Goal: Task Accomplishment & Management: Manage account settings

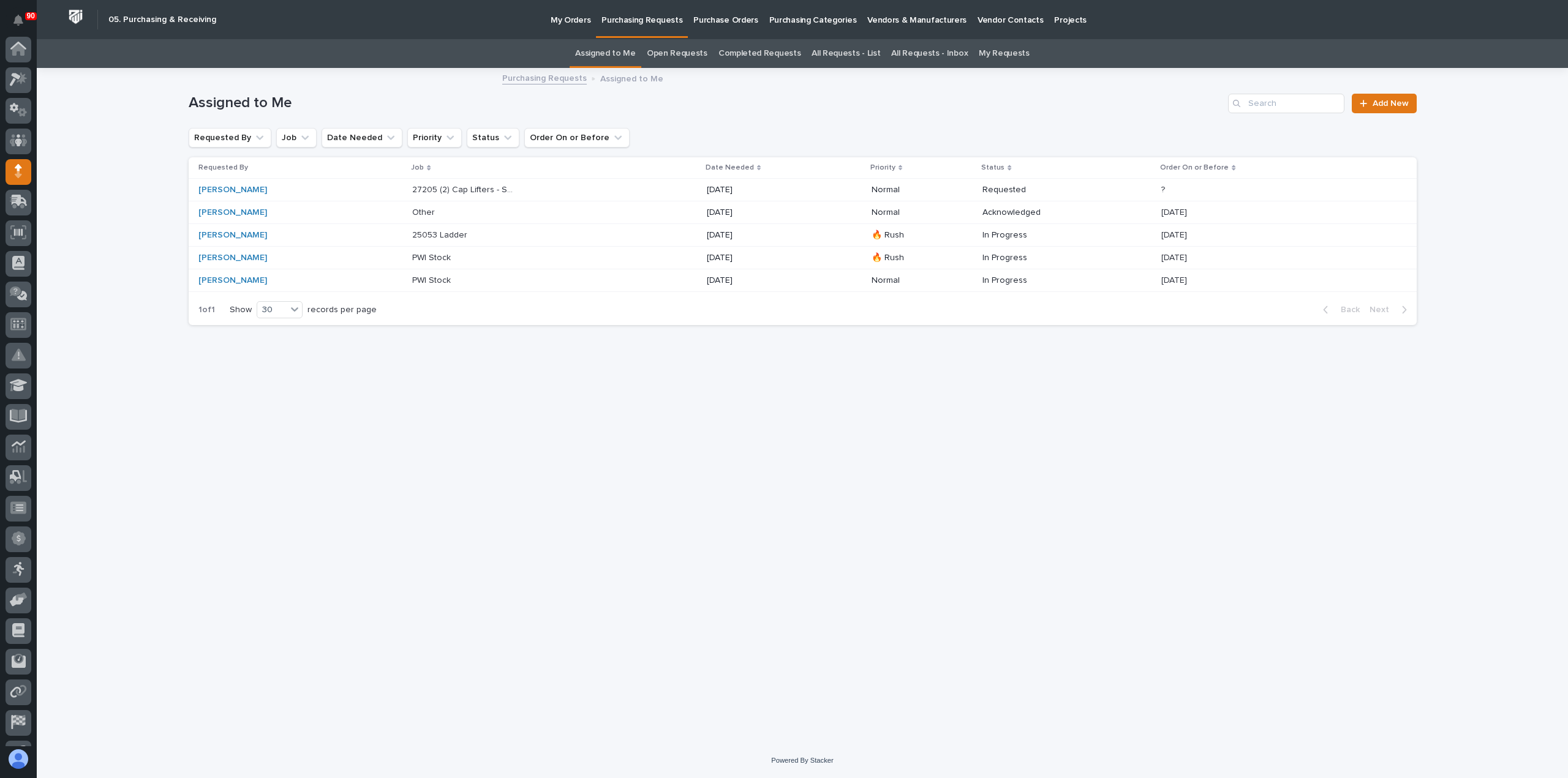
scroll to position [86, 0]
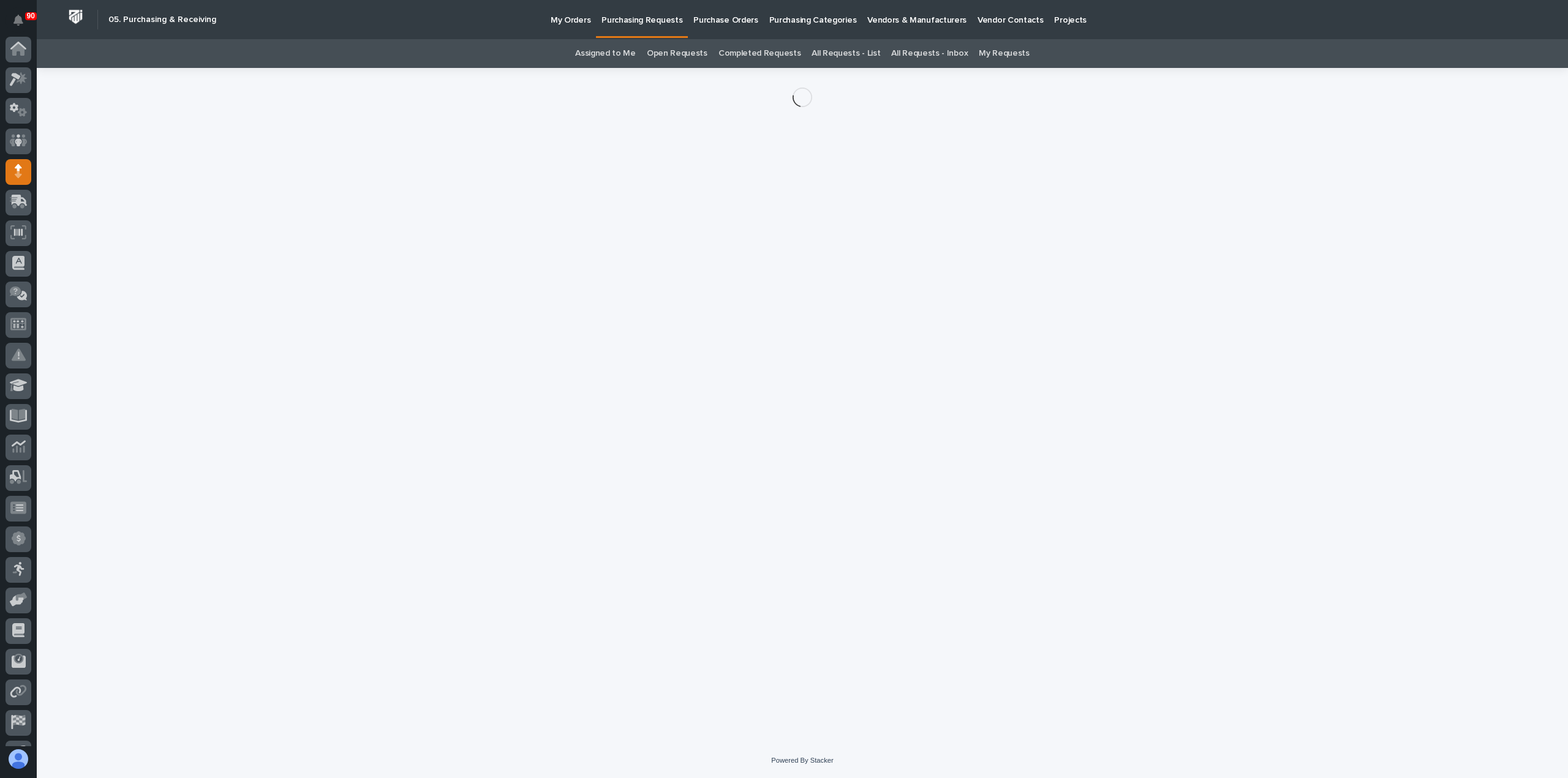
scroll to position [86, 0]
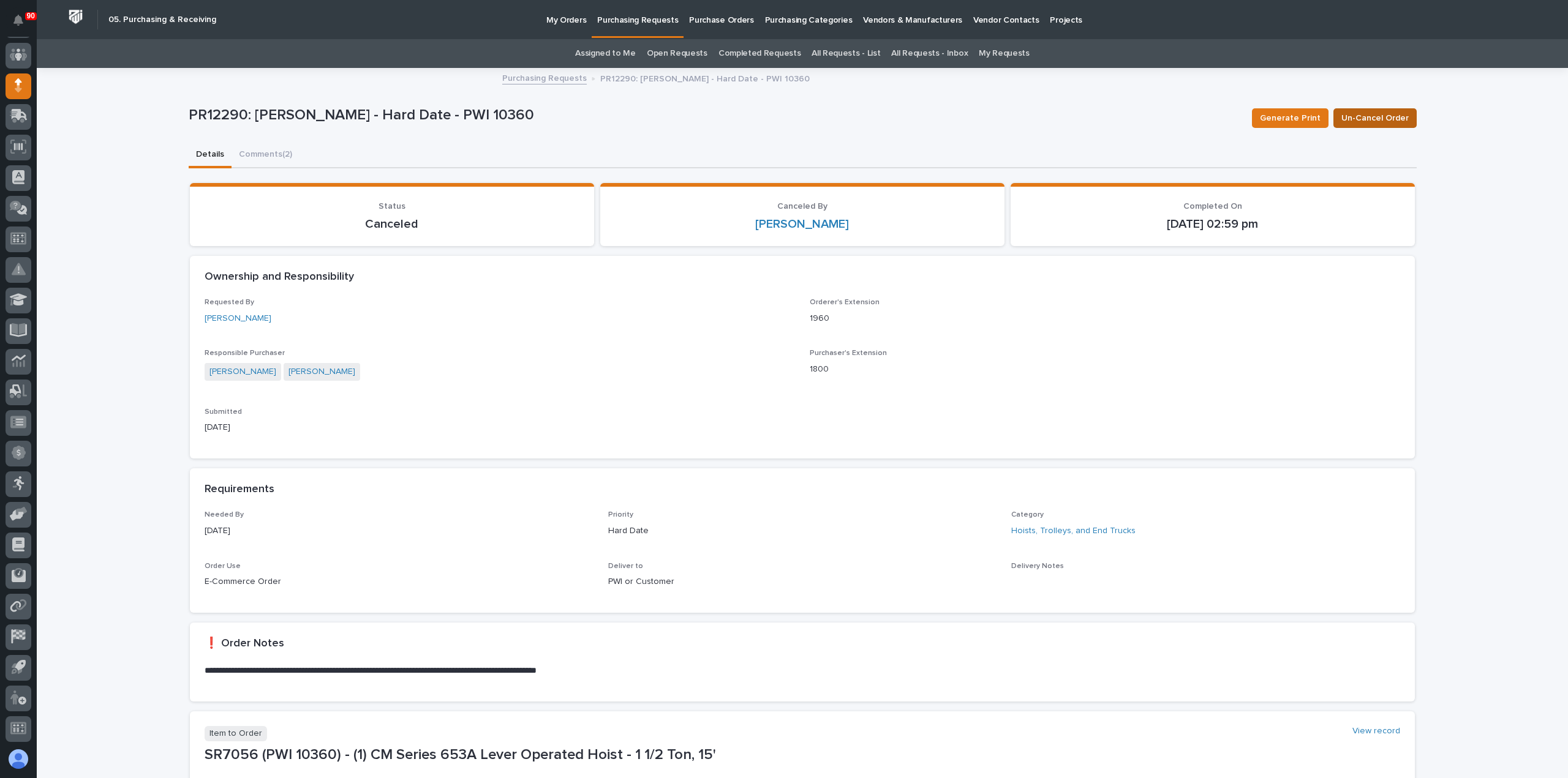
click at [1380, 116] on span "Un-Cancel Order" at bounding box center [1375, 118] width 67 height 15
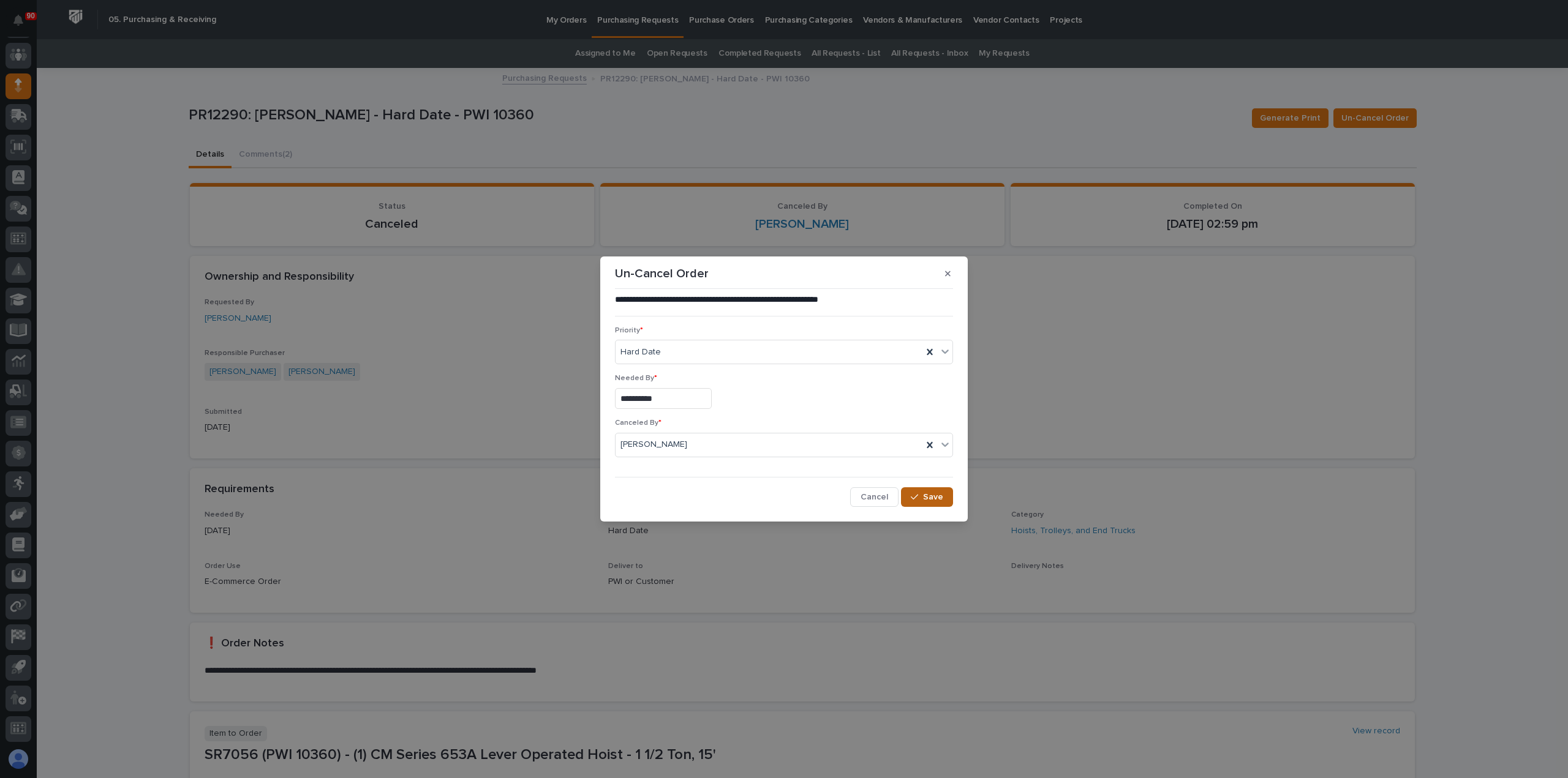
click at [933, 499] on span "Save" at bounding box center [932, 497] width 20 height 11
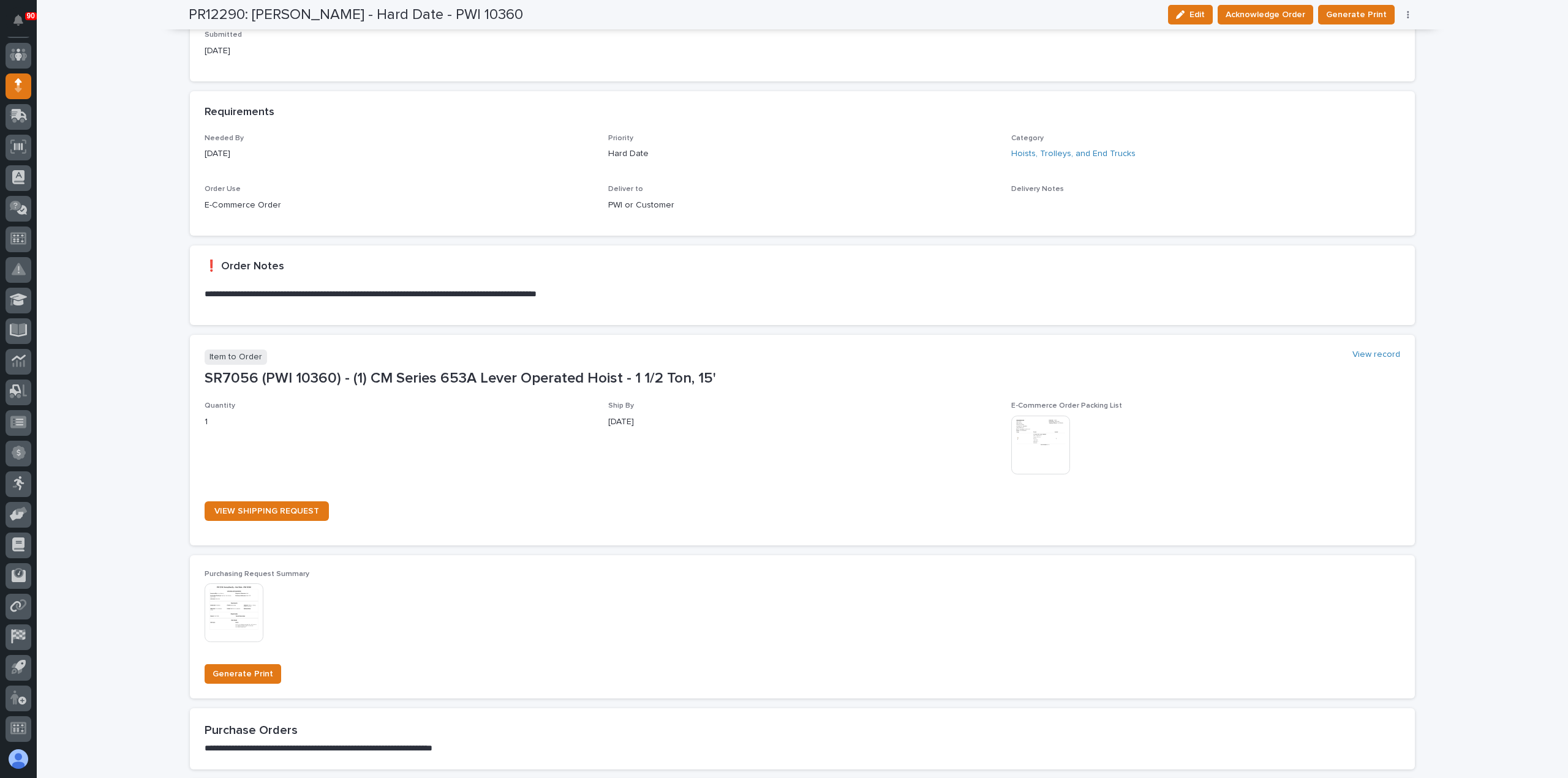
scroll to position [490, 0]
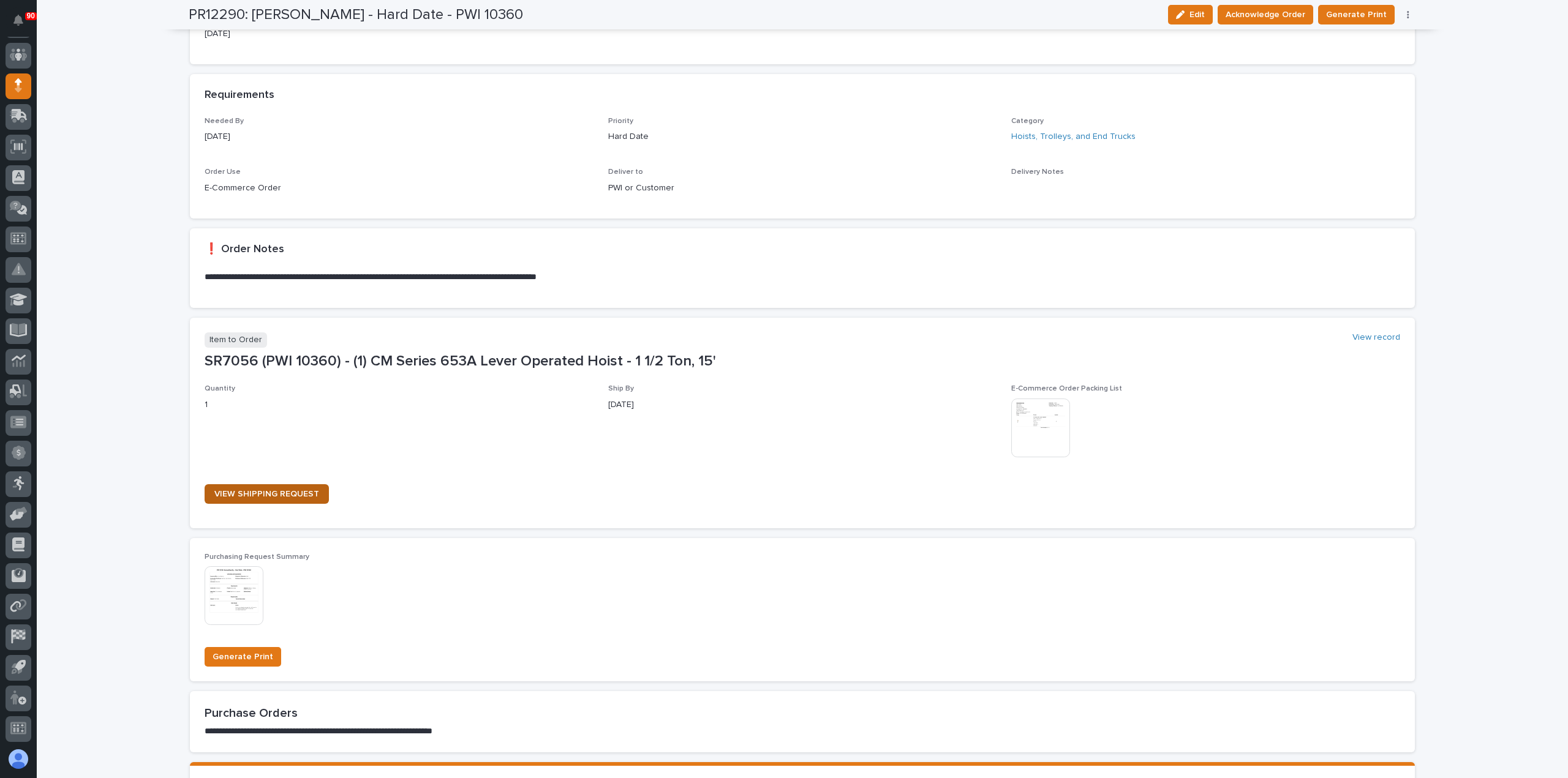
click at [273, 493] on span "VIEW SHIPPING REQUEST" at bounding box center [267, 494] width 105 height 9
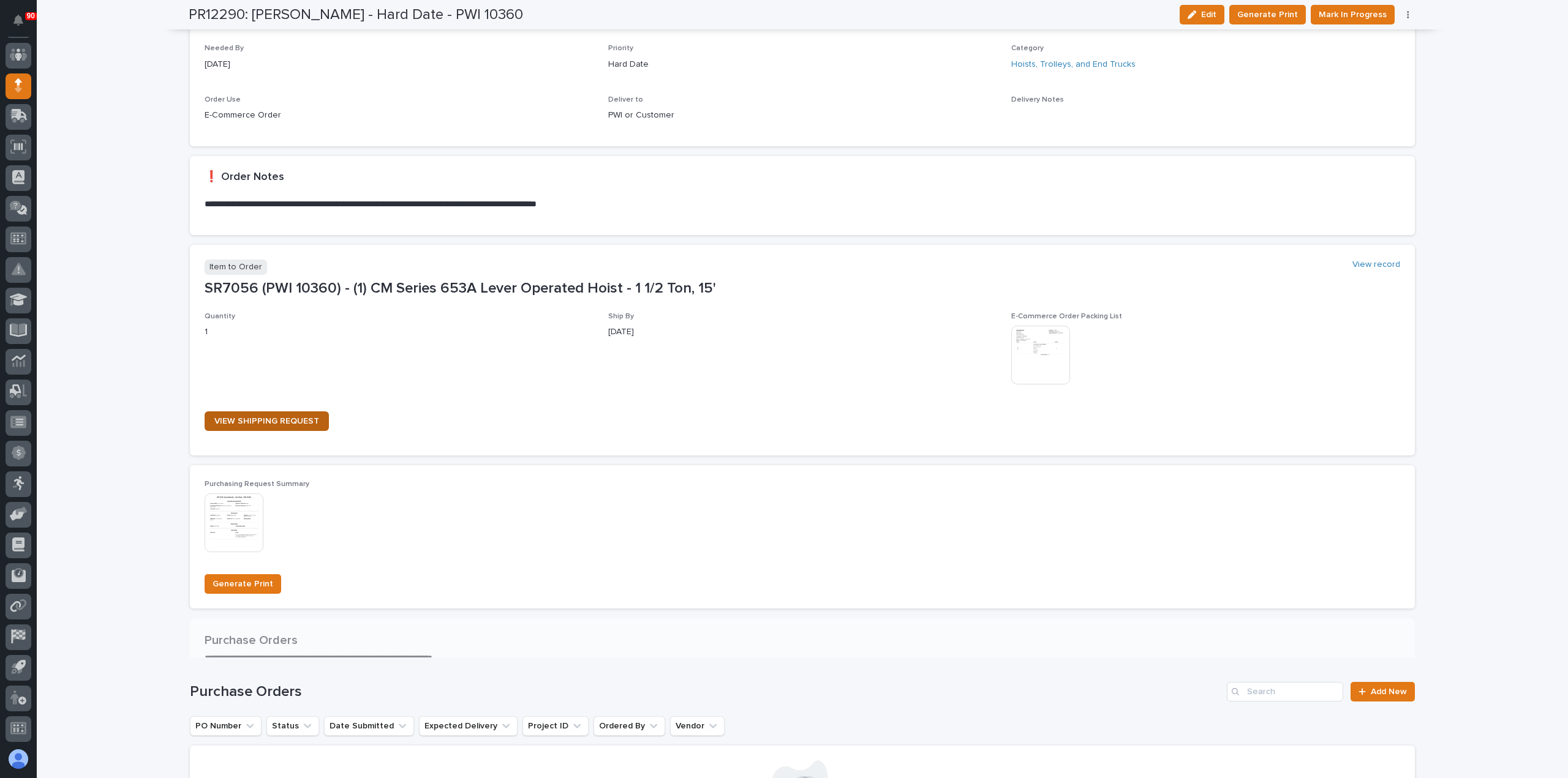
scroll to position [595, 0]
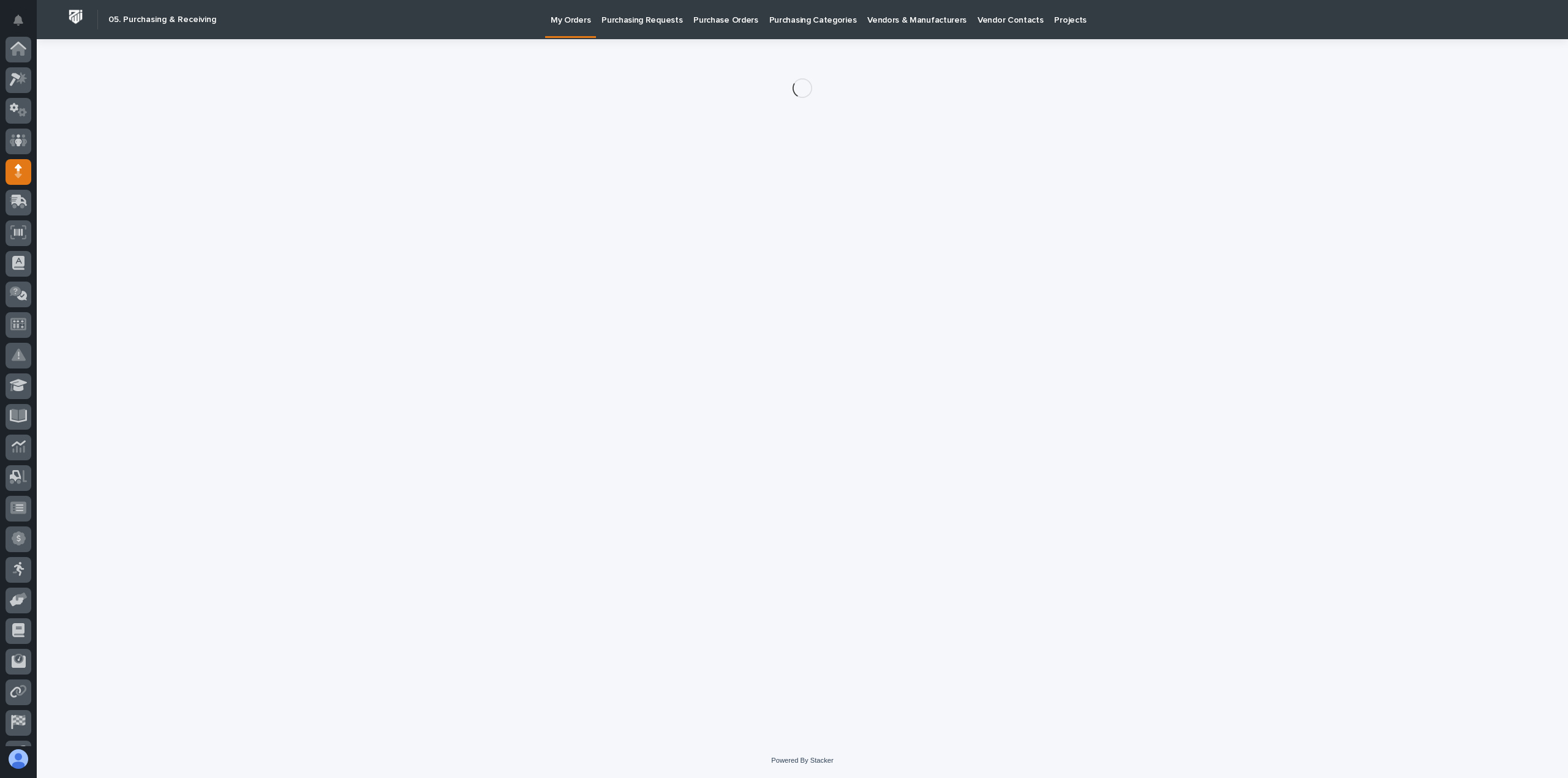
scroll to position [86, 0]
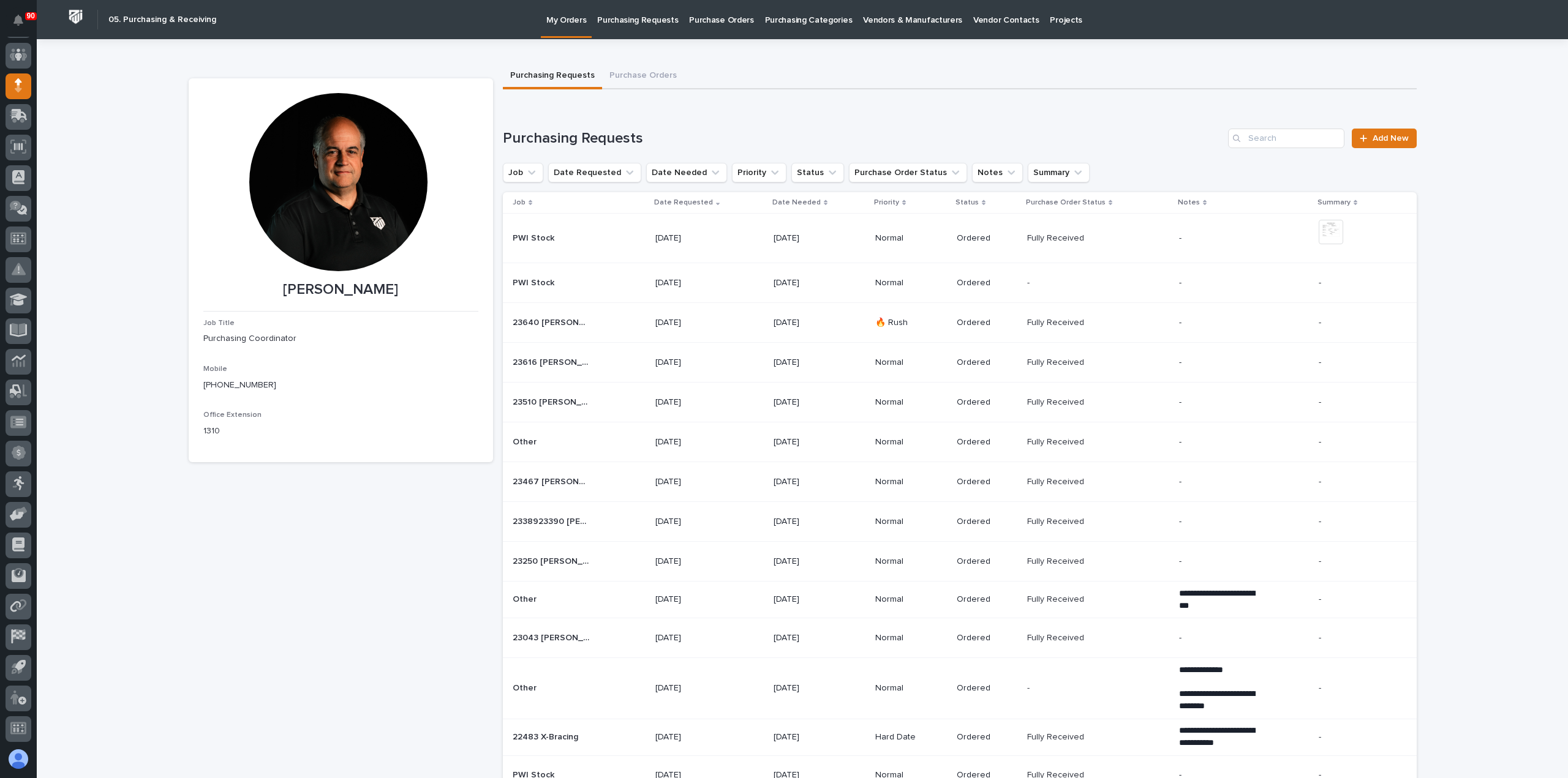
click at [622, 21] on p "Purchasing Requests" at bounding box center [637, 12] width 81 height 25
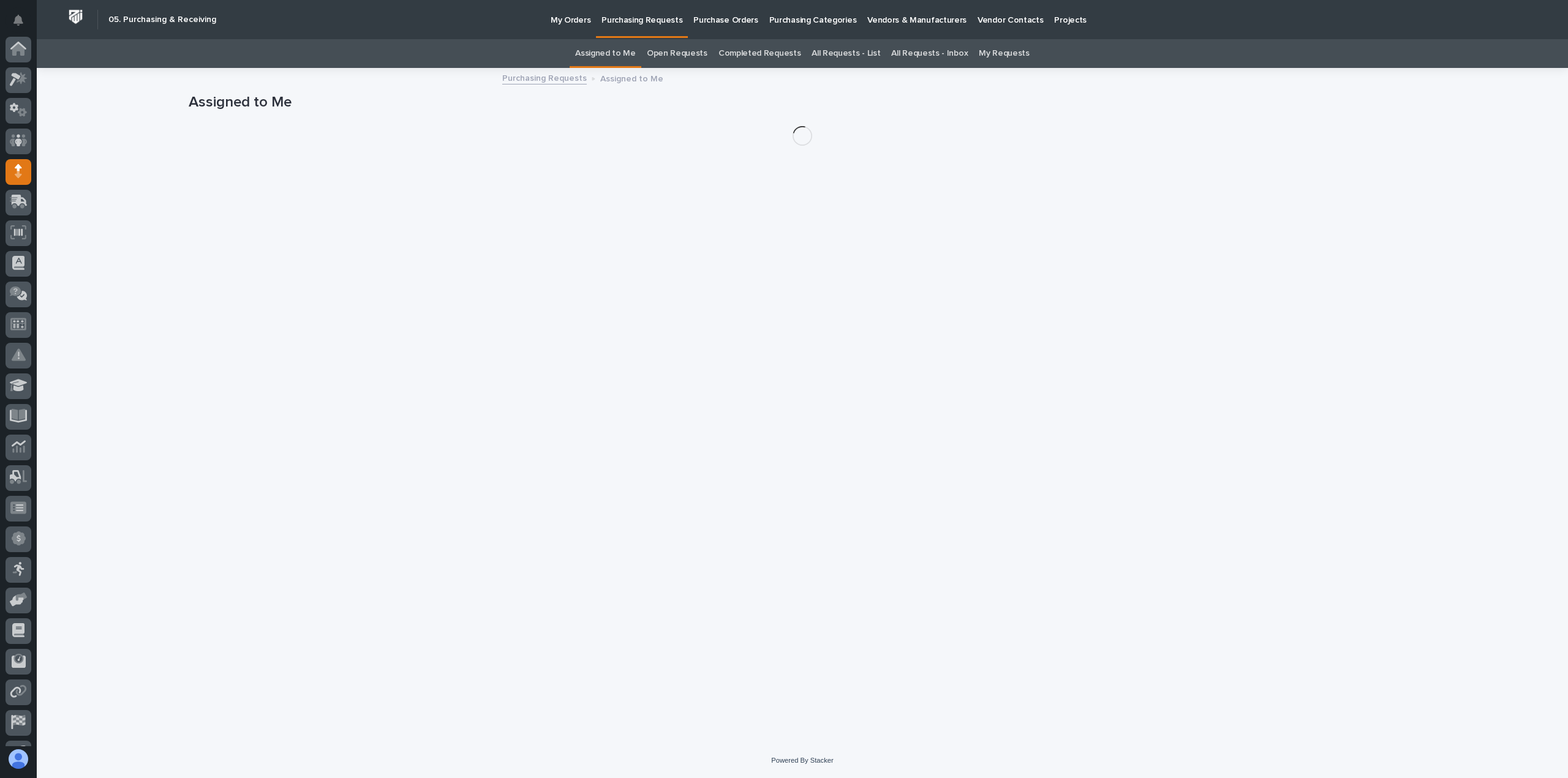
scroll to position [86, 0]
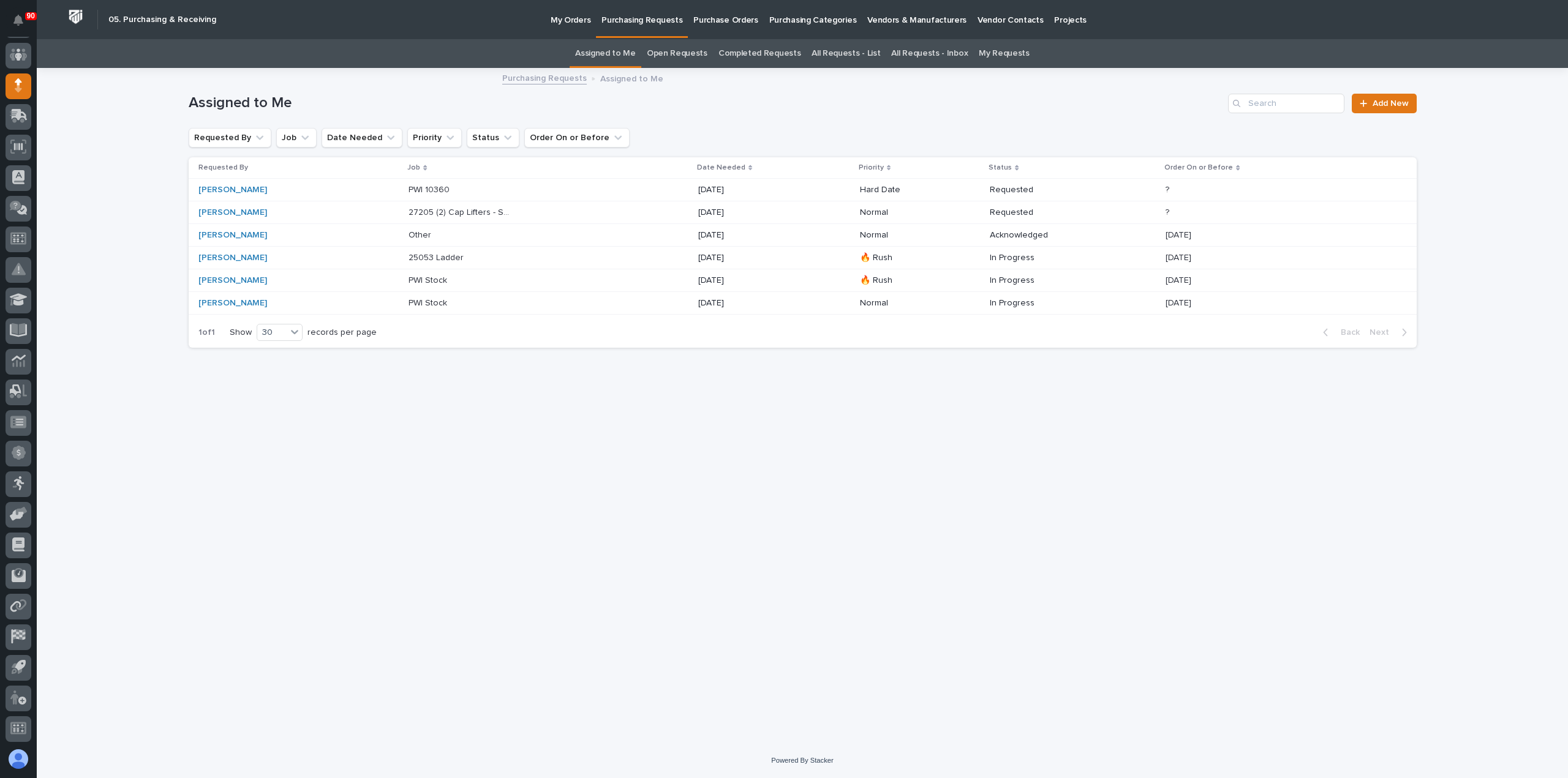
click at [463, 187] on p at bounding box center [460, 190] width 102 height 11
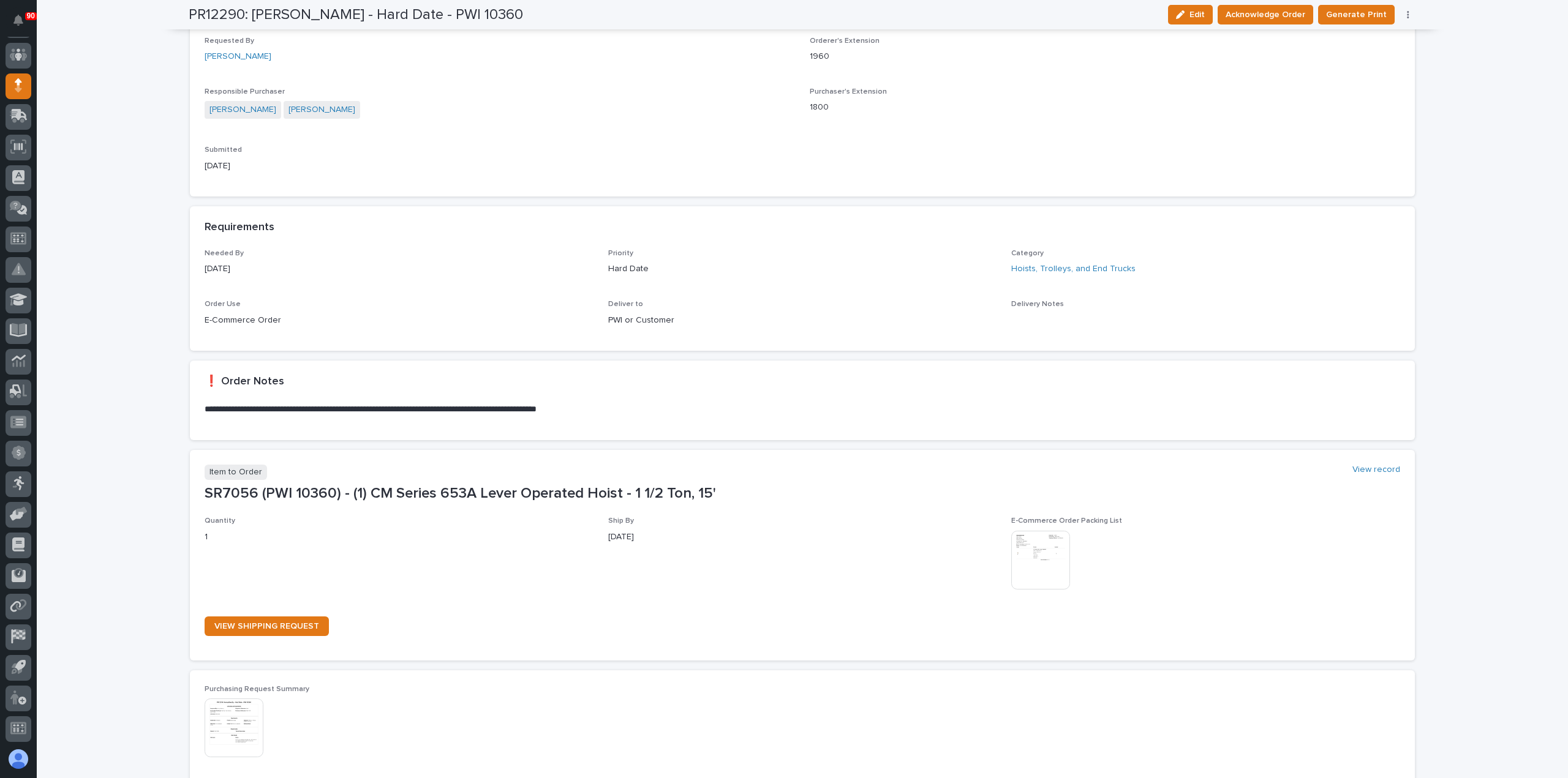
scroll to position [429, 0]
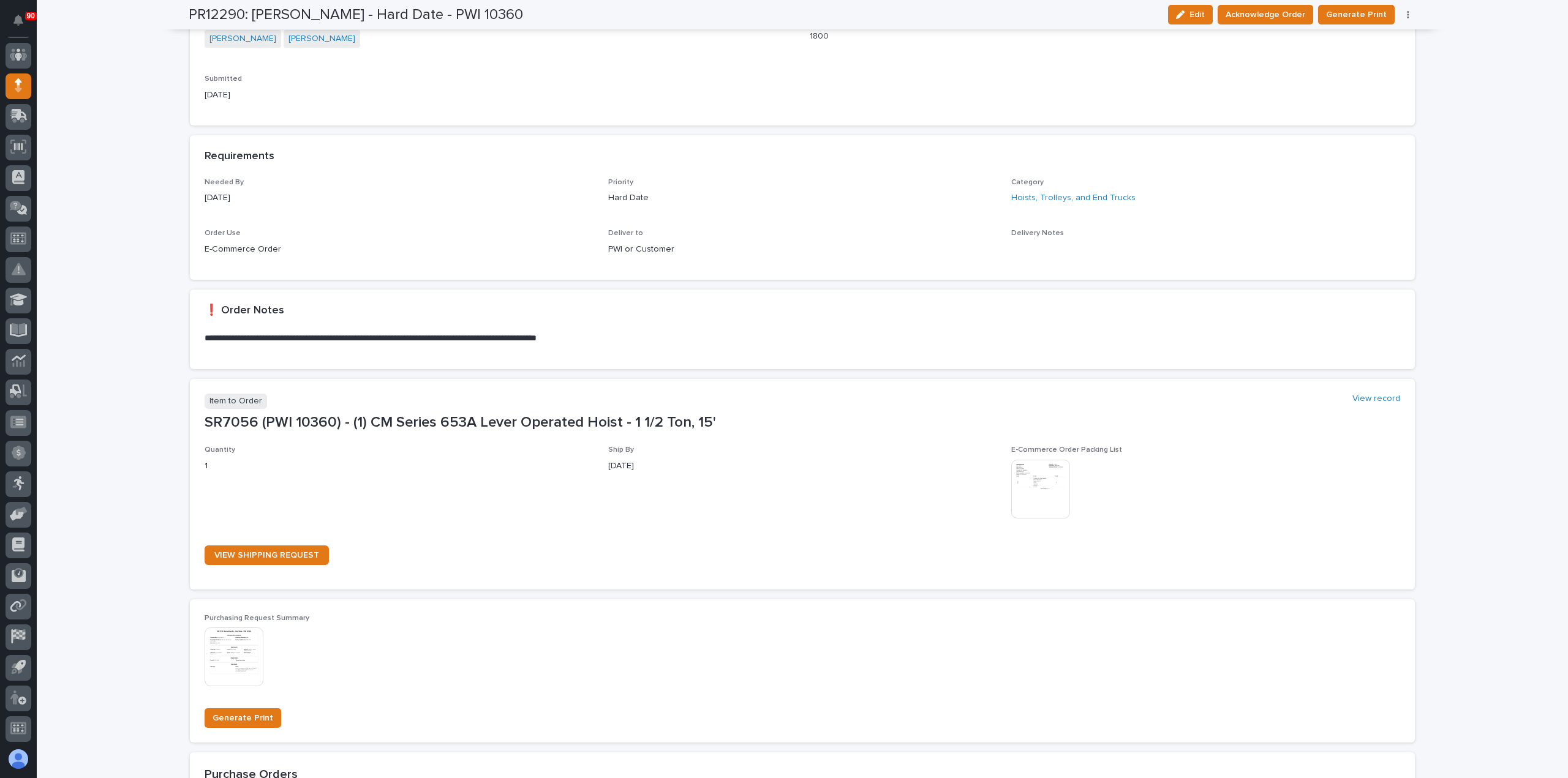
click at [1038, 487] on img at bounding box center [1040, 488] width 59 height 59
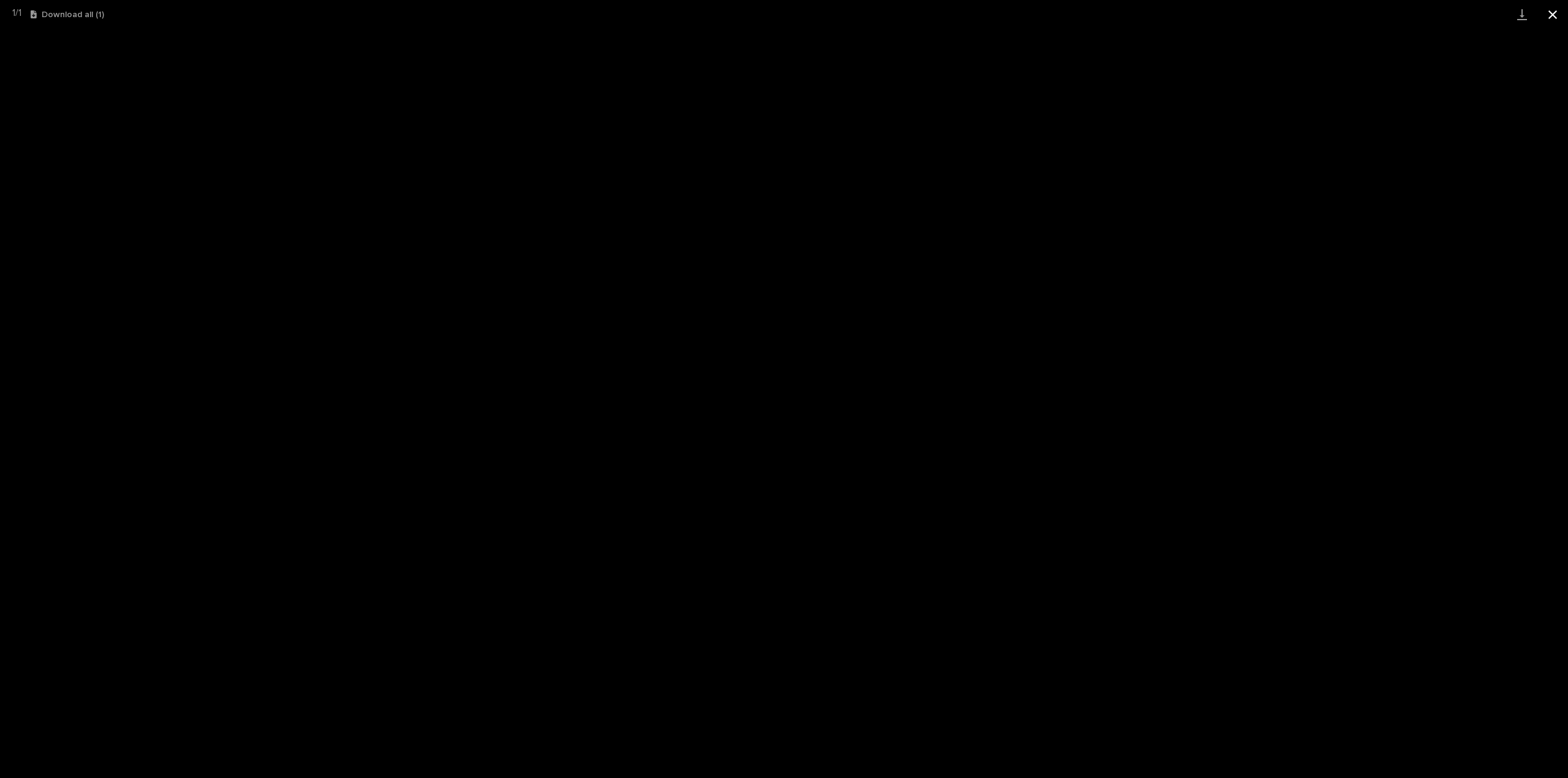
drag, startPoint x: 1549, startPoint y: 16, endPoint x: 1539, endPoint y: 18, distance: 10.2
click at [1549, 15] on button "Close gallery" at bounding box center [1552, 14] width 31 height 29
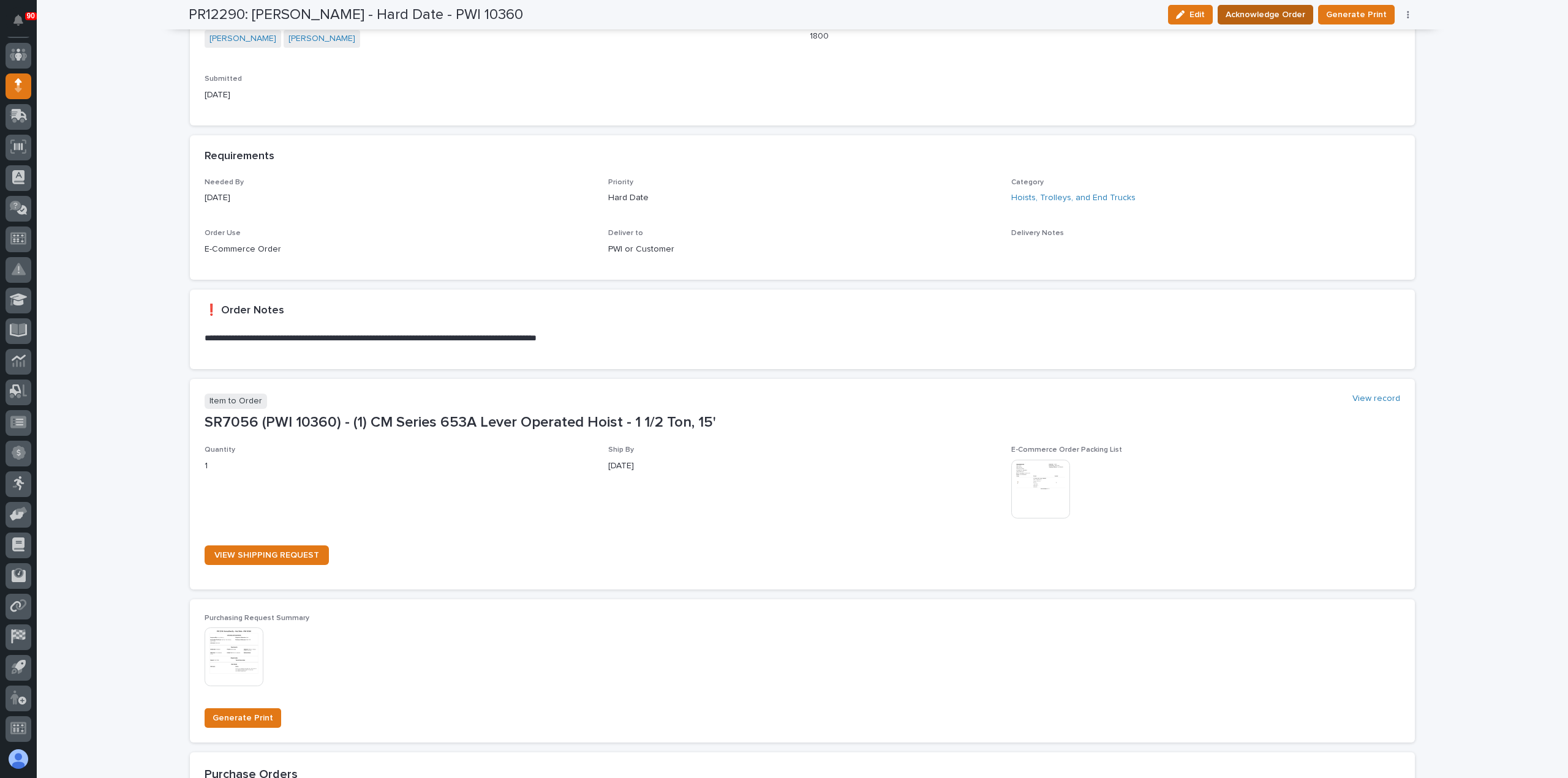
click at [1253, 17] on span "Acknowledge Order" at bounding box center [1265, 14] width 80 height 15
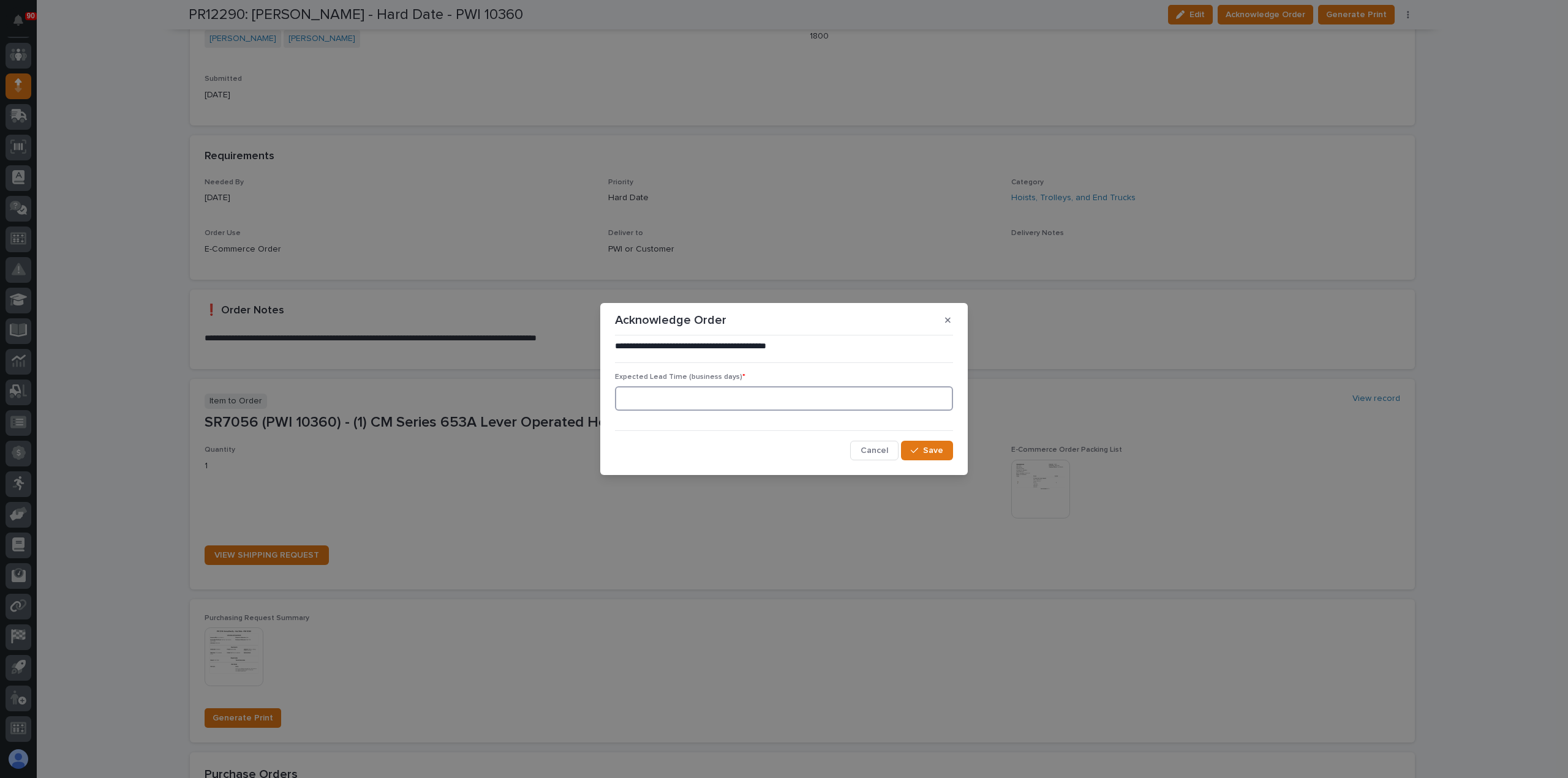
drag, startPoint x: 746, startPoint y: 390, endPoint x: 801, endPoint y: 392, distance: 55.0
click at [747, 390] on input at bounding box center [784, 398] width 338 height 25
type input "5"
click at [933, 450] on span "Save" at bounding box center [932, 451] width 20 height 11
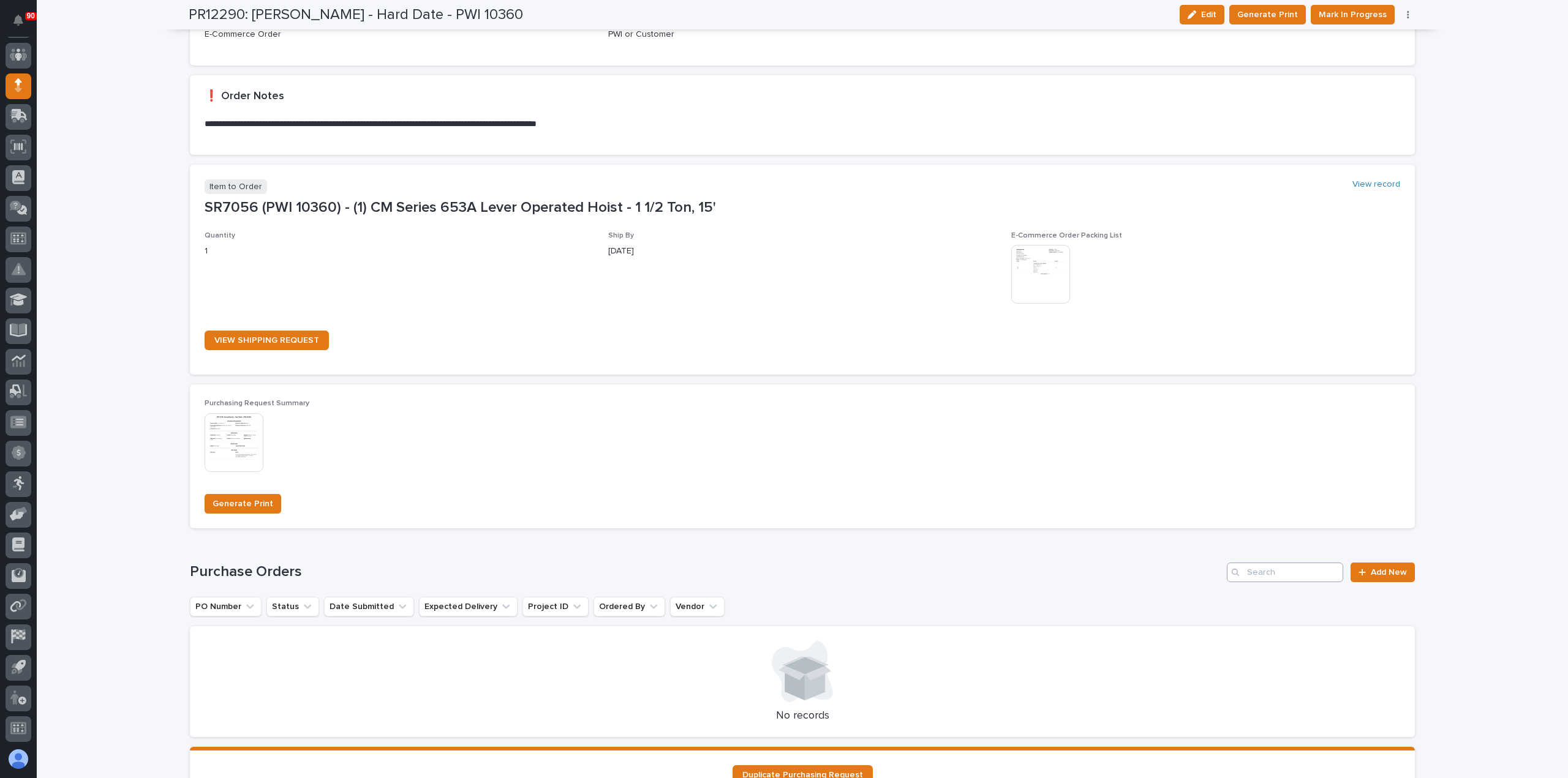
scroll to position [718, 0]
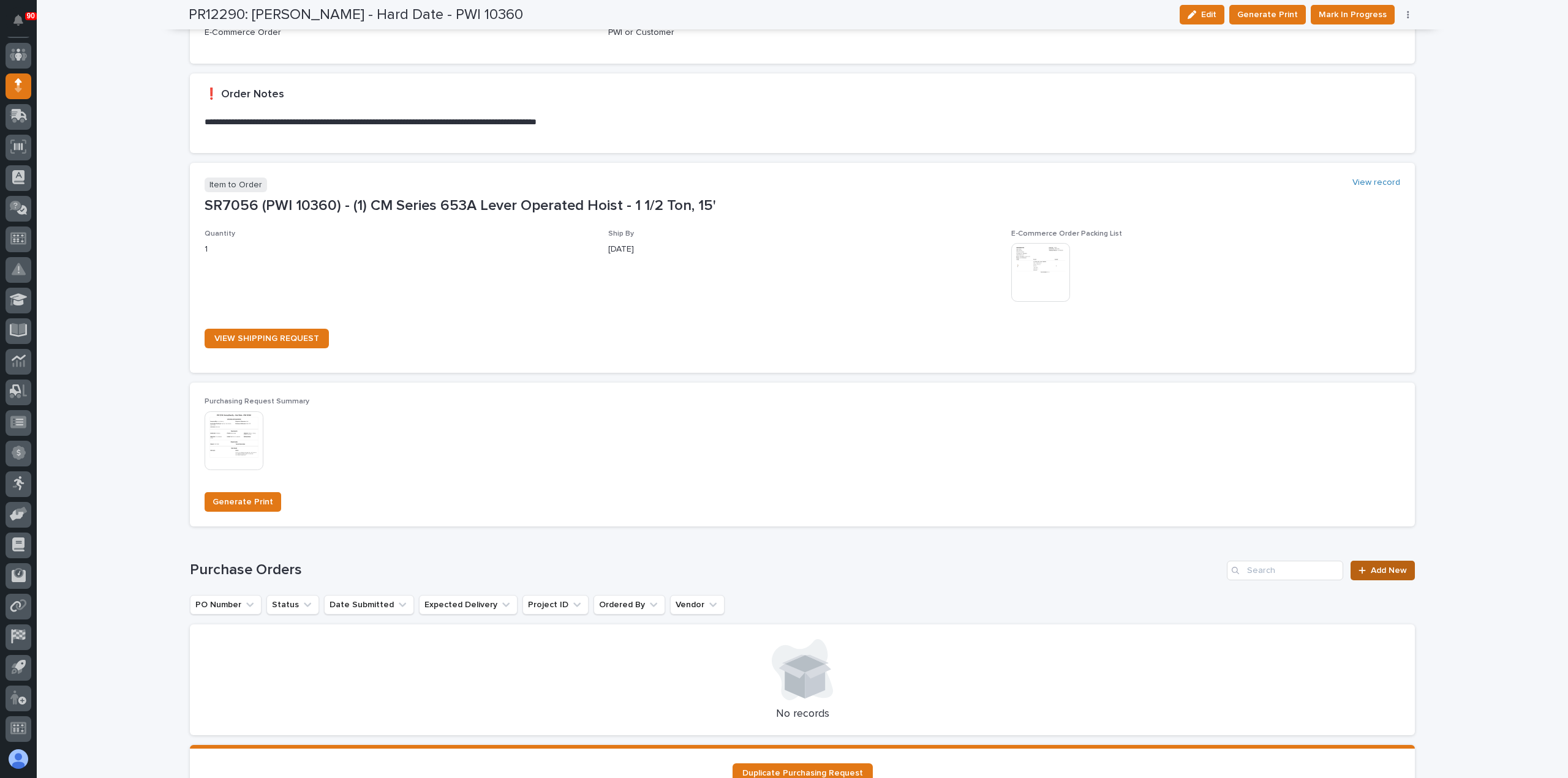
click at [1396, 570] on span "Add New" at bounding box center [1389, 571] width 36 height 9
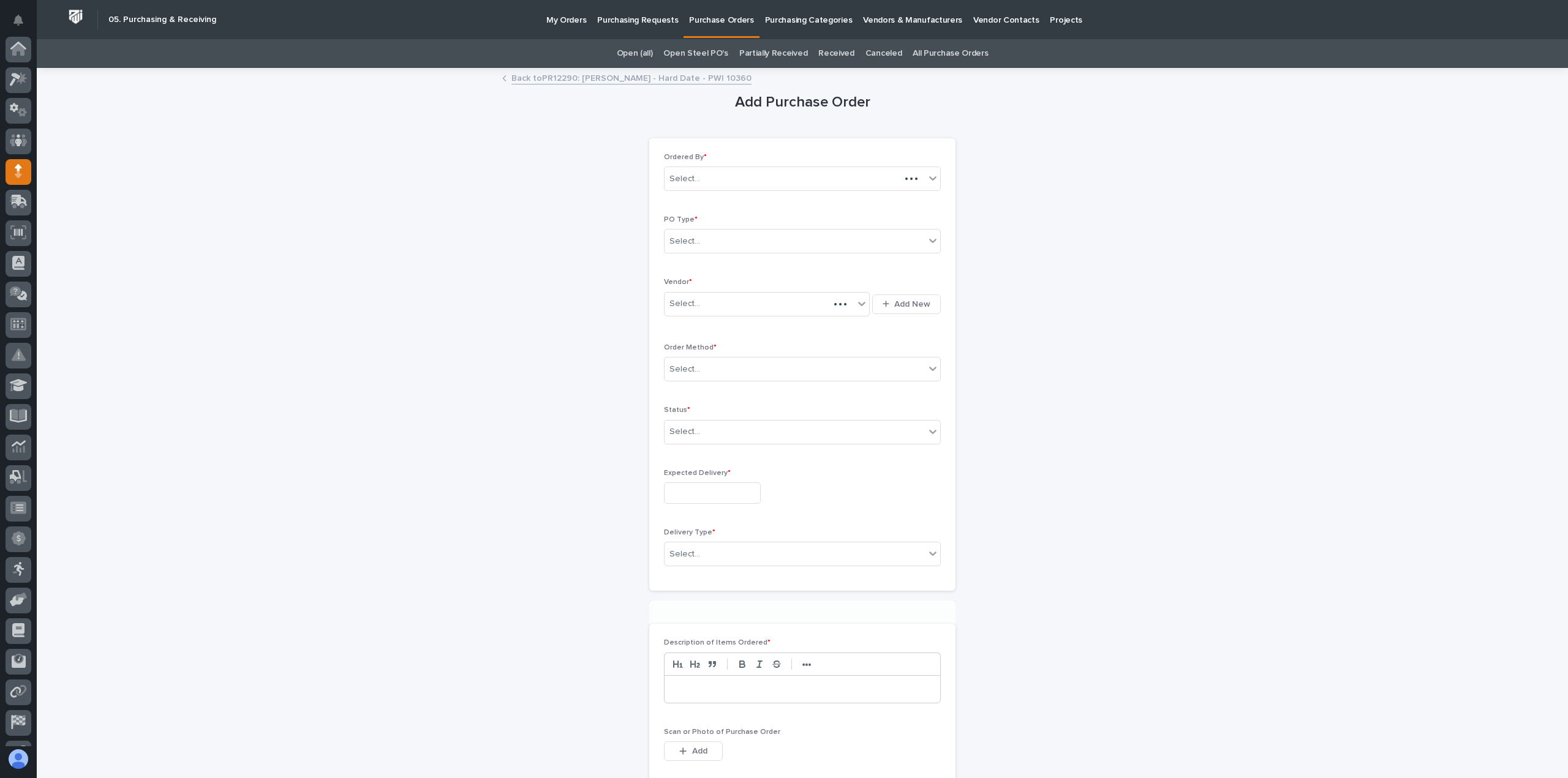
scroll to position [86, 0]
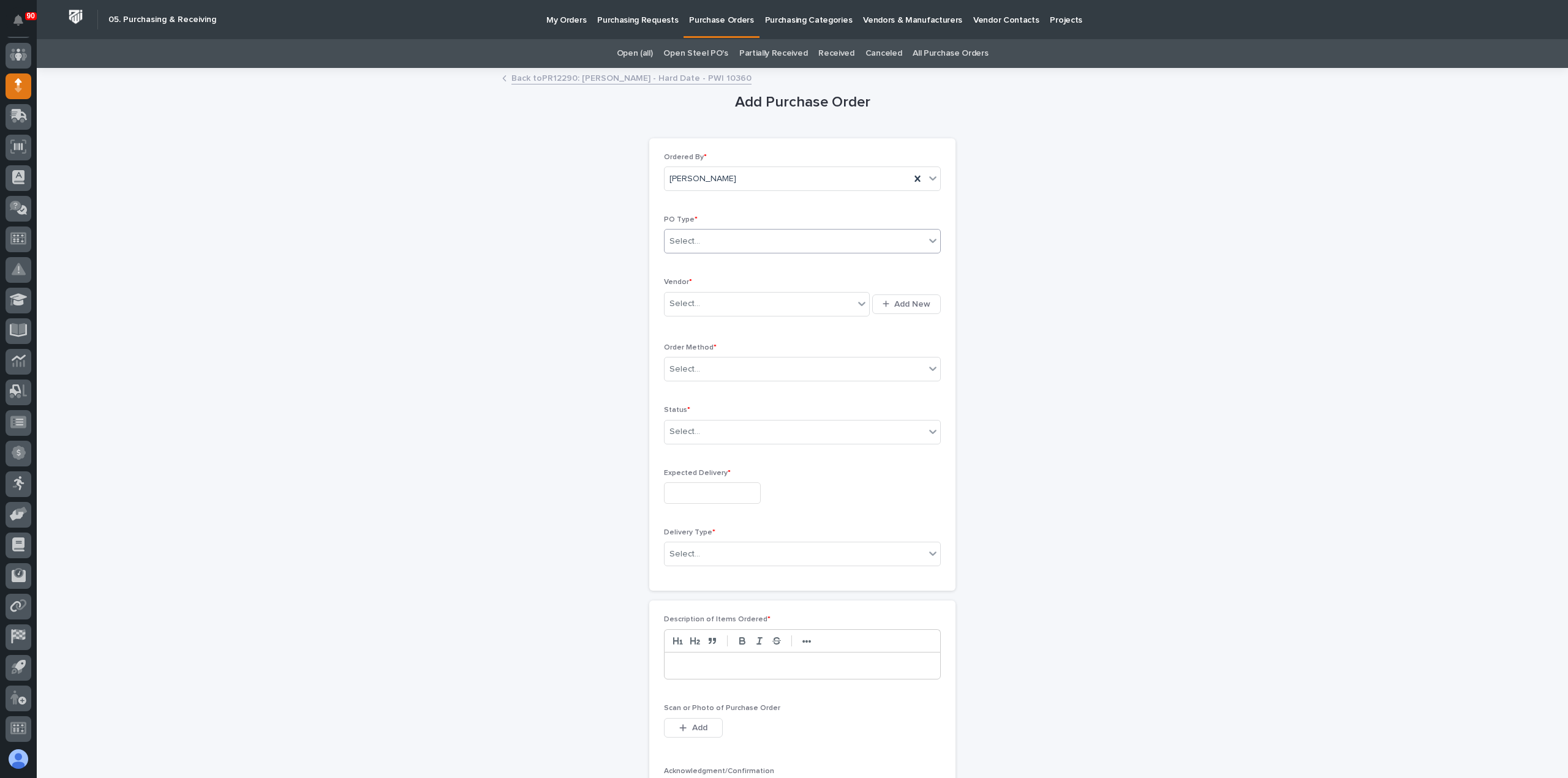
drag, startPoint x: 753, startPoint y: 242, endPoint x: 749, endPoint y: 252, distance: 10.8
click at [752, 242] on div "Select..." at bounding box center [794, 241] width 260 height 20
click at [722, 275] on div "Paper" at bounding box center [798, 285] width 276 height 21
click at [723, 301] on div "Select..." at bounding box center [759, 304] width 189 height 20
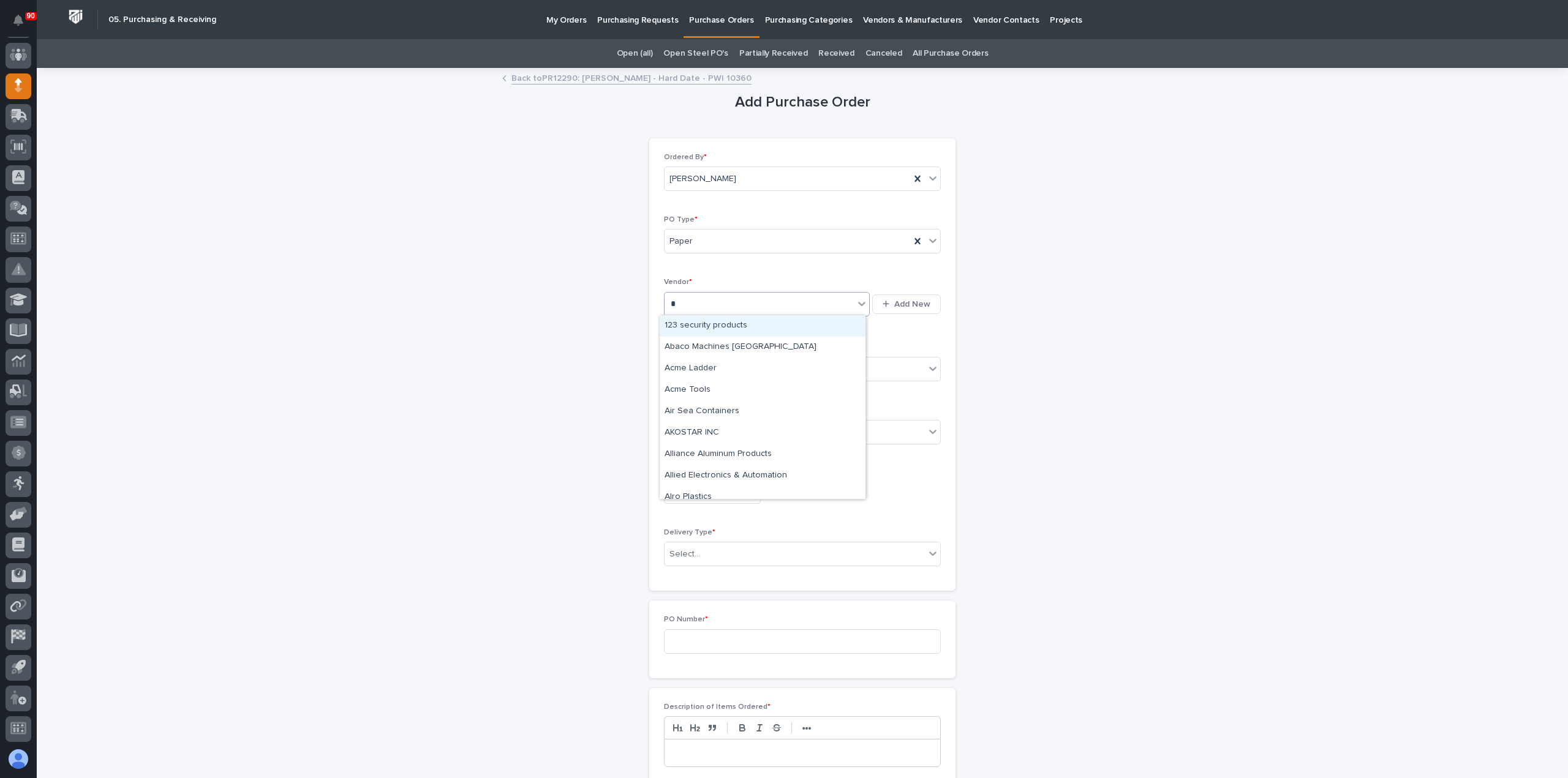
type input "**"
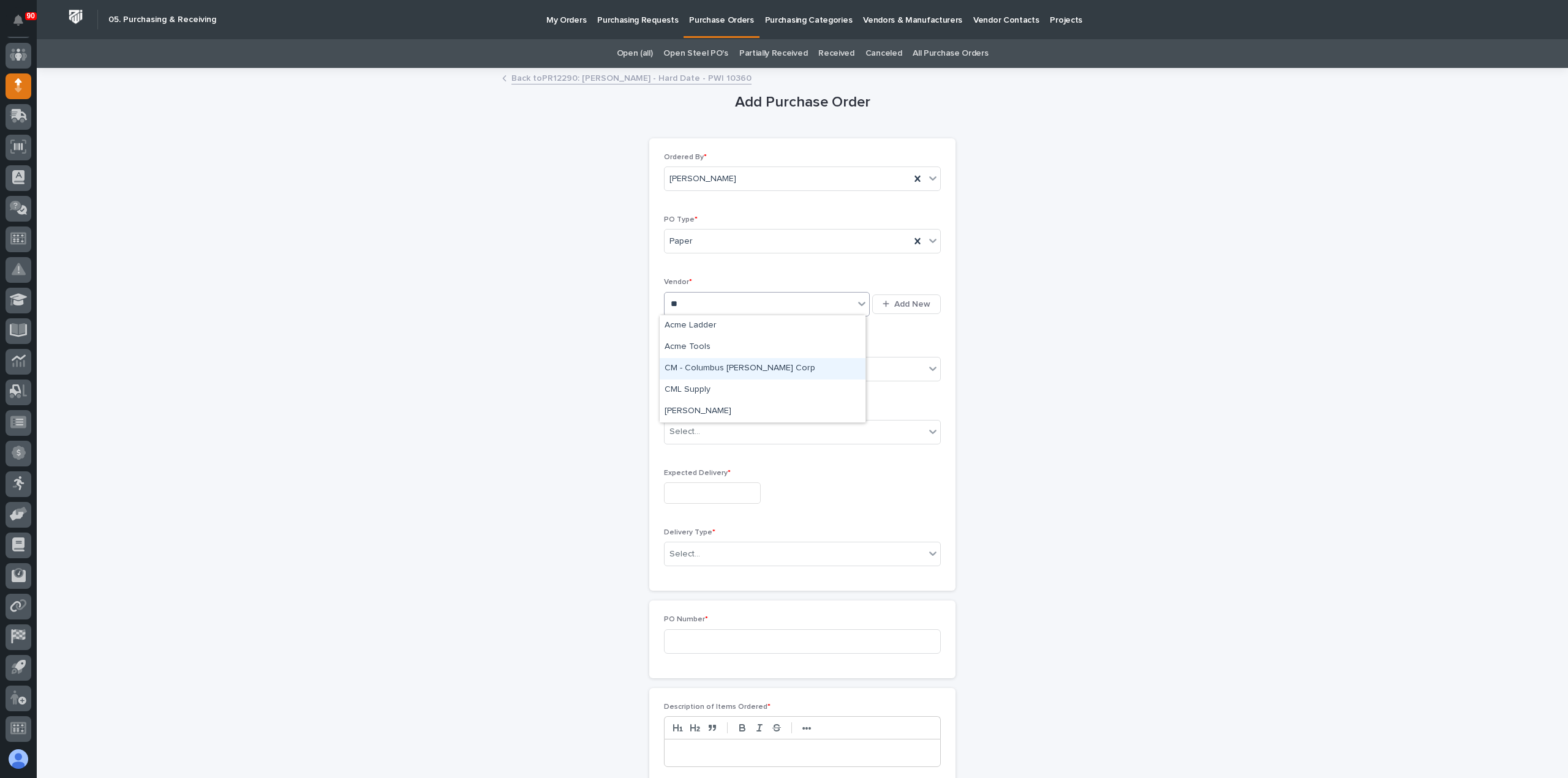
click at [731, 366] on div "CM - Columbus [PERSON_NAME] Corp" at bounding box center [763, 368] width 206 height 21
click at [729, 366] on div "Select..." at bounding box center [794, 369] width 260 height 20
click at [703, 389] on div "Online Order" at bounding box center [798, 390] width 276 height 21
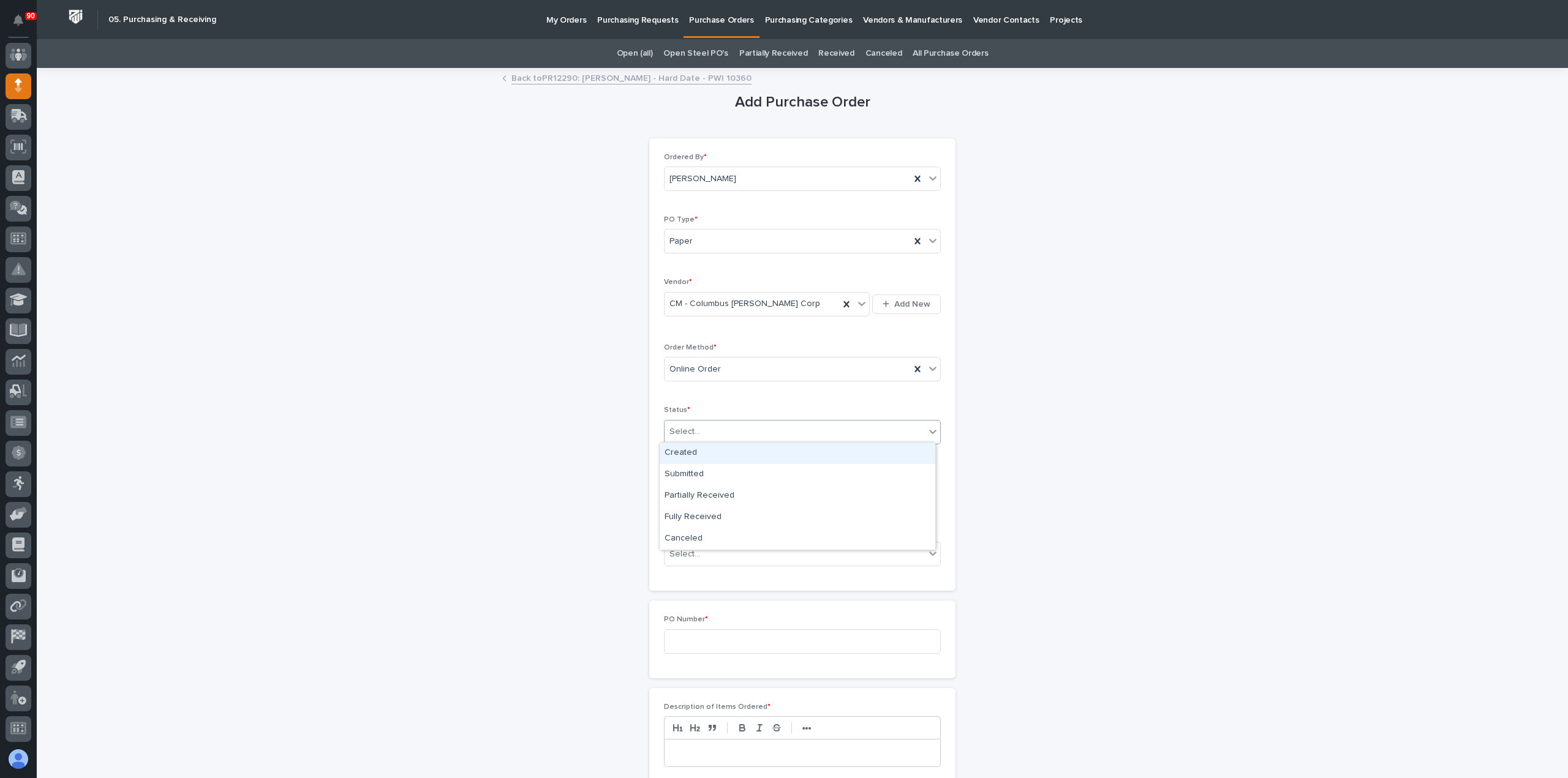
drag, startPoint x: 694, startPoint y: 430, endPoint x: 700, endPoint y: 437, distance: 9.2
click at [699, 433] on div "Select..." at bounding box center [794, 431] width 260 height 20
drag, startPoint x: 685, startPoint y: 477, endPoint x: 692, endPoint y: 476, distance: 7.1
click at [691, 476] on div "Submitted" at bounding box center [798, 474] width 276 height 21
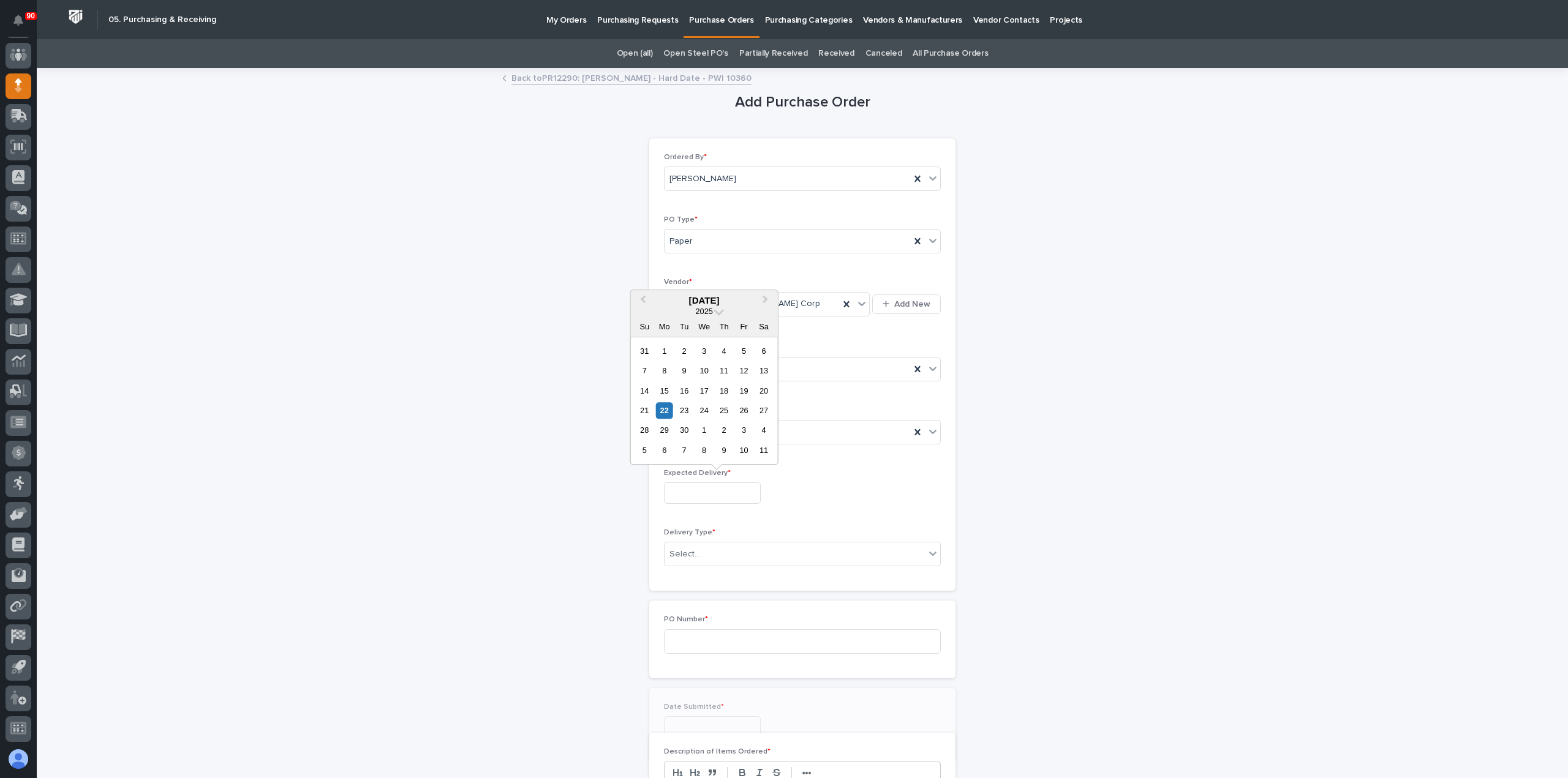
click at [697, 490] on input "text" at bounding box center [712, 493] width 97 height 21
click at [668, 409] on div "22" at bounding box center [664, 410] width 17 height 17
type input "**********"
click at [727, 550] on div "Select..." at bounding box center [794, 554] width 260 height 20
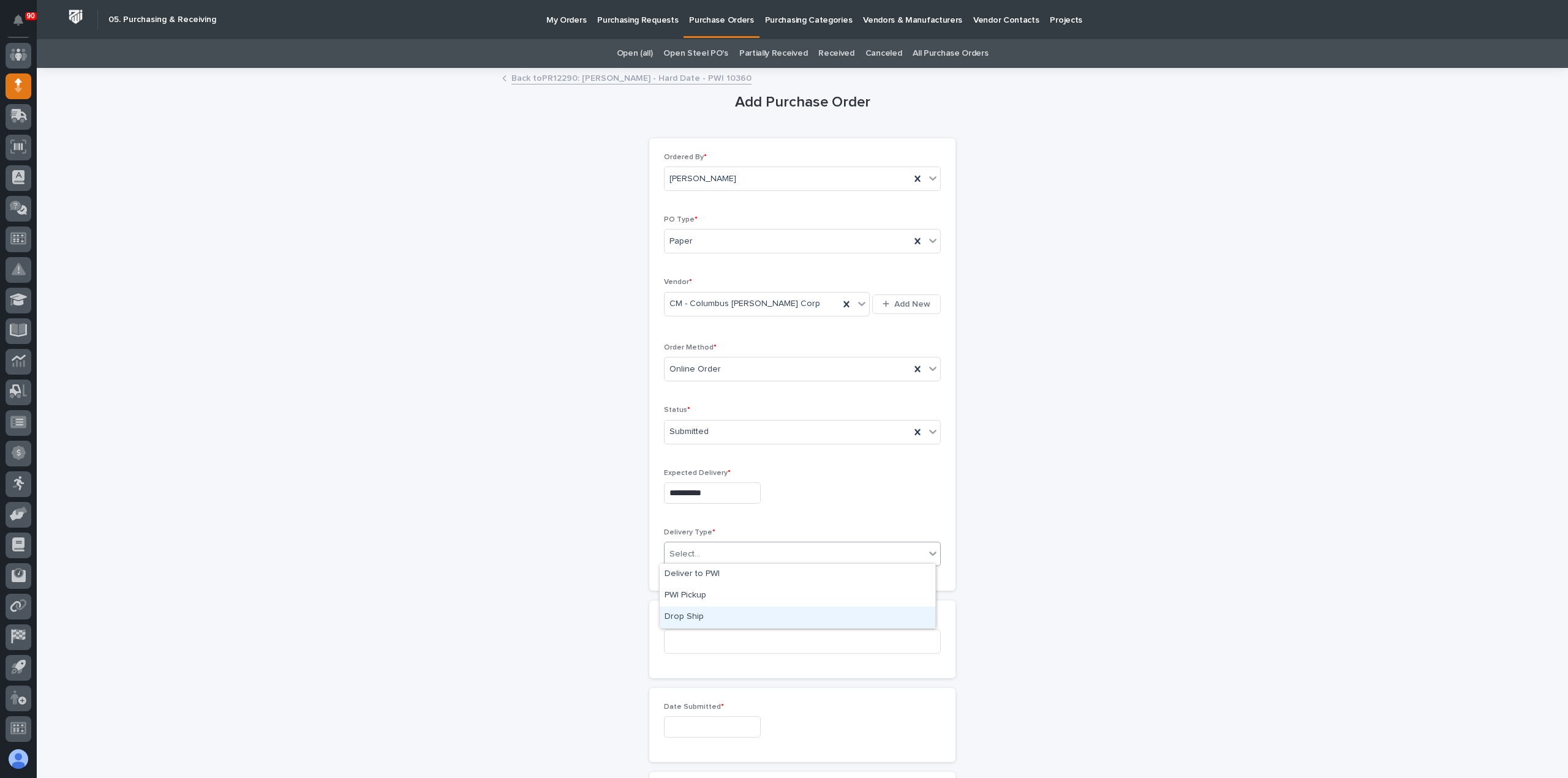
click at [700, 614] on div "Drop Ship" at bounding box center [798, 617] width 276 height 21
click at [711, 636] on input at bounding box center [802, 641] width 277 height 25
type input "18965"
click at [693, 720] on input "text" at bounding box center [712, 727] width 97 height 21
click at [700, 624] on div "17" at bounding box center [704, 624] width 17 height 17
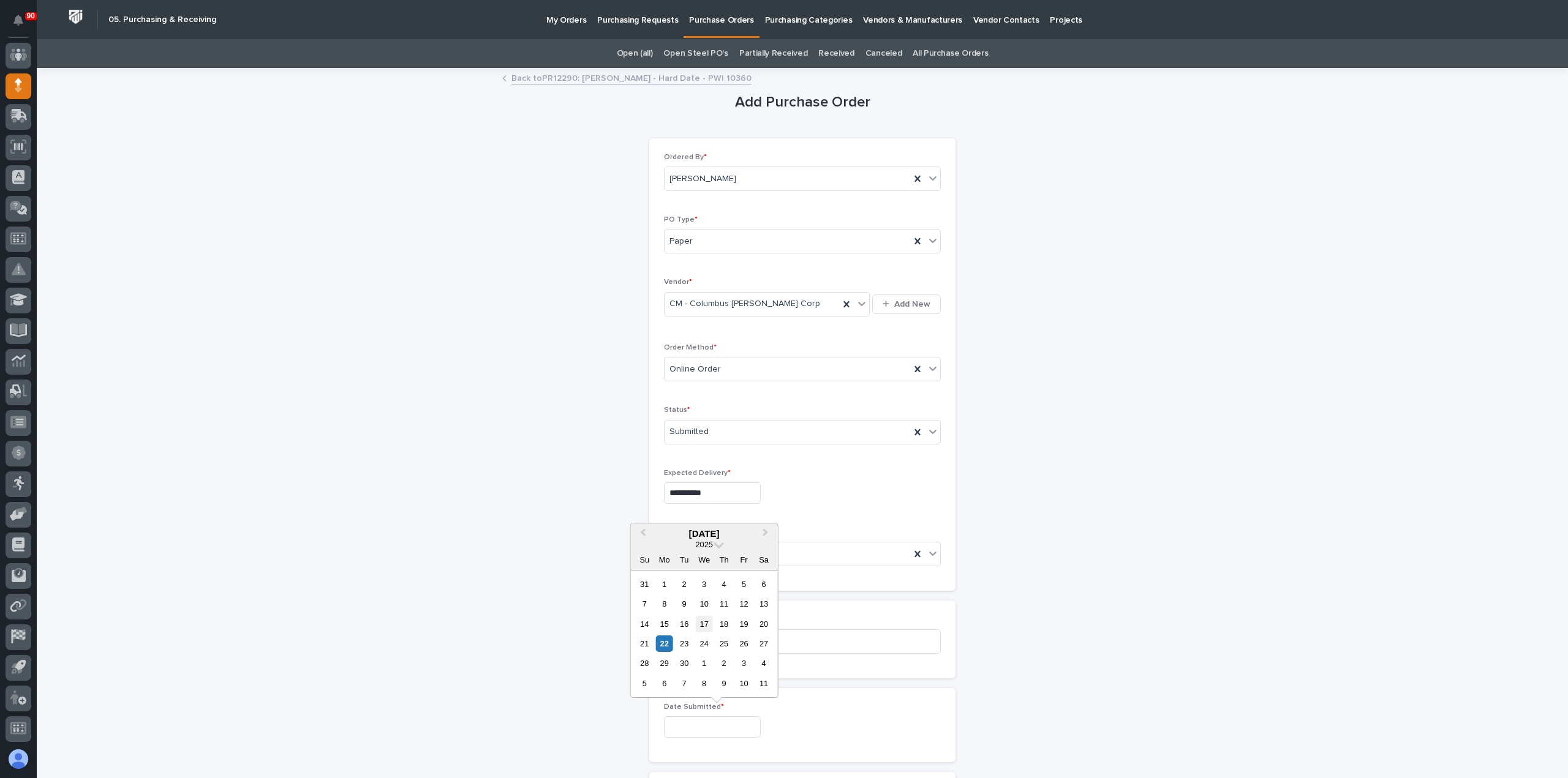
type input "**********"
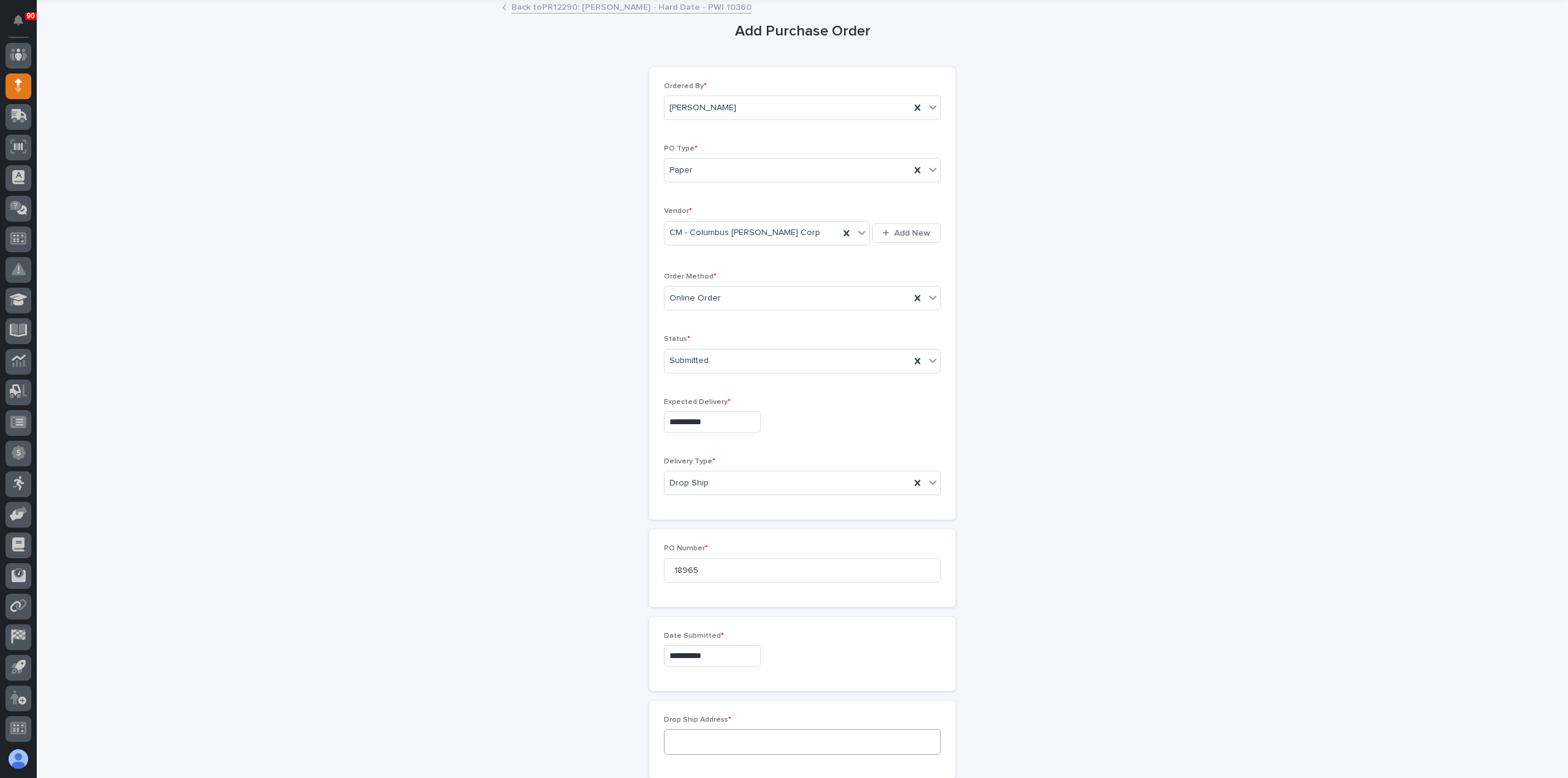
scroll to position [184, 0]
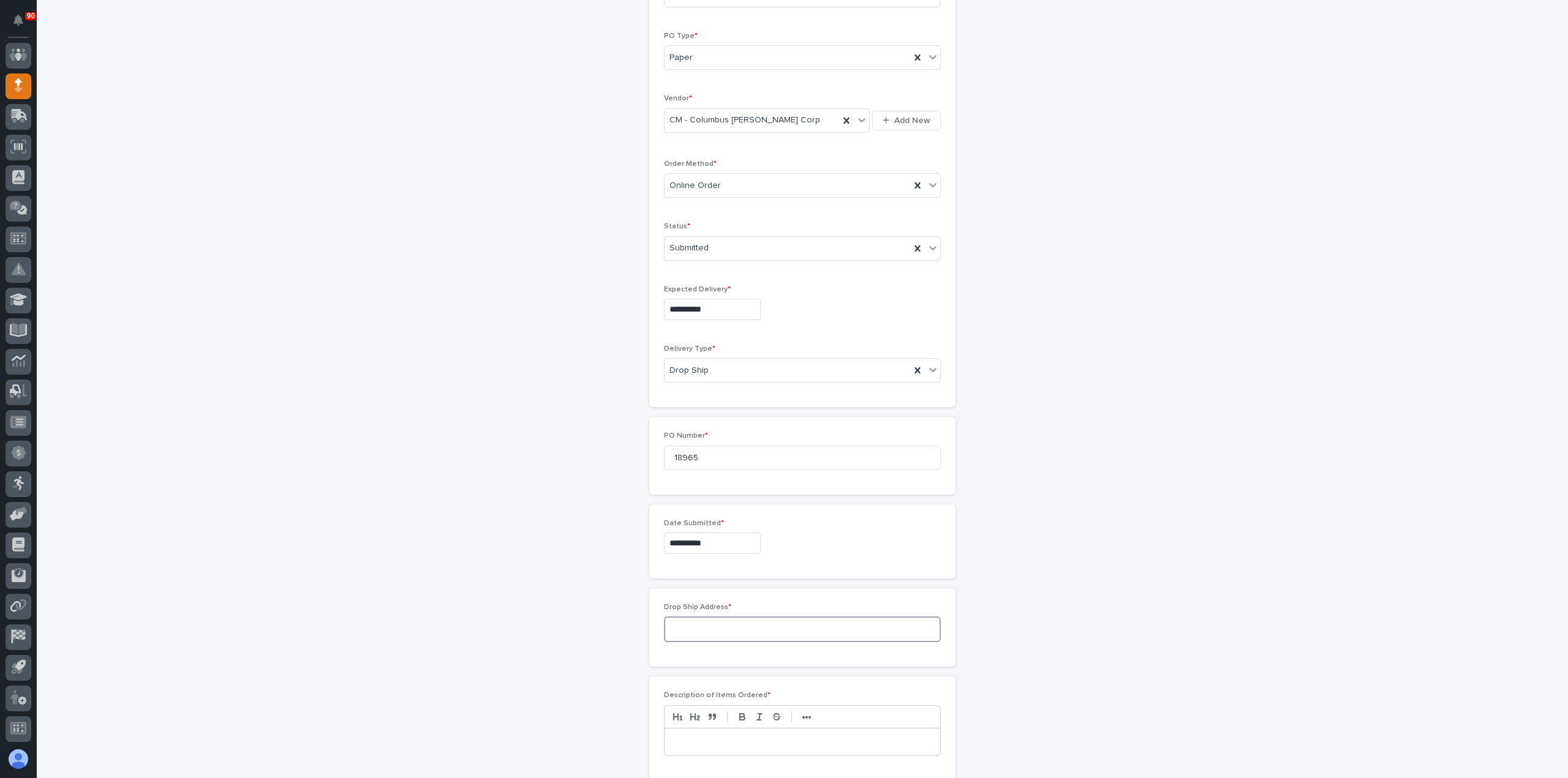
click at [691, 631] on textarea at bounding box center [802, 629] width 277 height 25
paste textarea "**********"
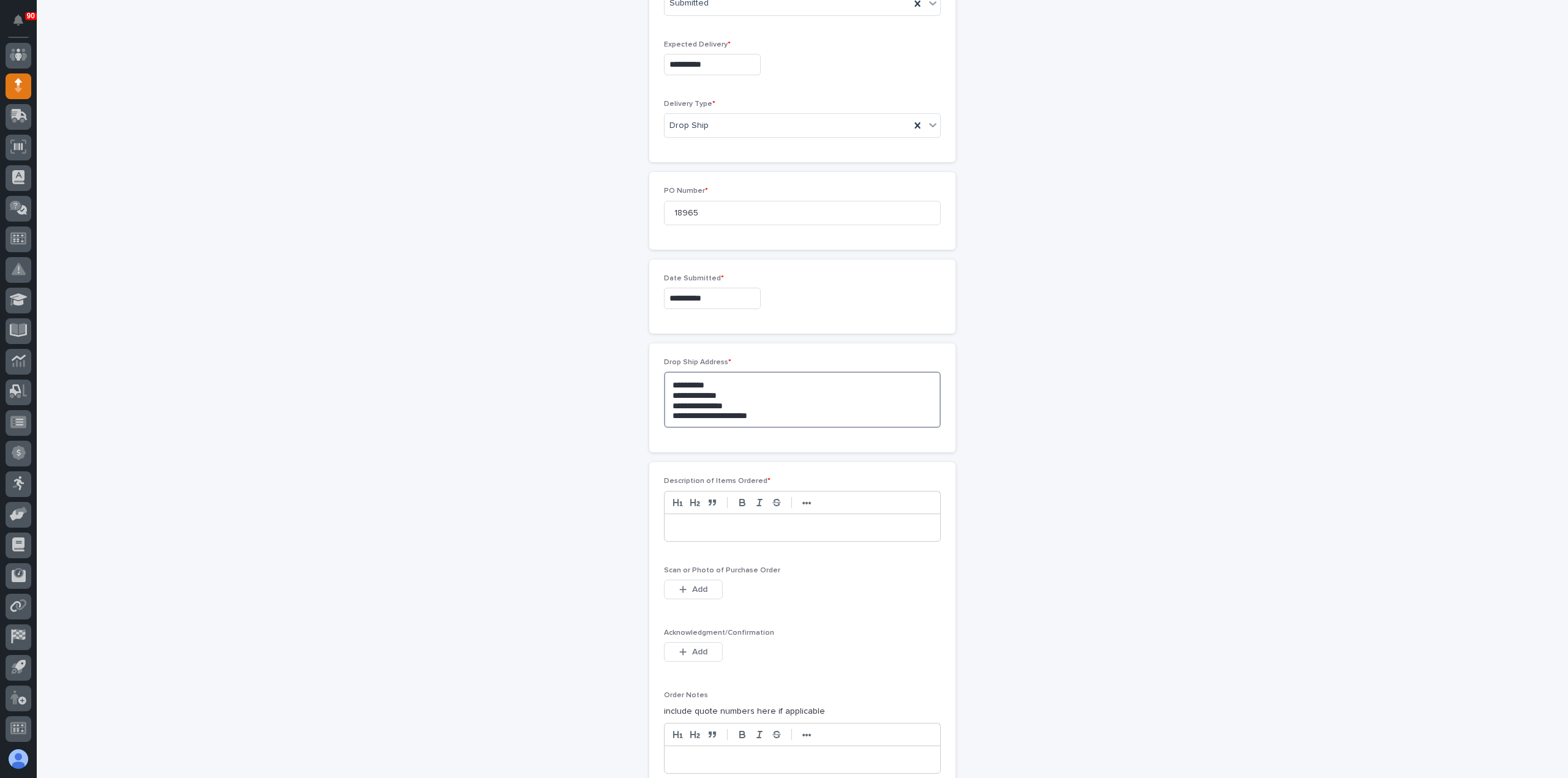
type textarea "**********"
click at [724, 525] on p at bounding box center [803, 528] width 257 height 12
click at [706, 582] on button "Add" at bounding box center [693, 590] width 59 height 19
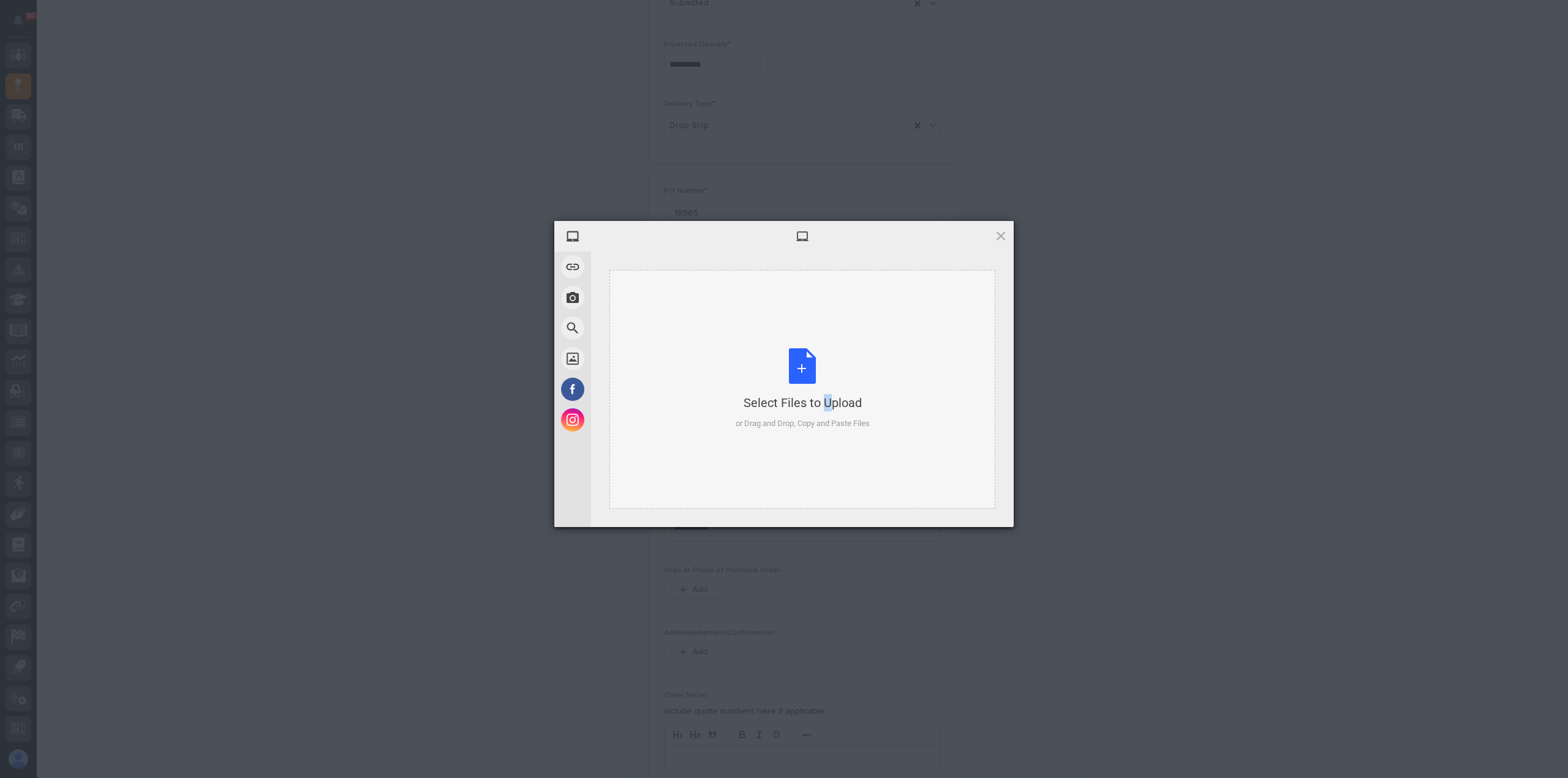
click at [800, 366] on div "Select Files to Upload or Drag and Drop, Copy and Paste Files" at bounding box center [802, 389] width 134 height 81
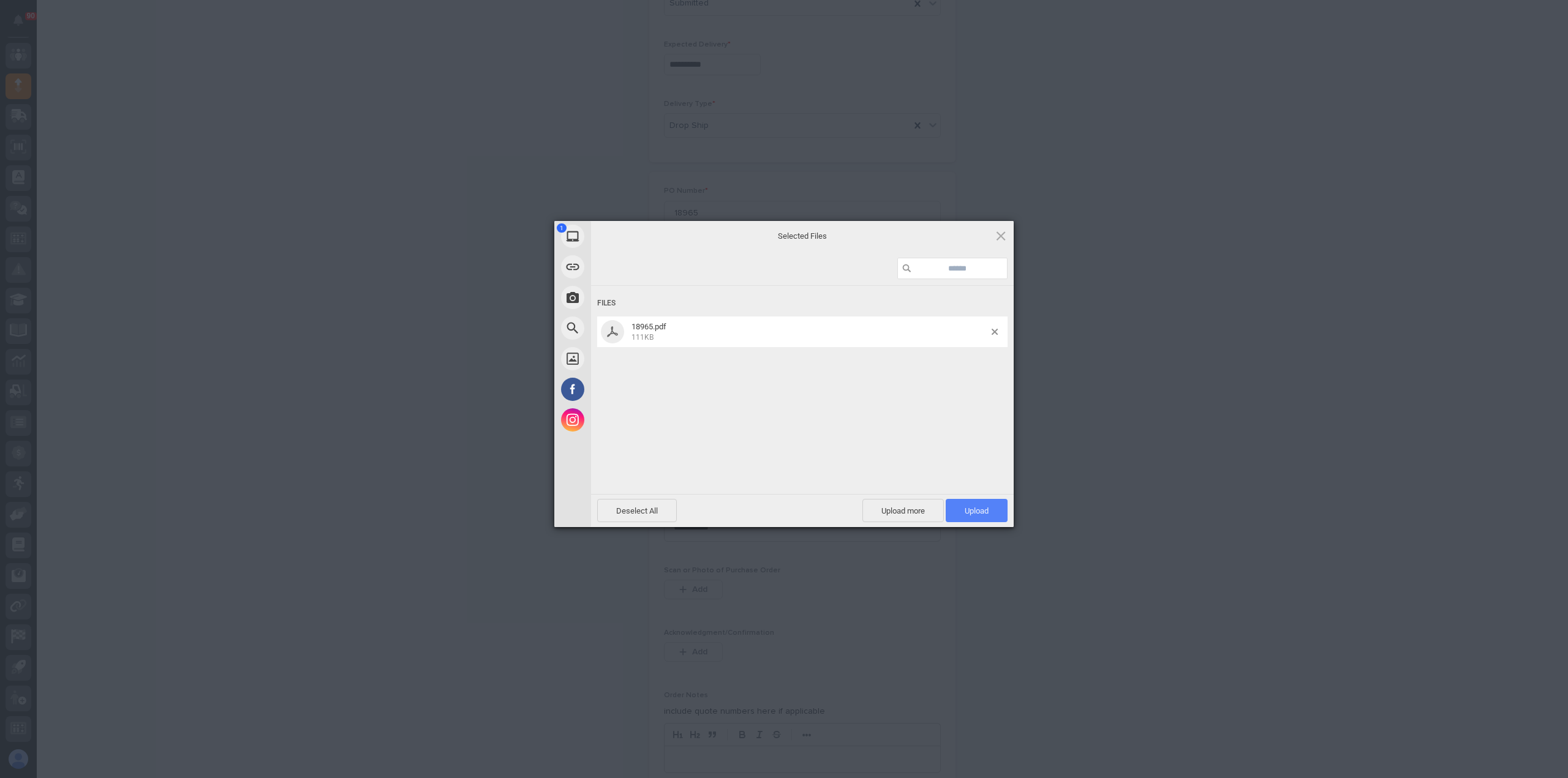
click at [986, 513] on span "Upload 1" at bounding box center [976, 511] width 24 height 9
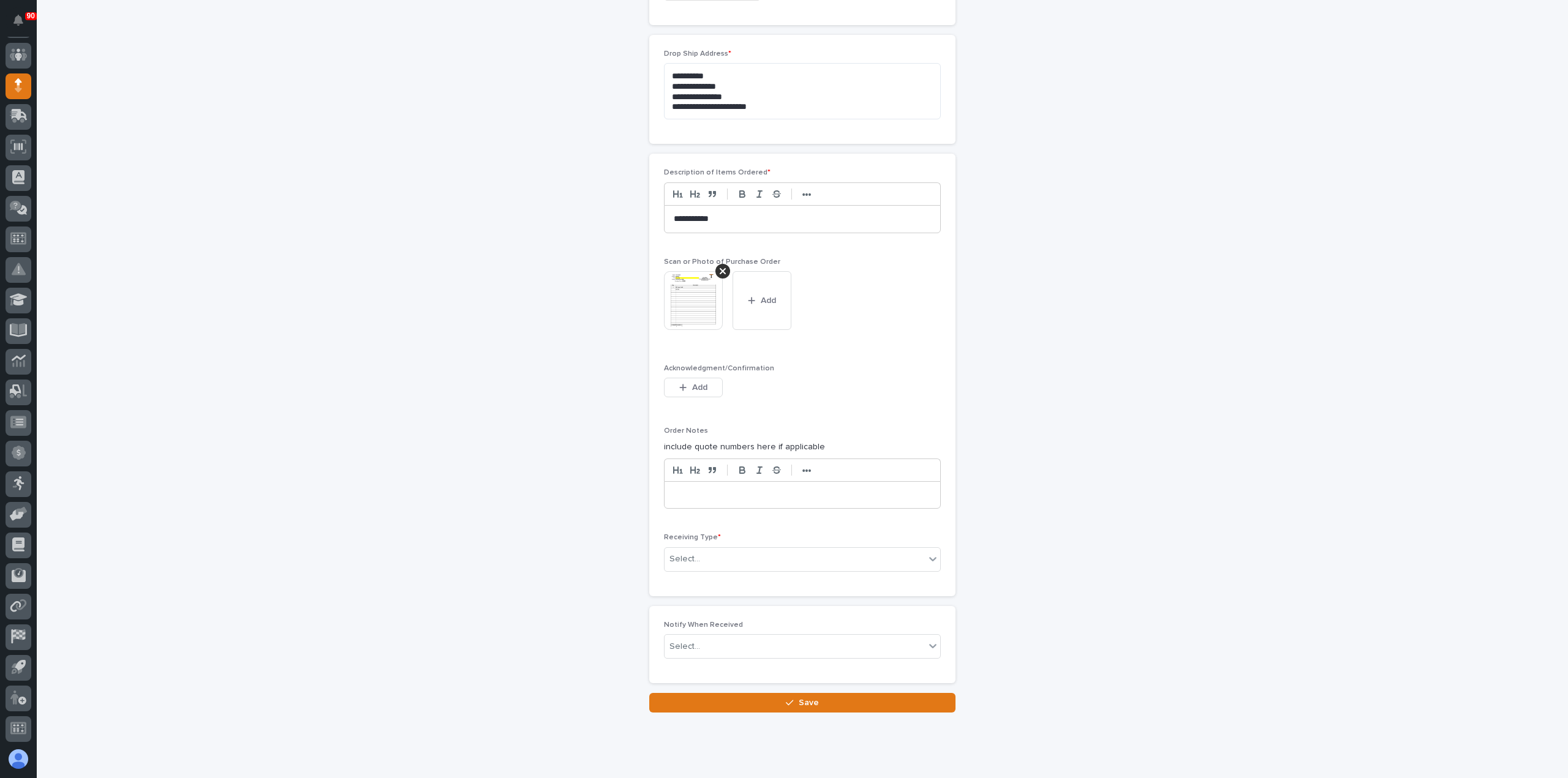
scroll to position [761, 0]
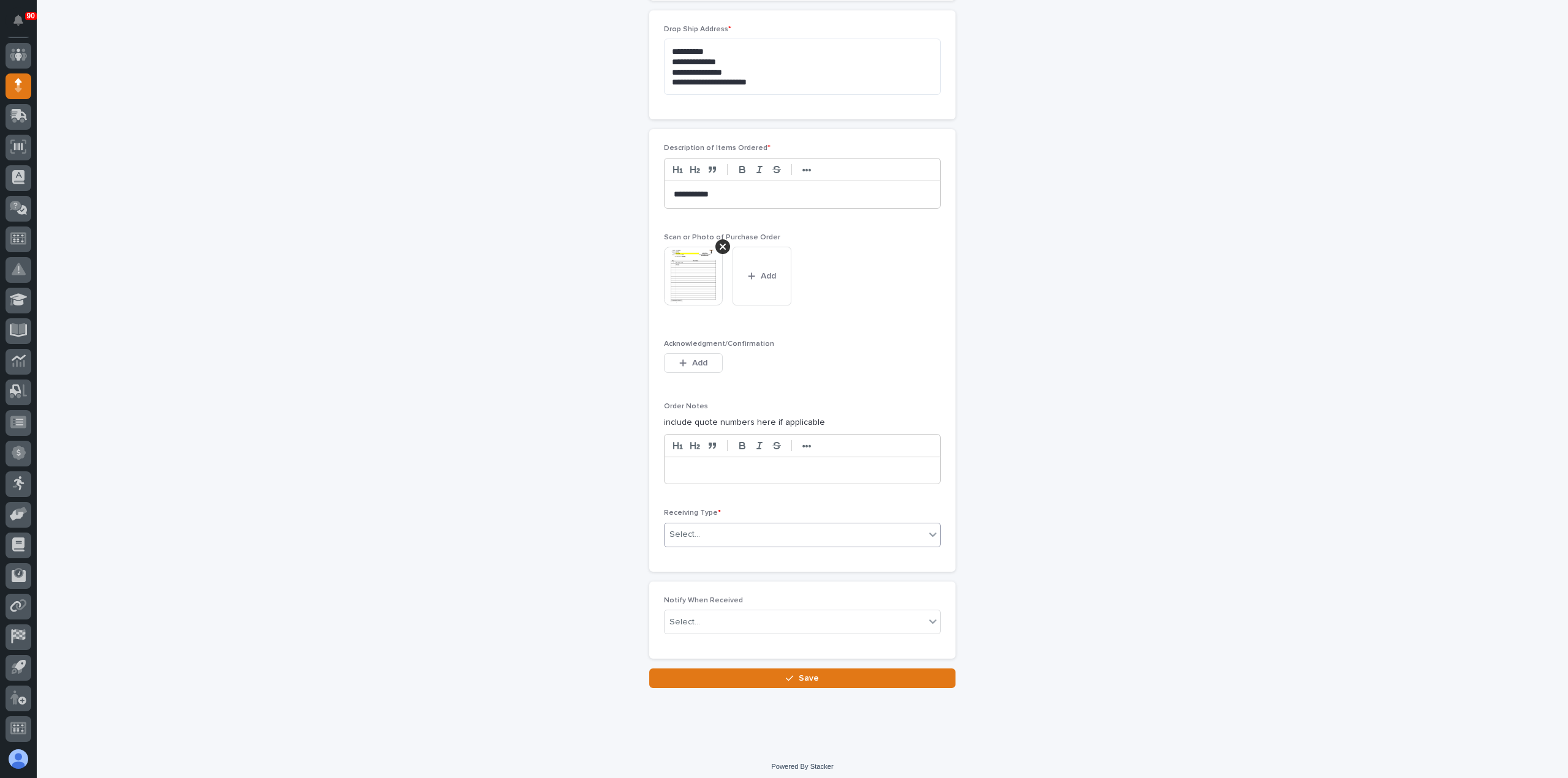
click at [777, 526] on div "Select..." at bounding box center [794, 535] width 260 height 20
click at [712, 634] on div "Other" at bounding box center [798, 639] width 276 height 21
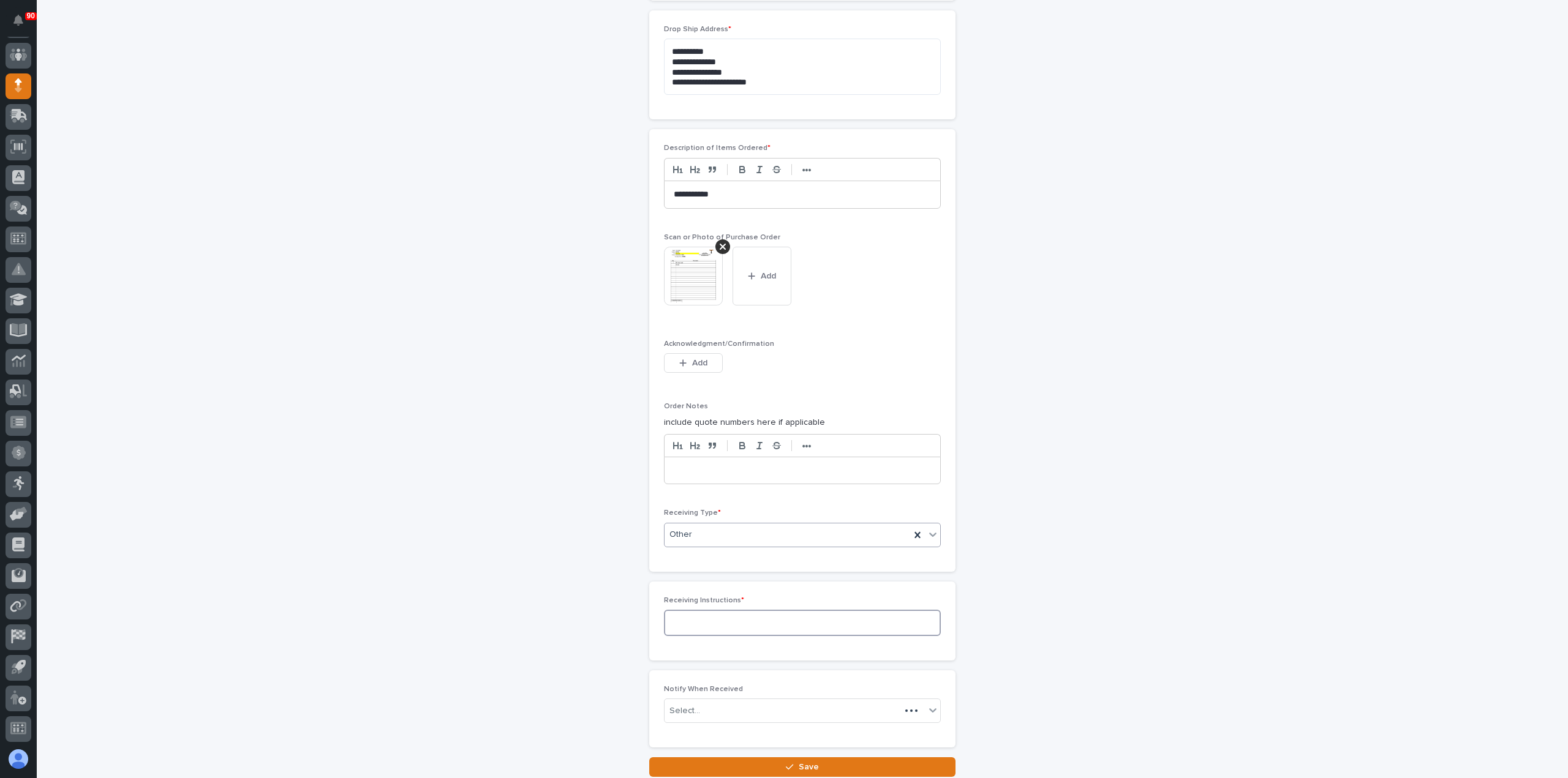
click at [730, 613] on textarea at bounding box center [802, 622] width 277 height 25
type textarea "*********"
click at [806, 761] on span "Save" at bounding box center [808, 767] width 20 height 11
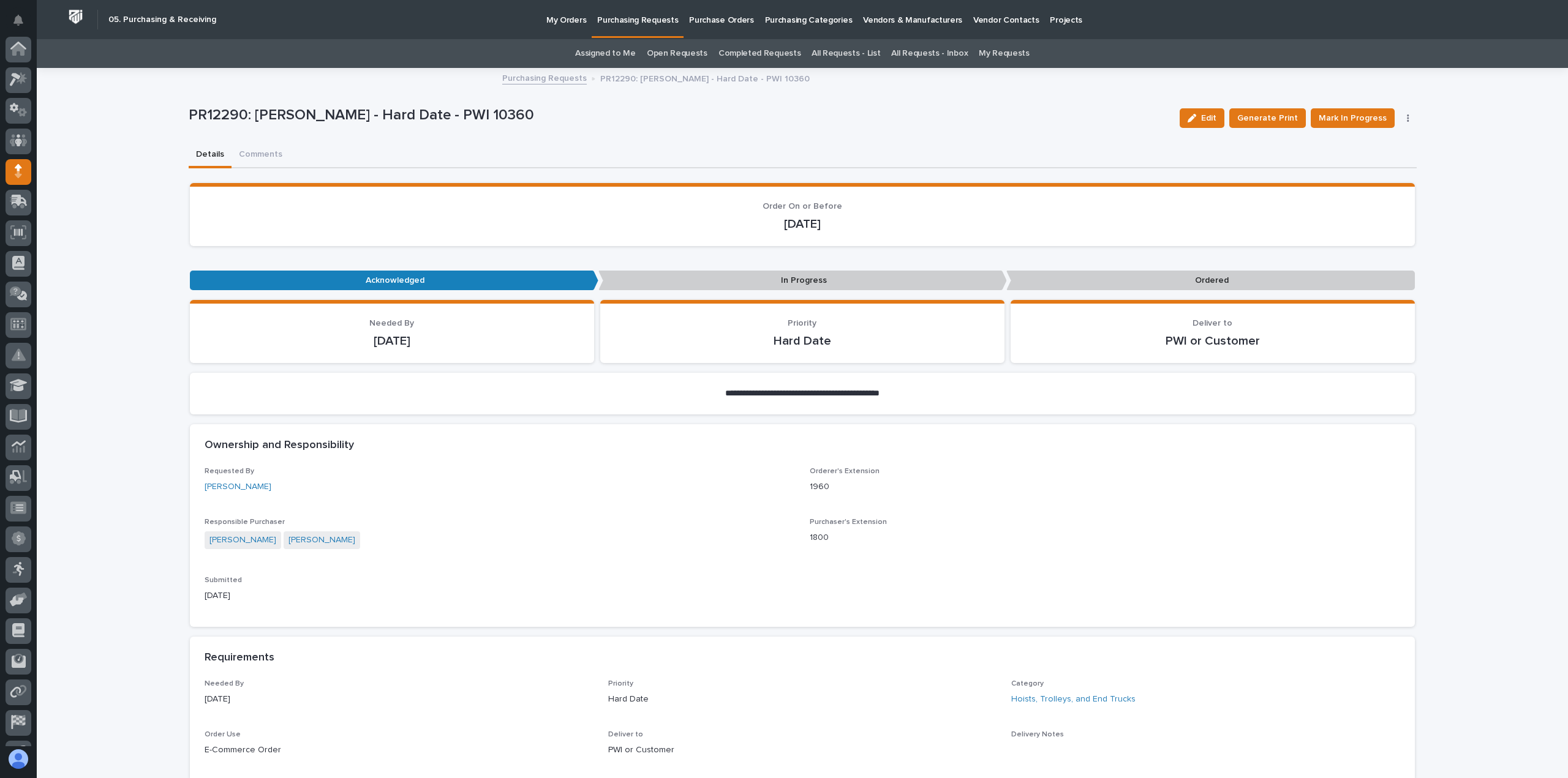
scroll to position [86, 0]
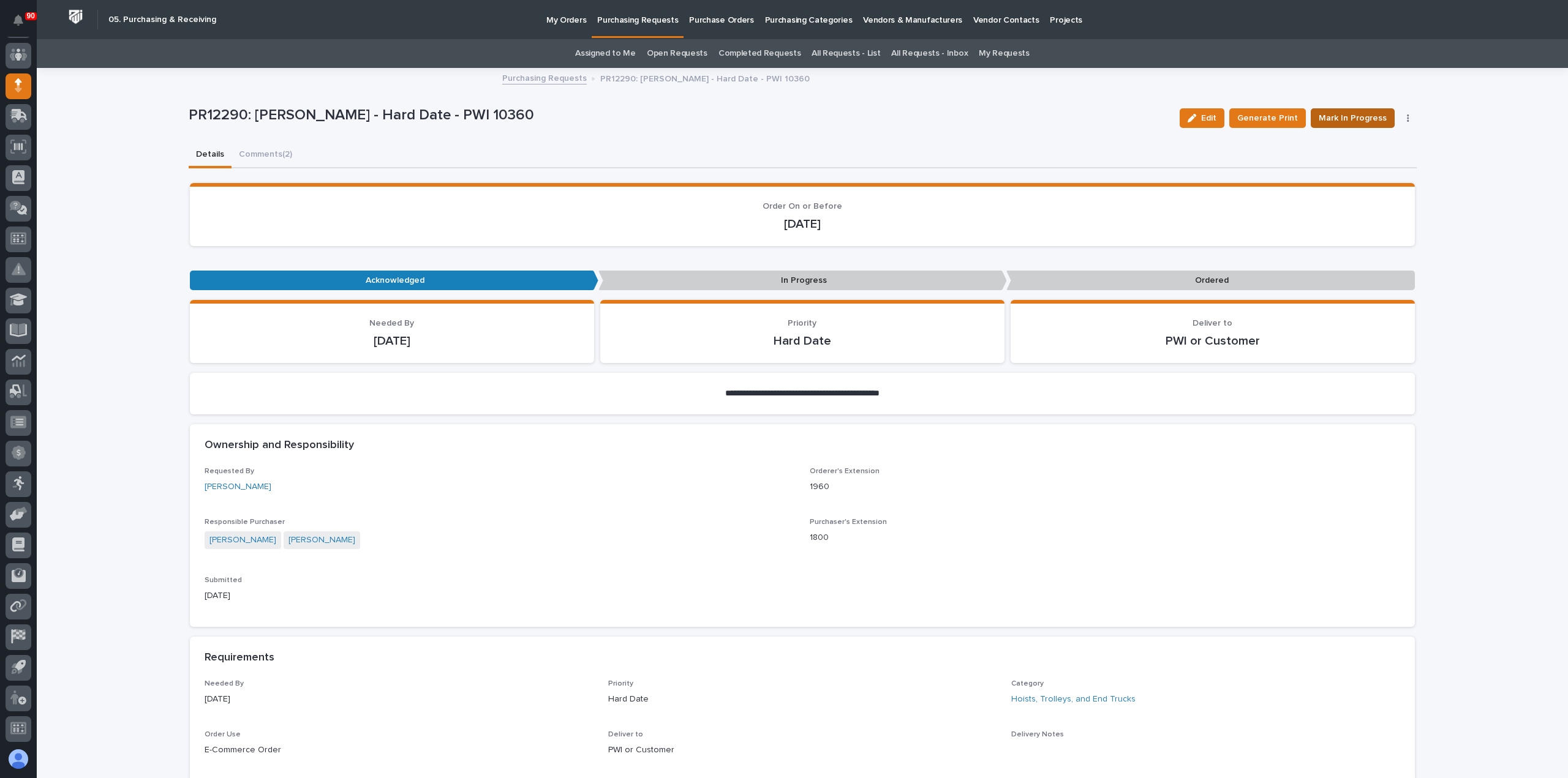
click at [1345, 114] on span "Mark In Progress" at bounding box center [1353, 118] width 68 height 15
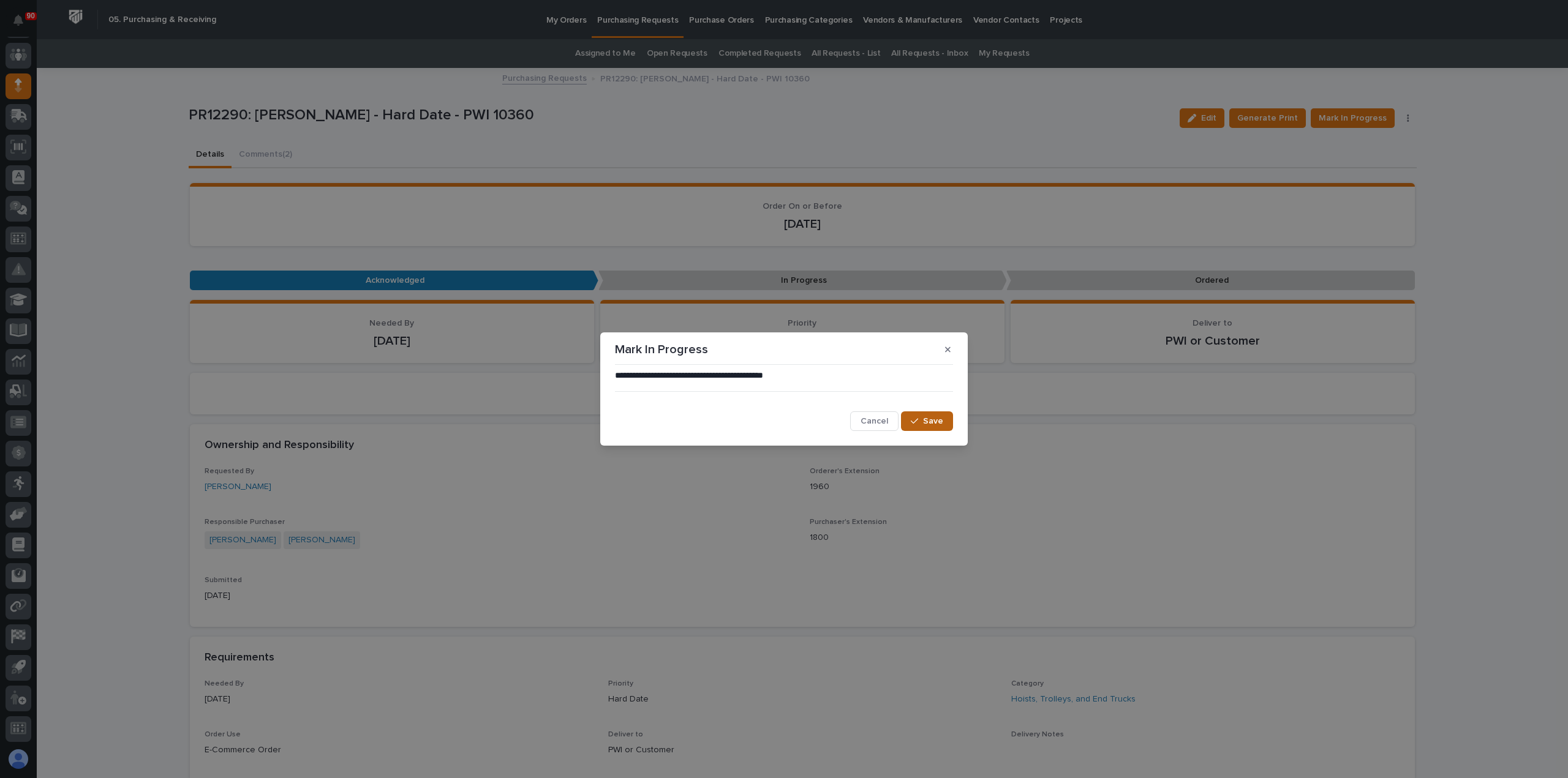
click at [927, 422] on span "Save" at bounding box center [932, 421] width 20 height 11
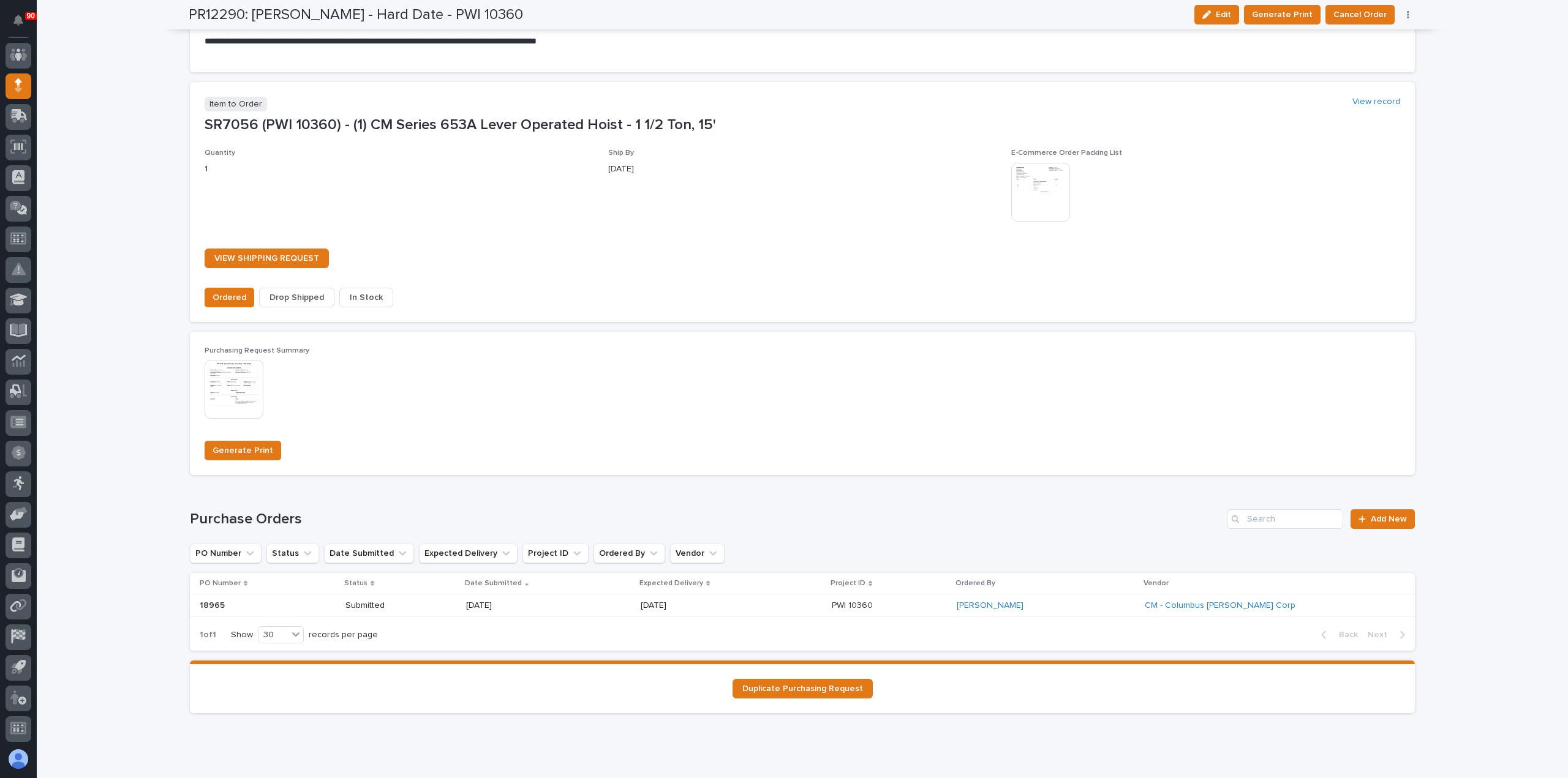
scroll to position [918, 0]
click at [279, 295] on span "Drop Shipped" at bounding box center [297, 297] width 54 height 15
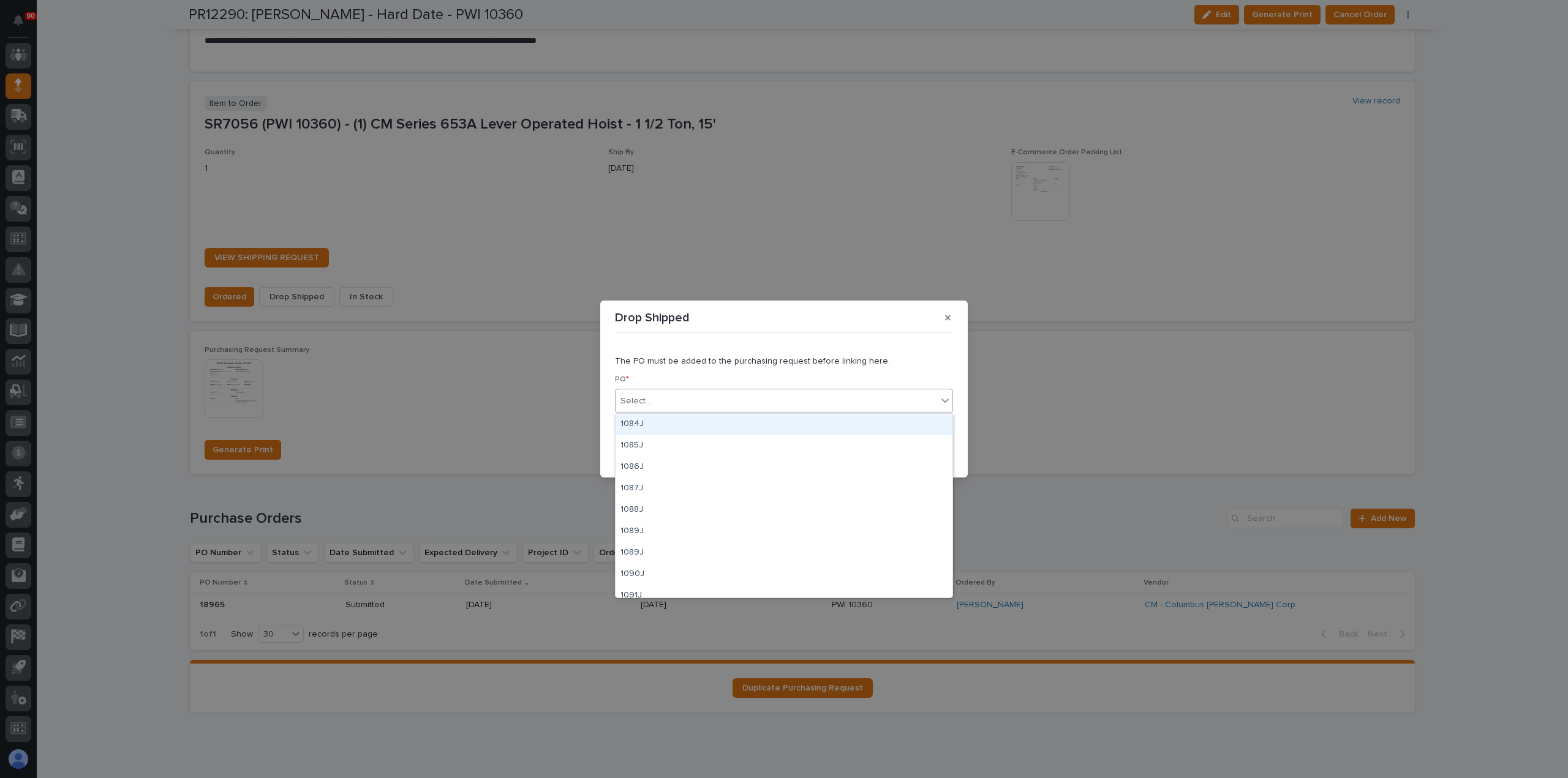
drag, startPoint x: 656, startPoint y: 398, endPoint x: 697, endPoint y: 395, distance: 41.1
click at [664, 396] on div "Select..." at bounding box center [776, 401] width 321 height 20
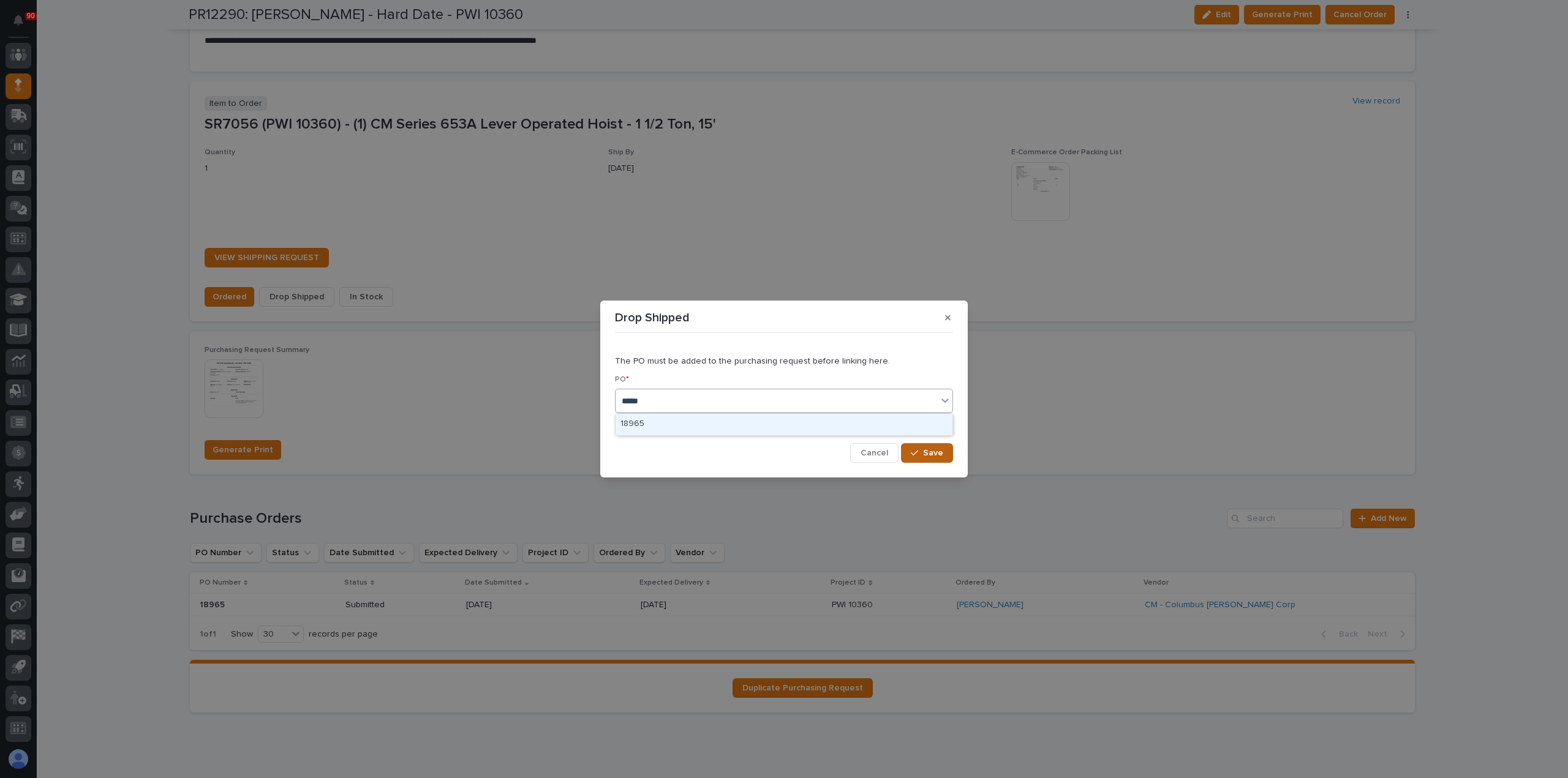
type input "*****"
click at [933, 454] on span "Save" at bounding box center [932, 452] width 20 height 11
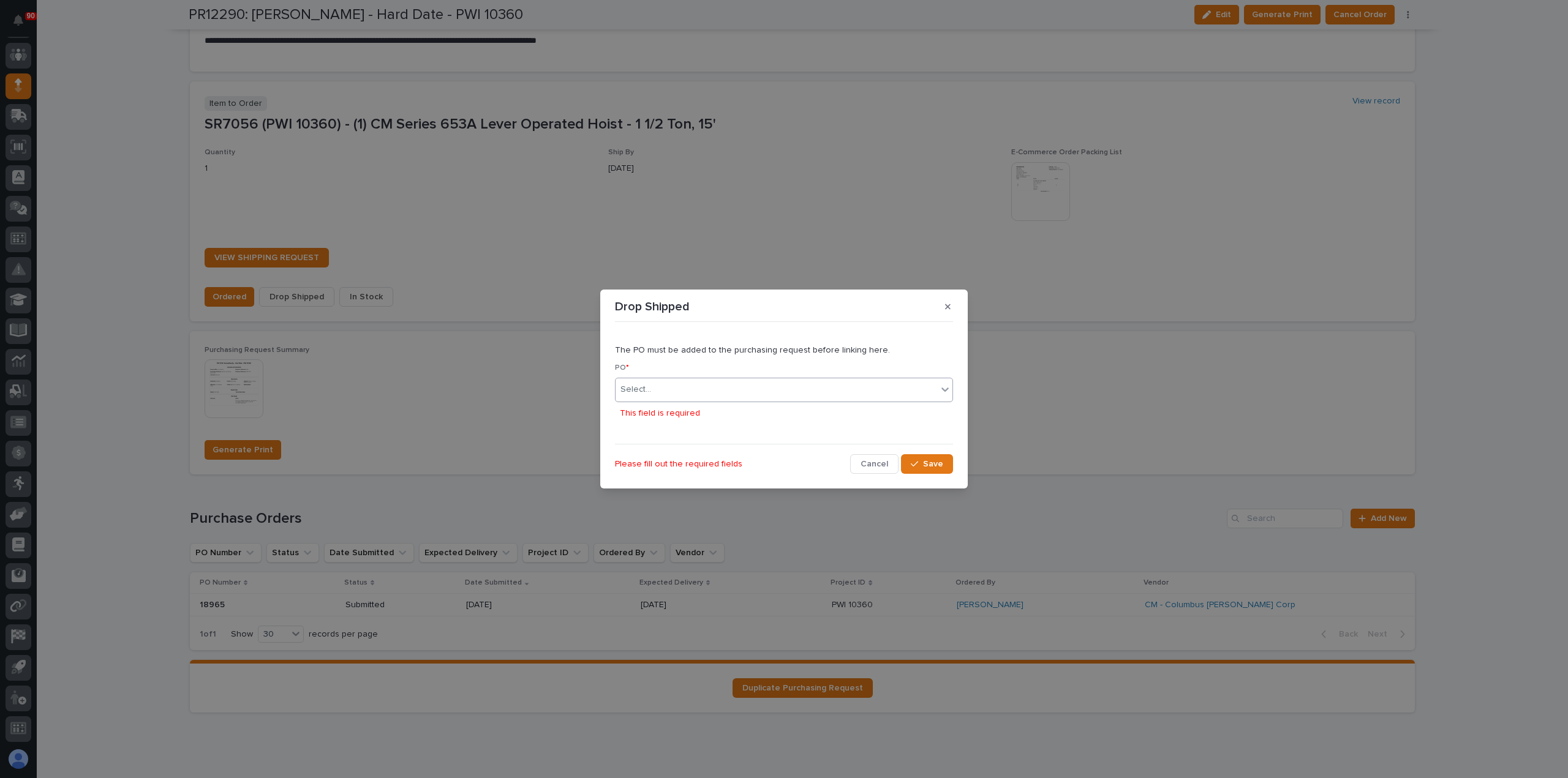
click at [773, 390] on div "Select..." at bounding box center [776, 389] width 321 height 20
type input "*****"
click at [623, 413] on div "18965" at bounding box center [784, 413] width 337 height 21
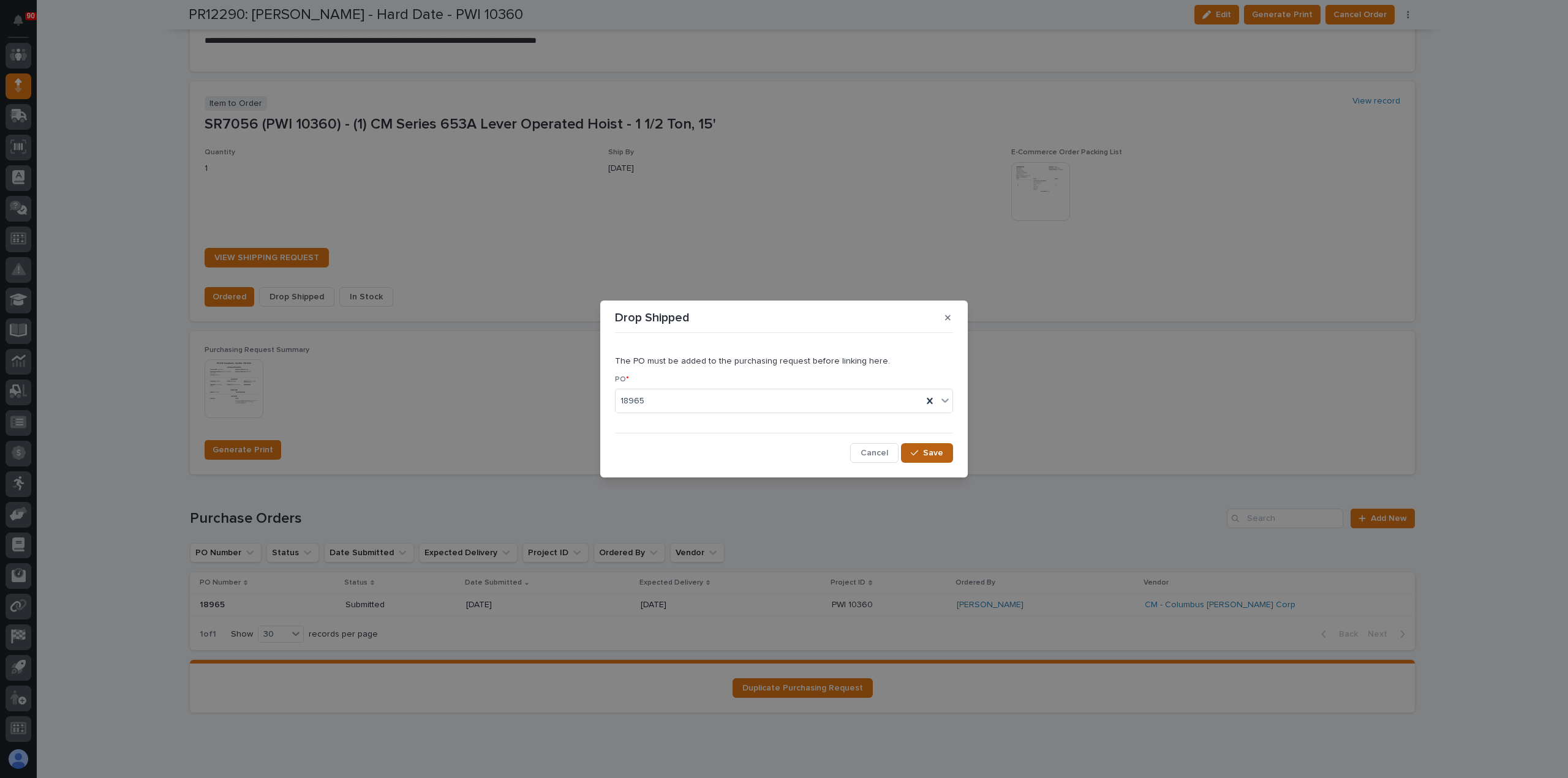
click at [921, 448] on button "Save" at bounding box center [926, 453] width 52 height 19
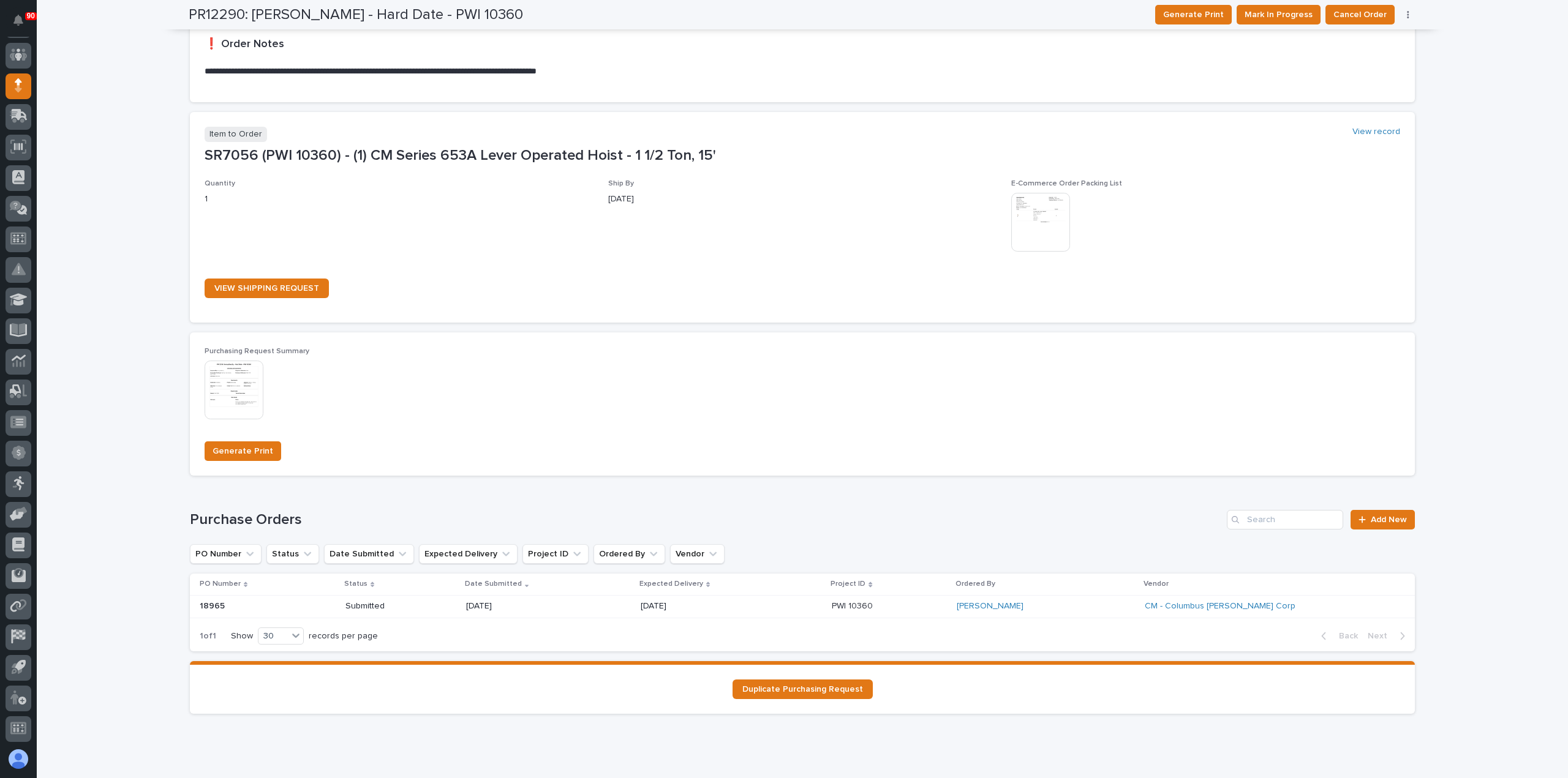
scroll to position [613, 0]
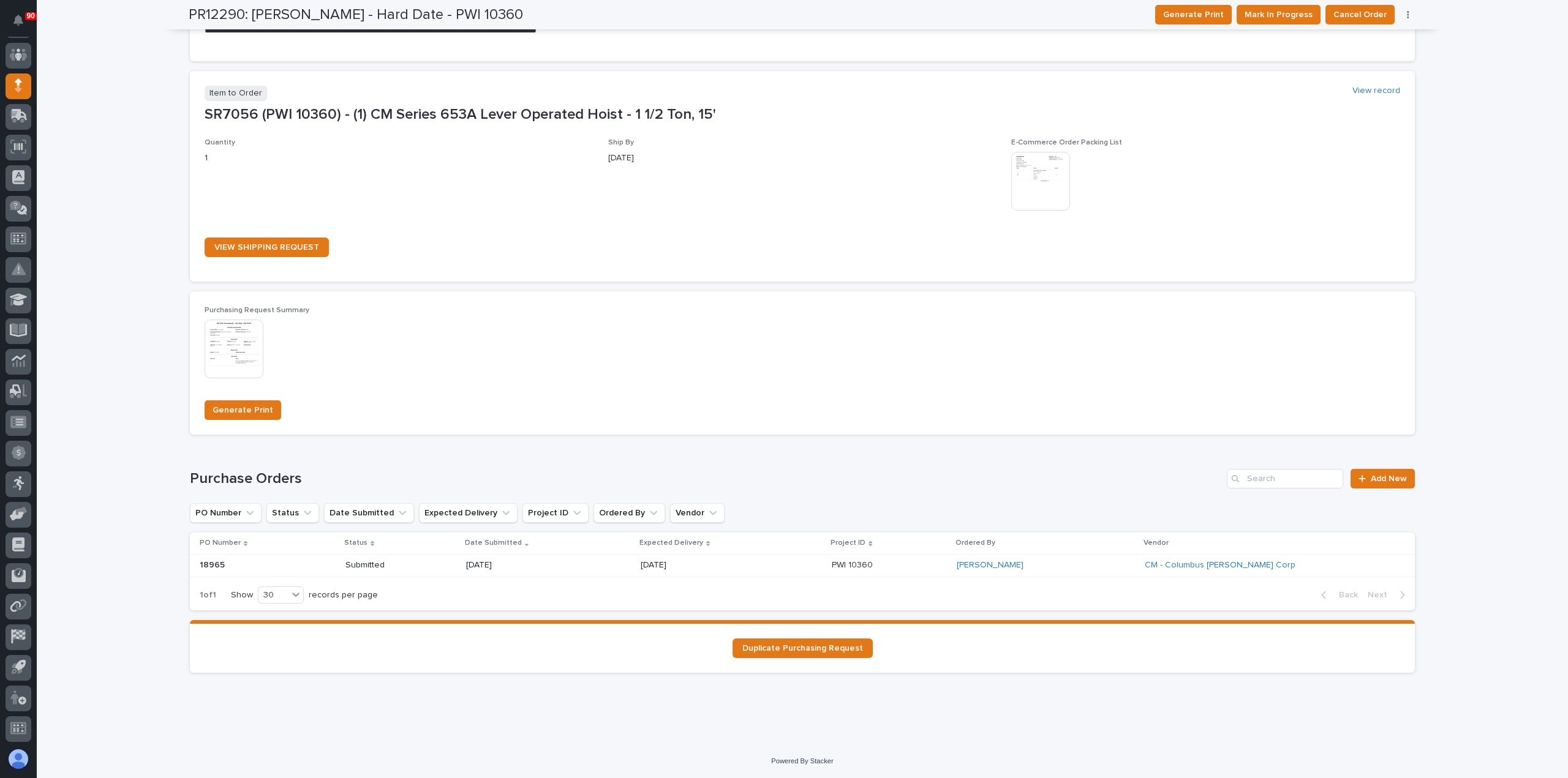
click at [499, 564] on p "[DATE]" at bounding box center [510, 565] width 88 height 11
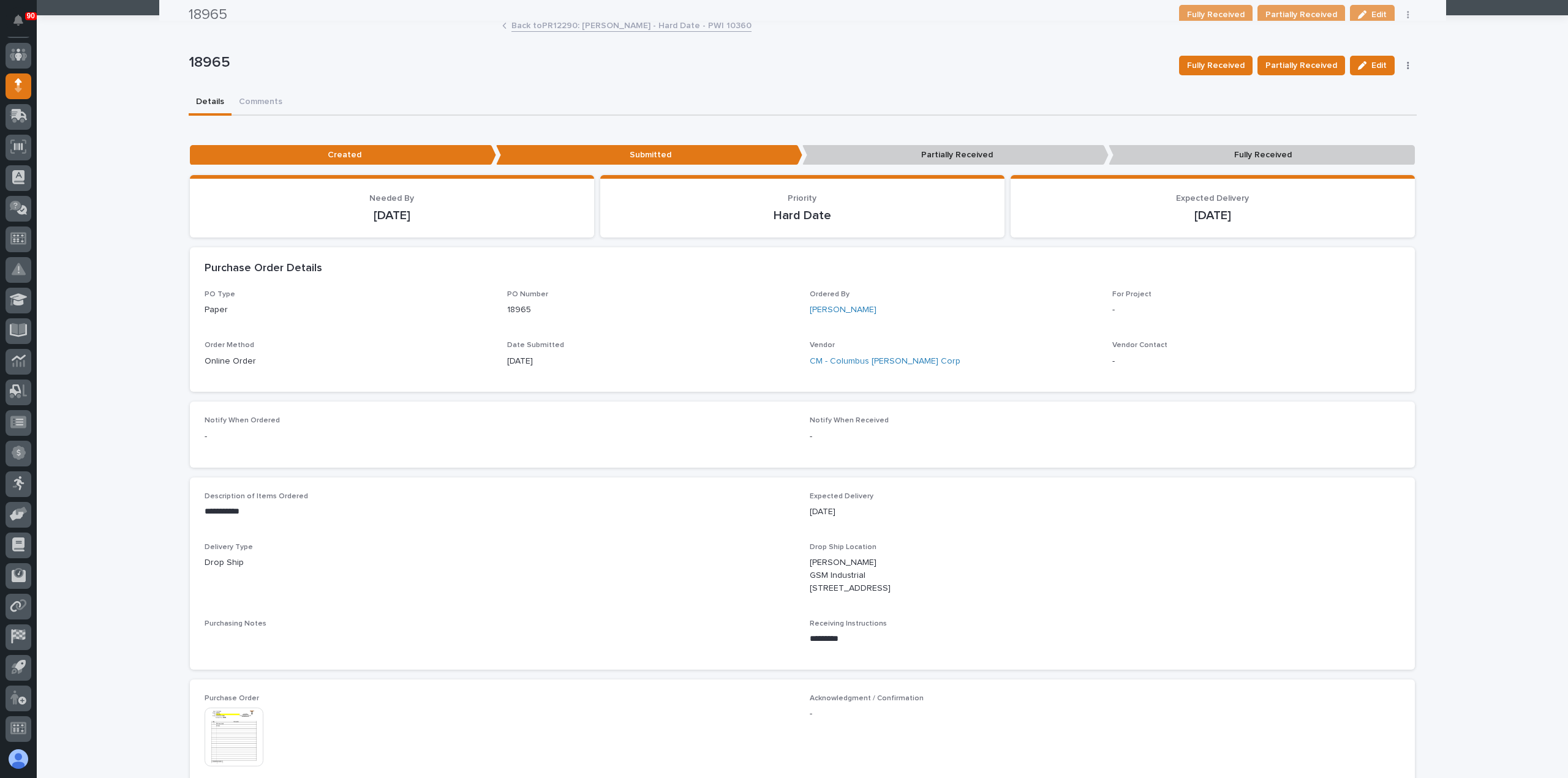
scroll to position [50, 0]
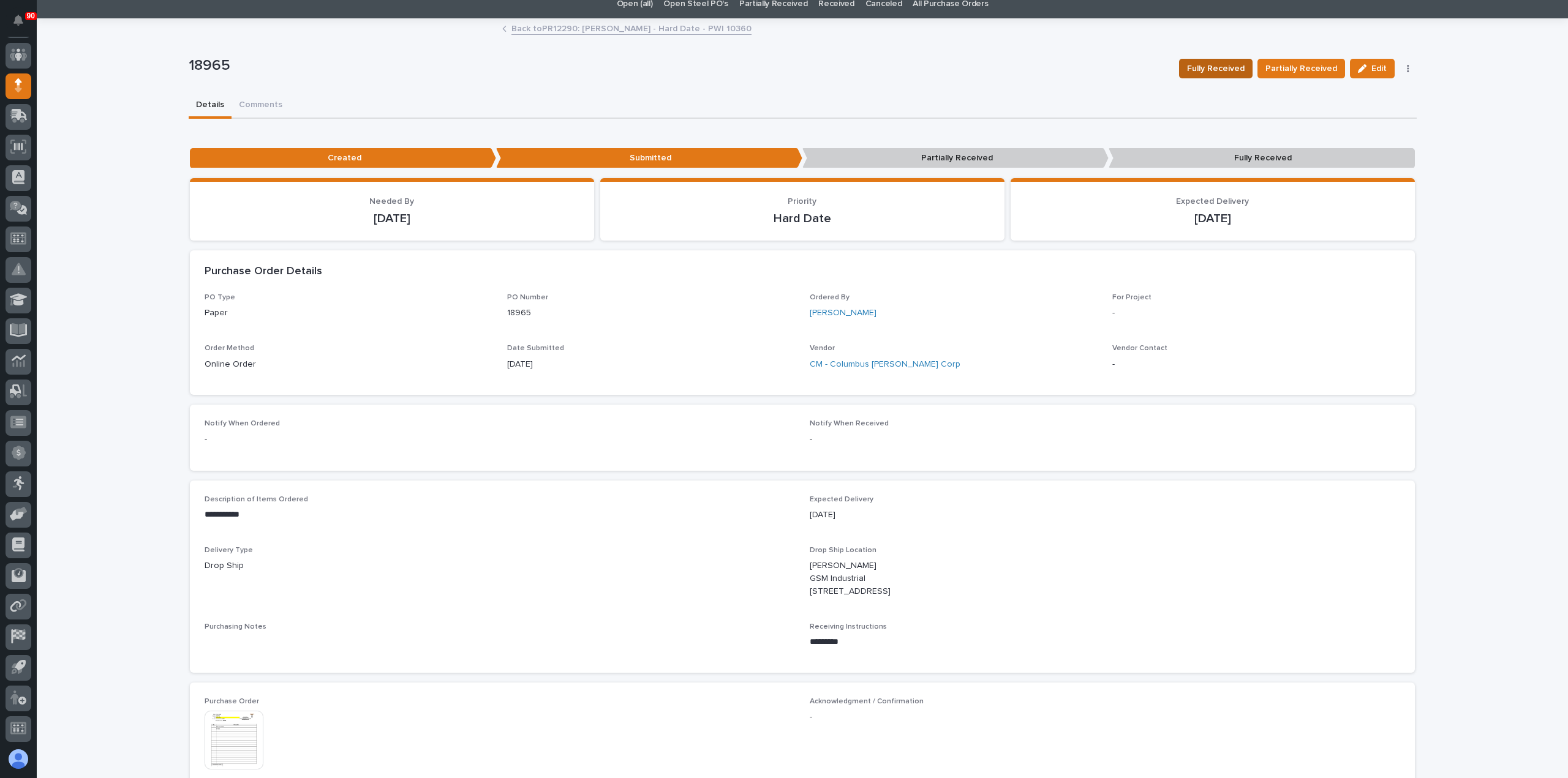
click at [1234, 69] on span "Fully Received" at bounding box center [1216, 68] width 58 height 15
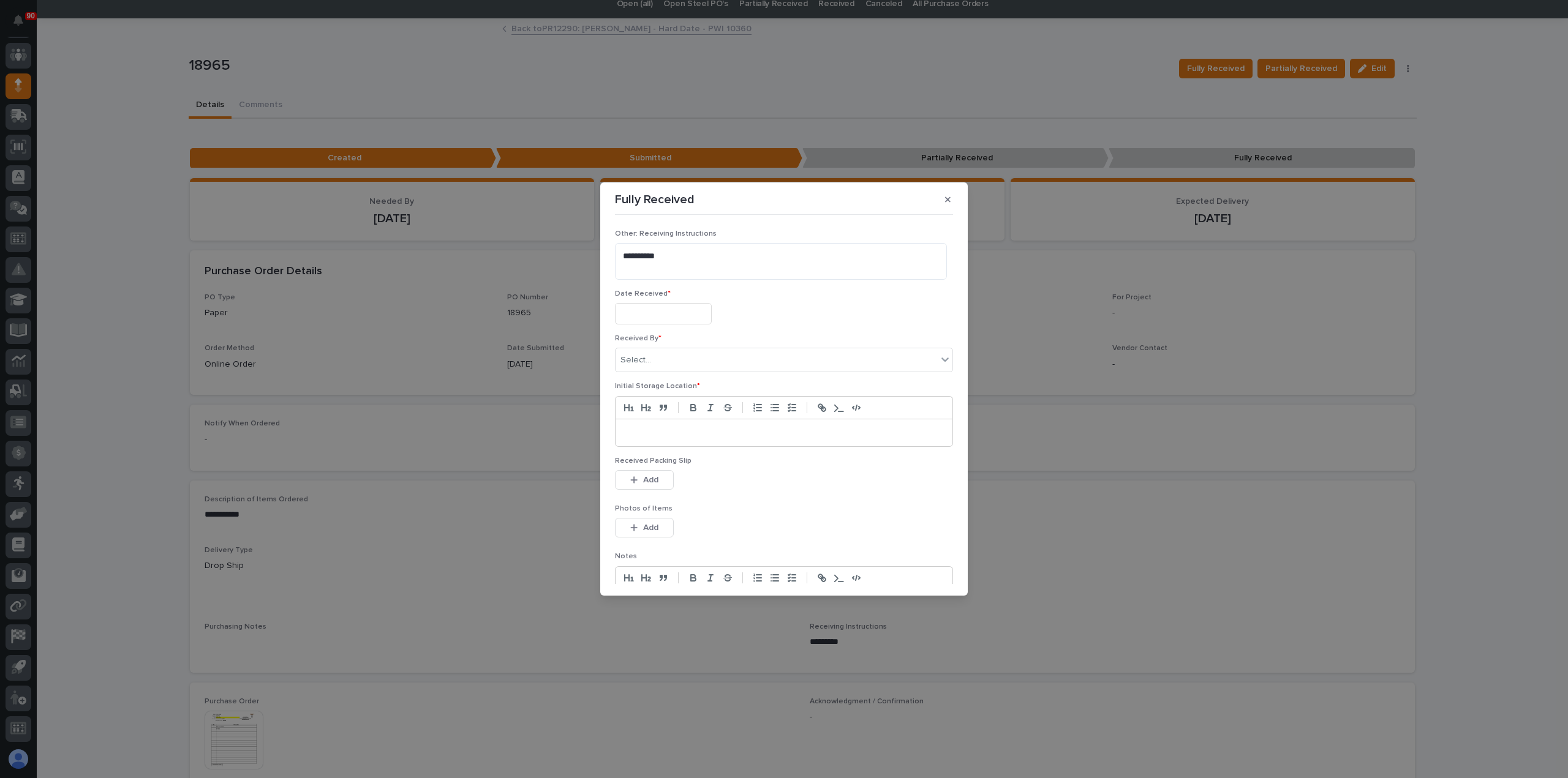
click at [679, 314] on input "text" at bounding box center [663, 313] width 97 height 21
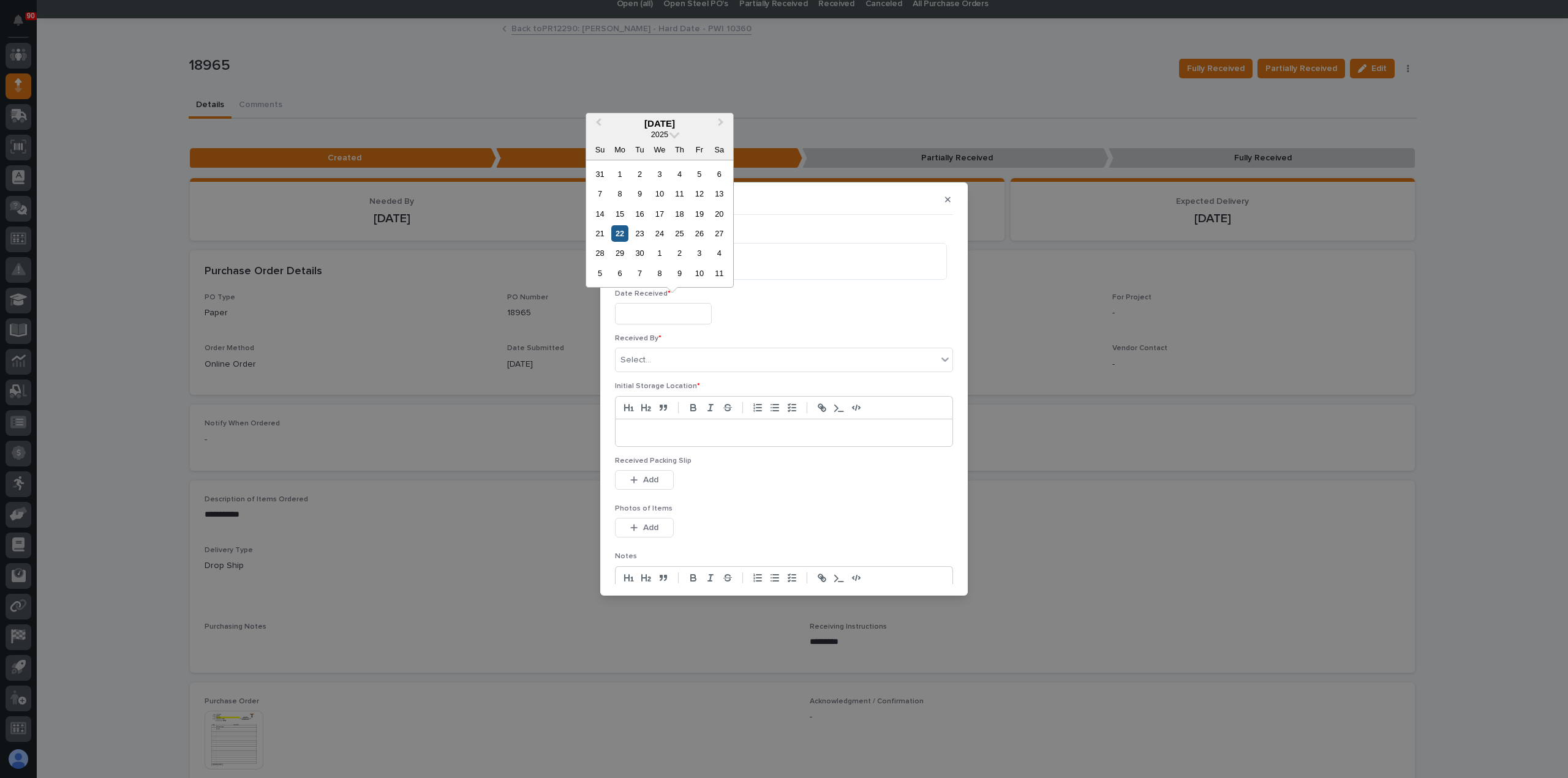
click at [622, 231] on div "22" at bounding box center [619, 233] width 17 height 17
type input "**********"
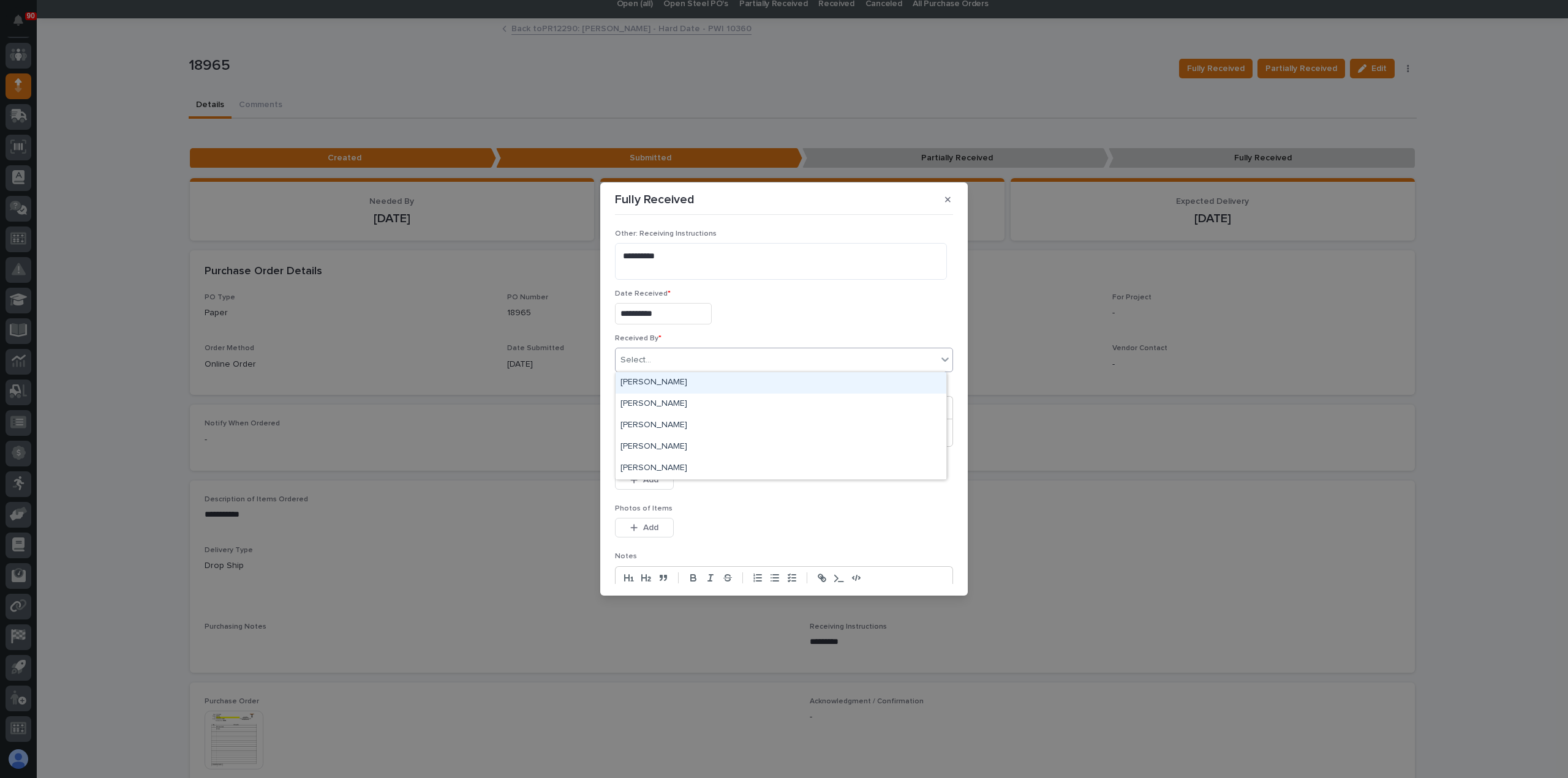
click at [692, 359] on div "Select..." at bounding box center [776, 360] width 321 height 20
type input "**"
click at [651, 380] on div "[PERSON_NAME]" at bounding box center [781, 382] width 331 height 21
click at [660, 428] on p at bounding box center [784, 433] width 319 height 12
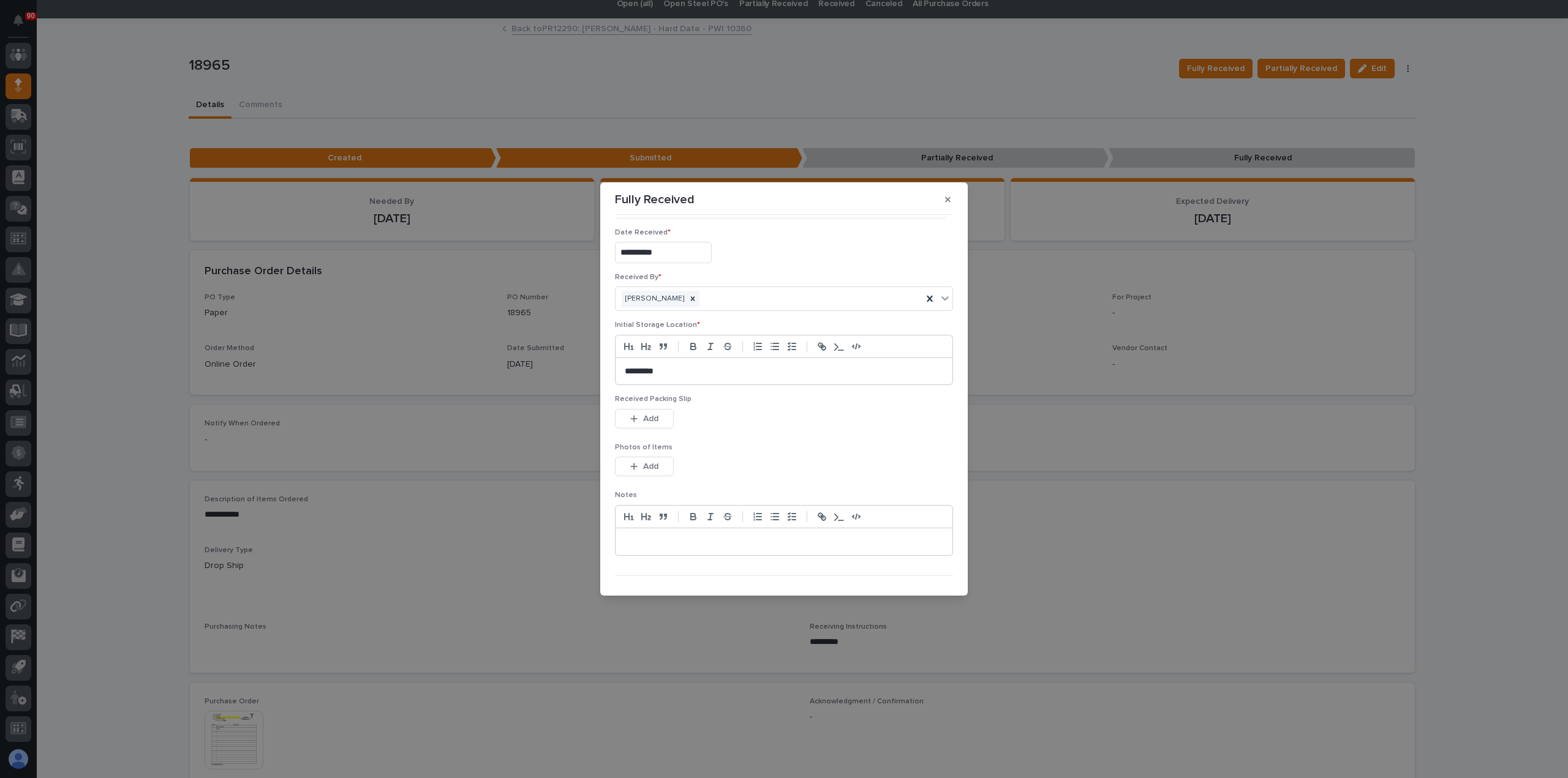
scroll to position [81, 0]
click at [927, 574] on span "Save" at bounding box center [932, 576] width 20 height 11
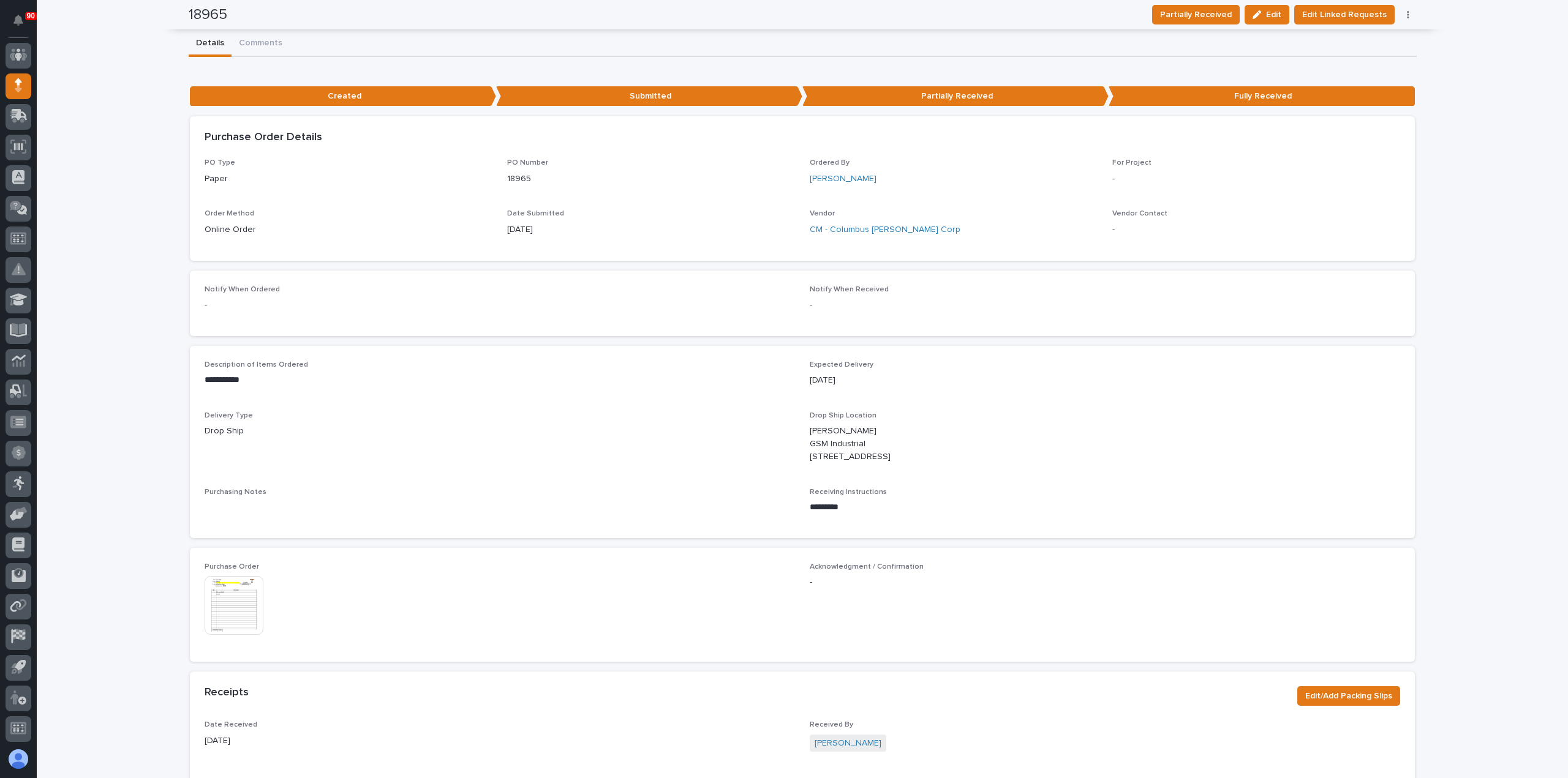
scroll to position [0, 0]
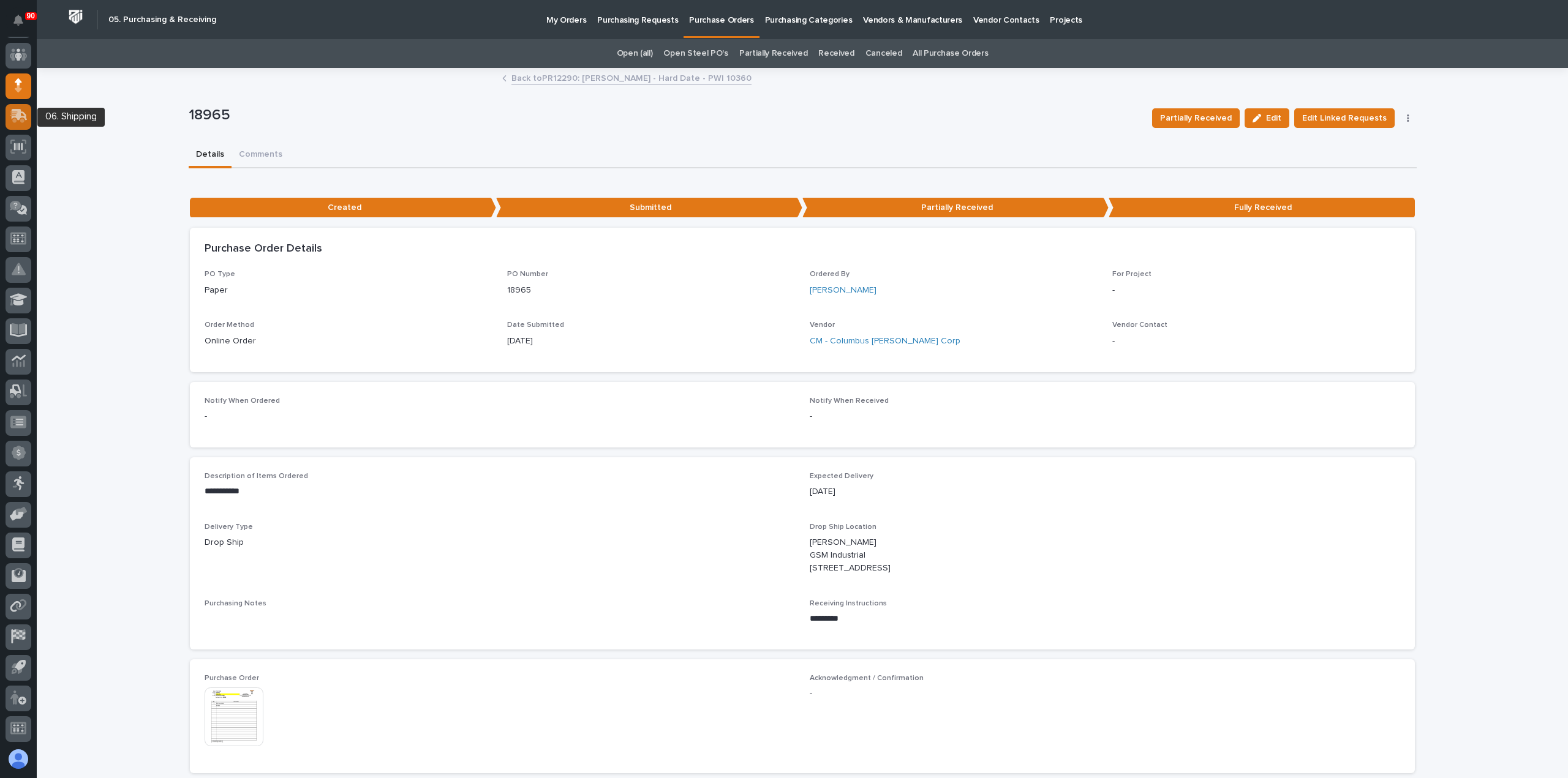
click at [16, 112] on icon at bounding box center [19, 115] width 16 height 11
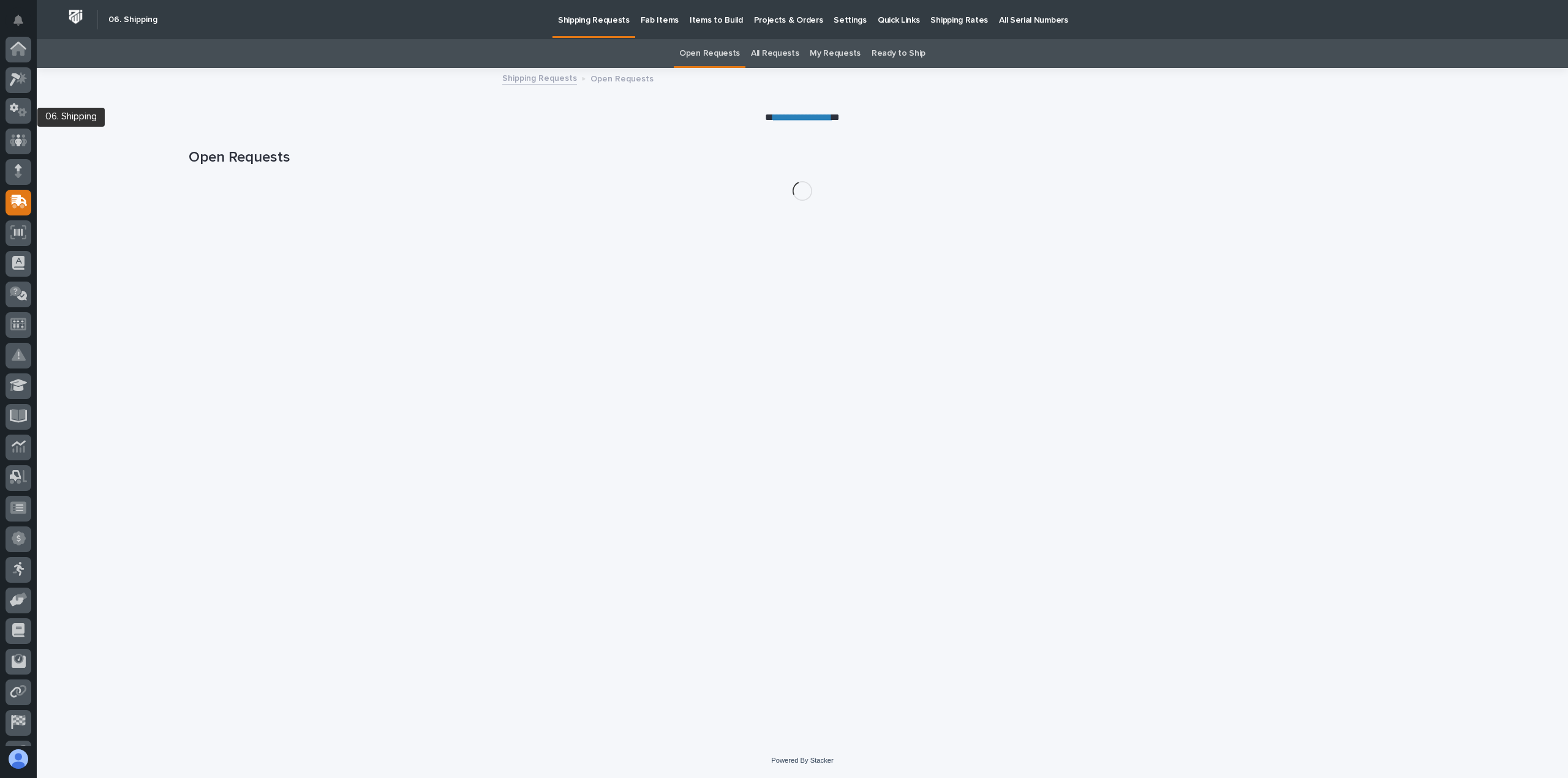
scroll to position [86, 0]
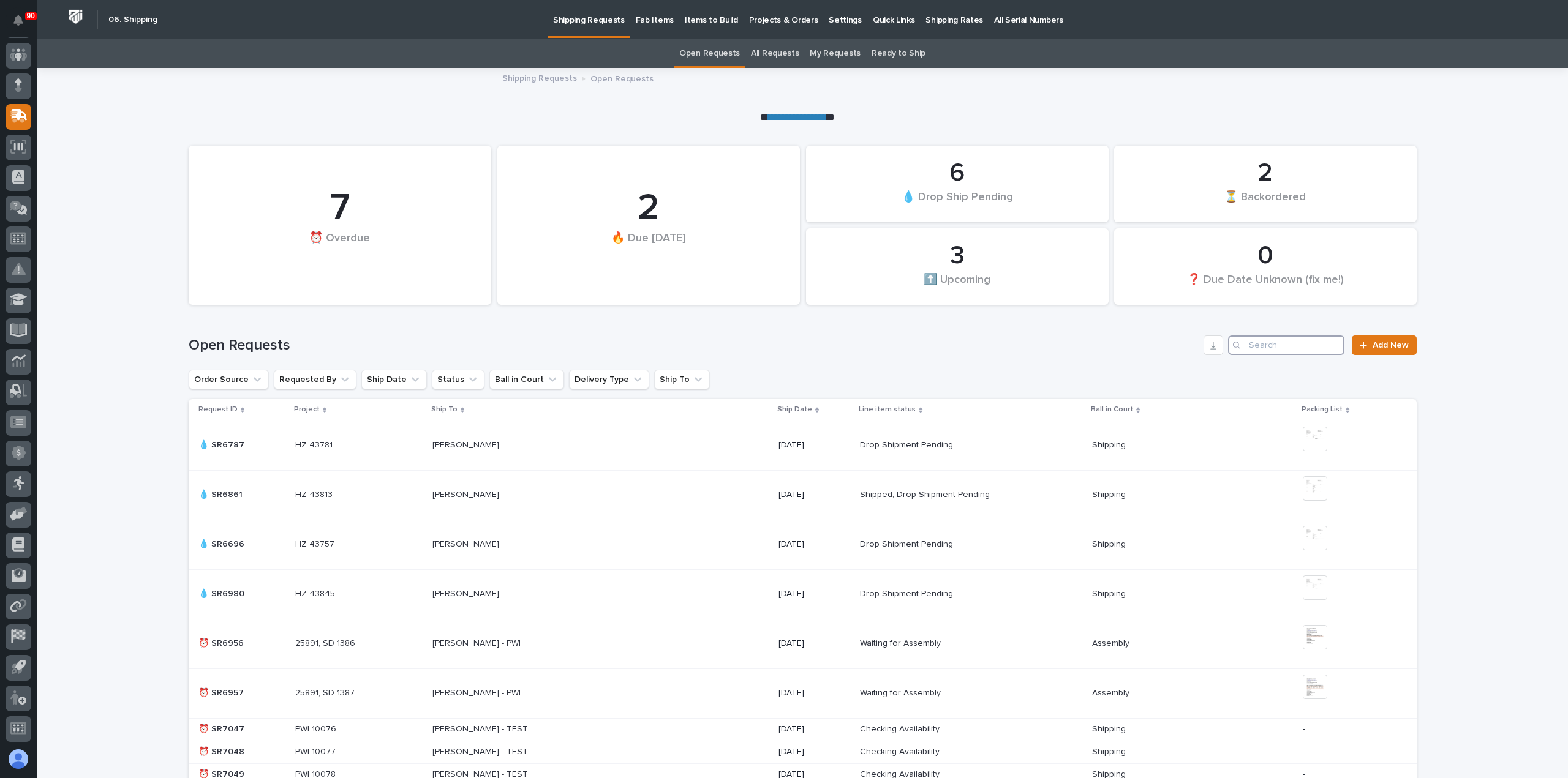
click at [1297, 347] on input "Search" at bounding box center [1286, 345] width 116 height 19
type input "7056"
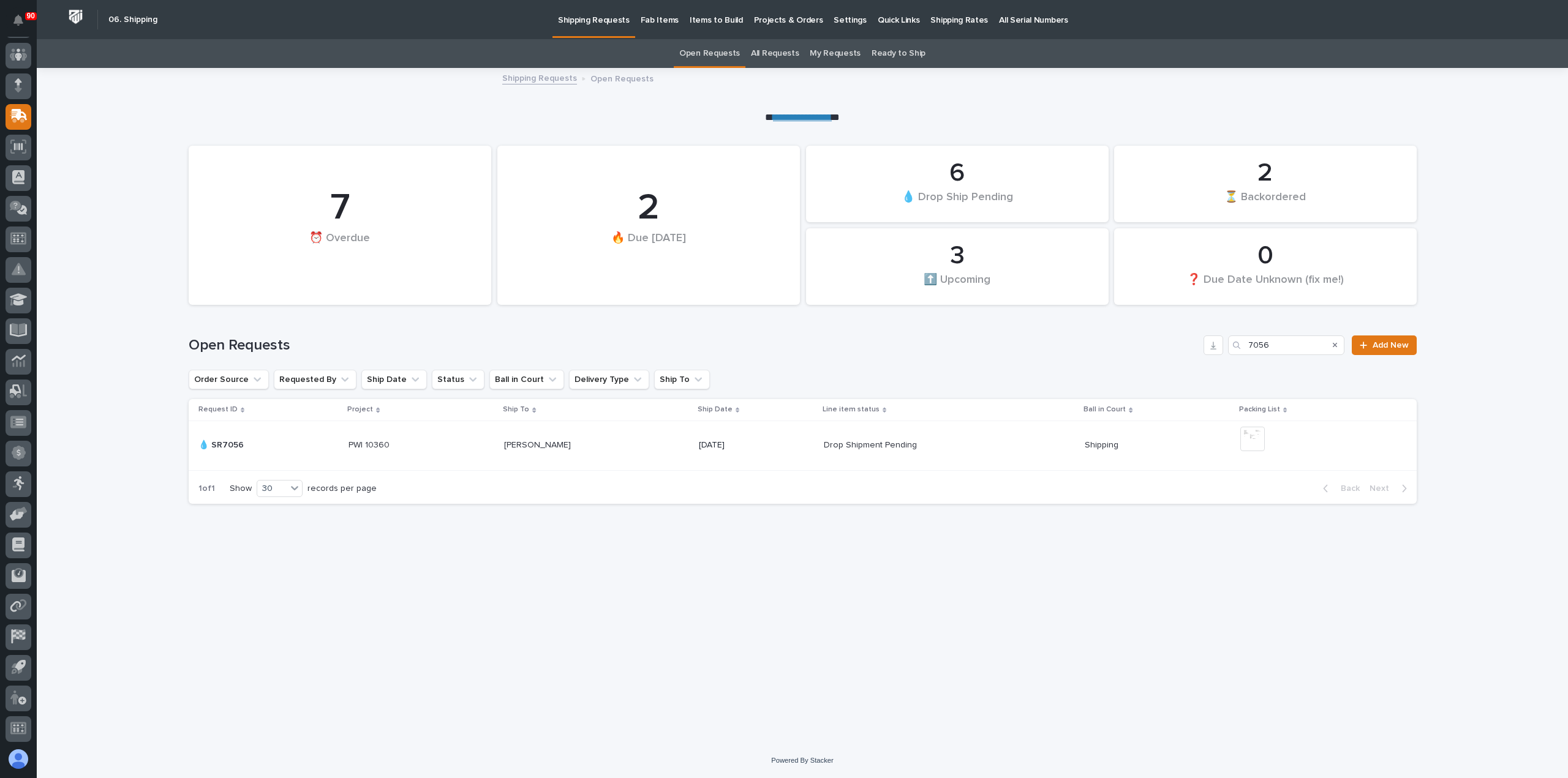
click at [699, 450] on p "[DATE]" at bounding box center [756, 445] width 116 height 11
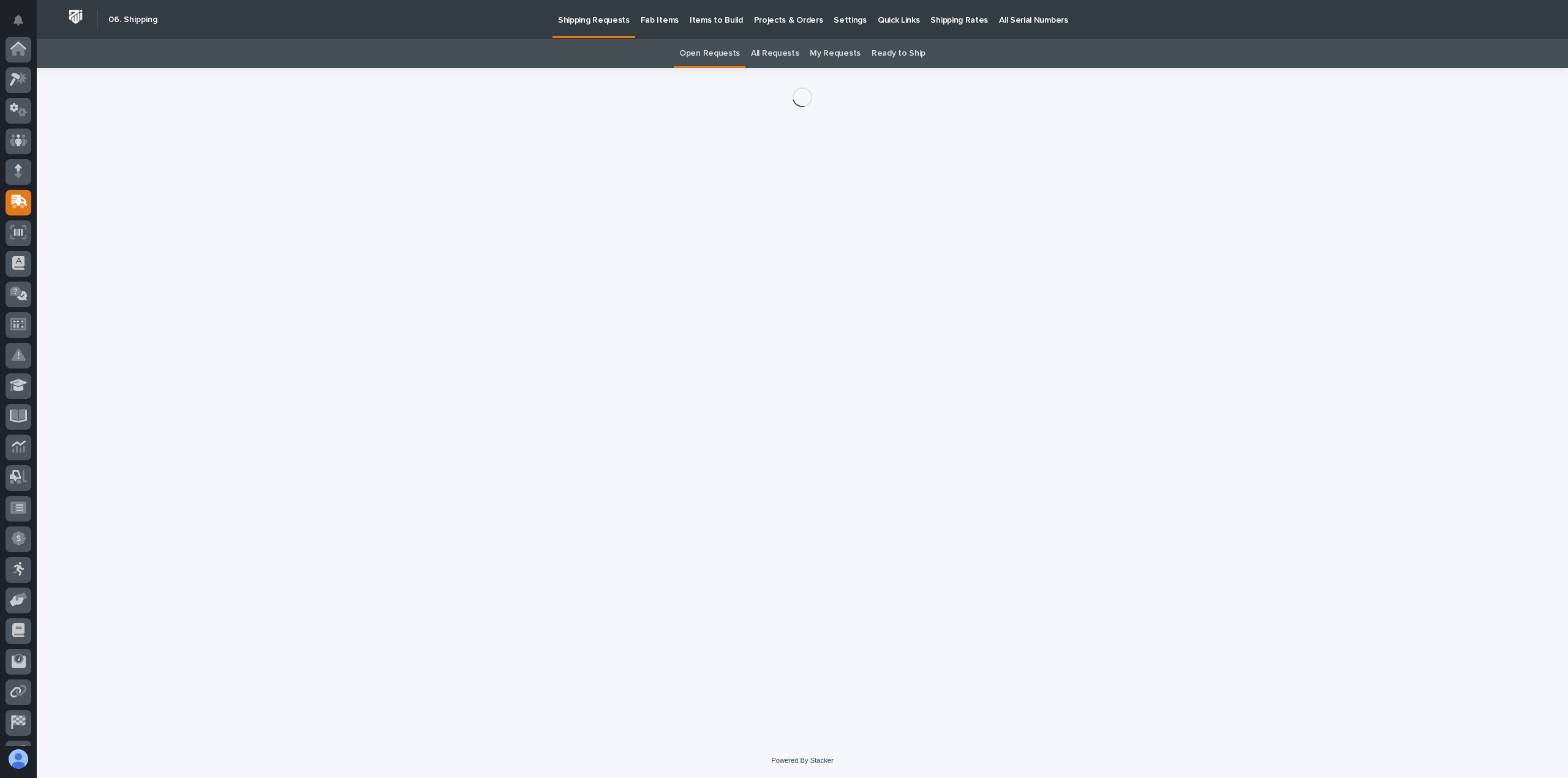
scroll to position [86, 0]
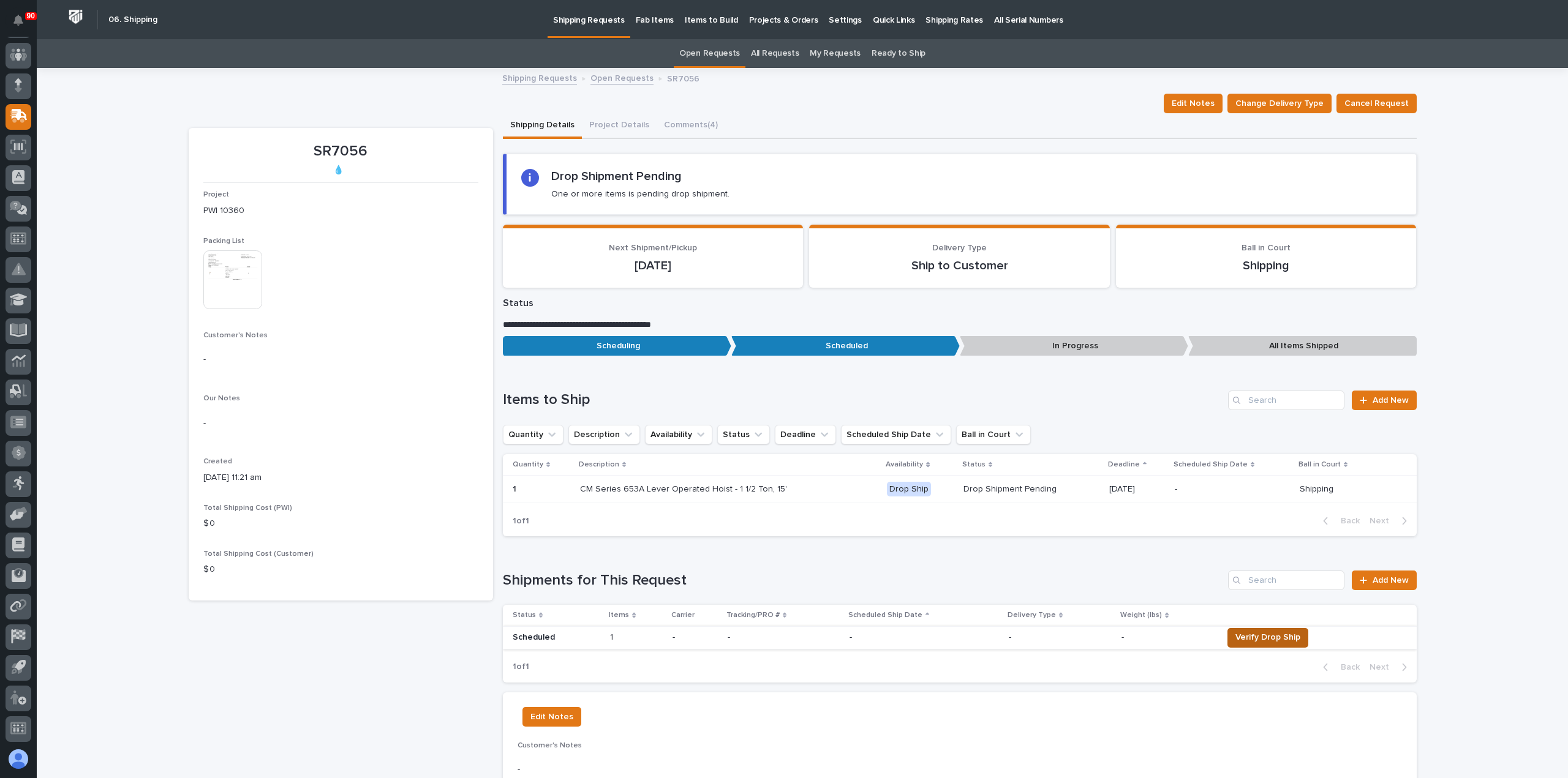
click at [1268, 633] on span "Verify Drop Ship" at bounding box center [1268, 637] width 65 height 15
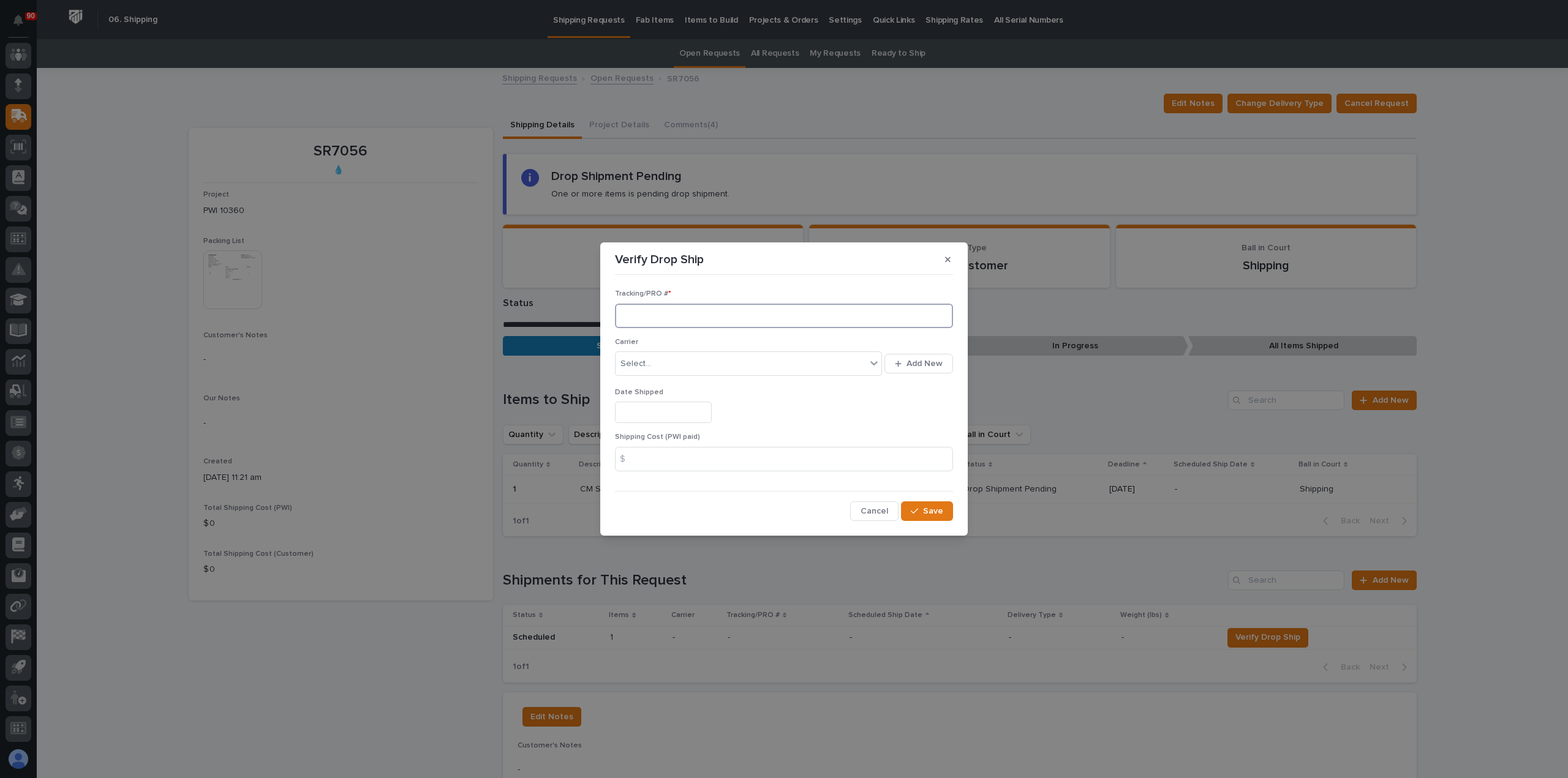
click at [690, 314] on input at bounding box center [784, 316] width 338 height 25
drag, startPoint x: 690, startPoint y: 314, endPoint x: 655, endPoint y: 317, distance: 35.1
click at [656, 317] on input at bounding box center [784, 316] width 338 height 25
paste input "1Z97Y80X0304766257"
type input "1Z97Y80X0304766257"
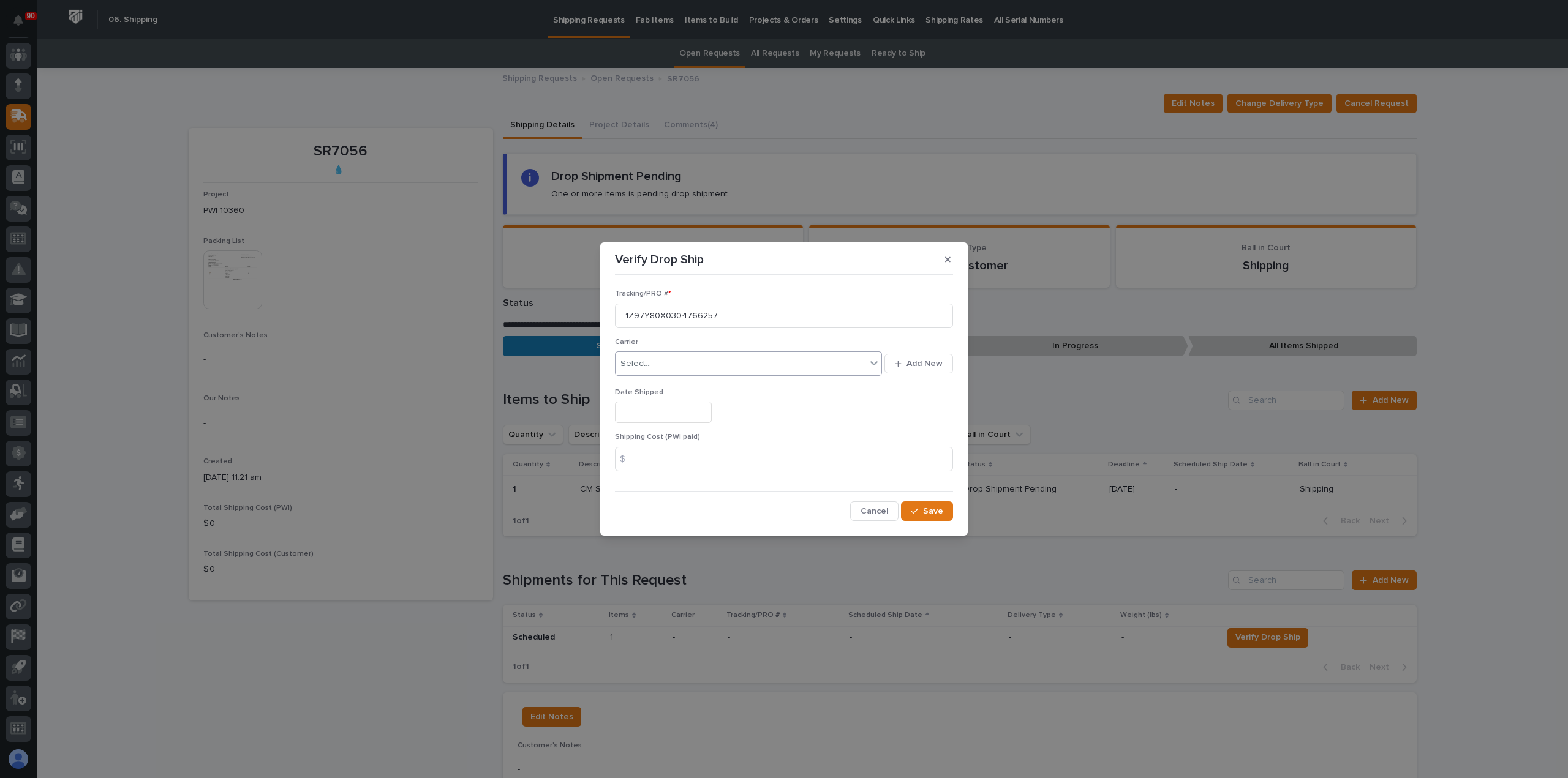
click at [679, 364] on div "Select..." at bounding box center [741, 363] width 250 height 20
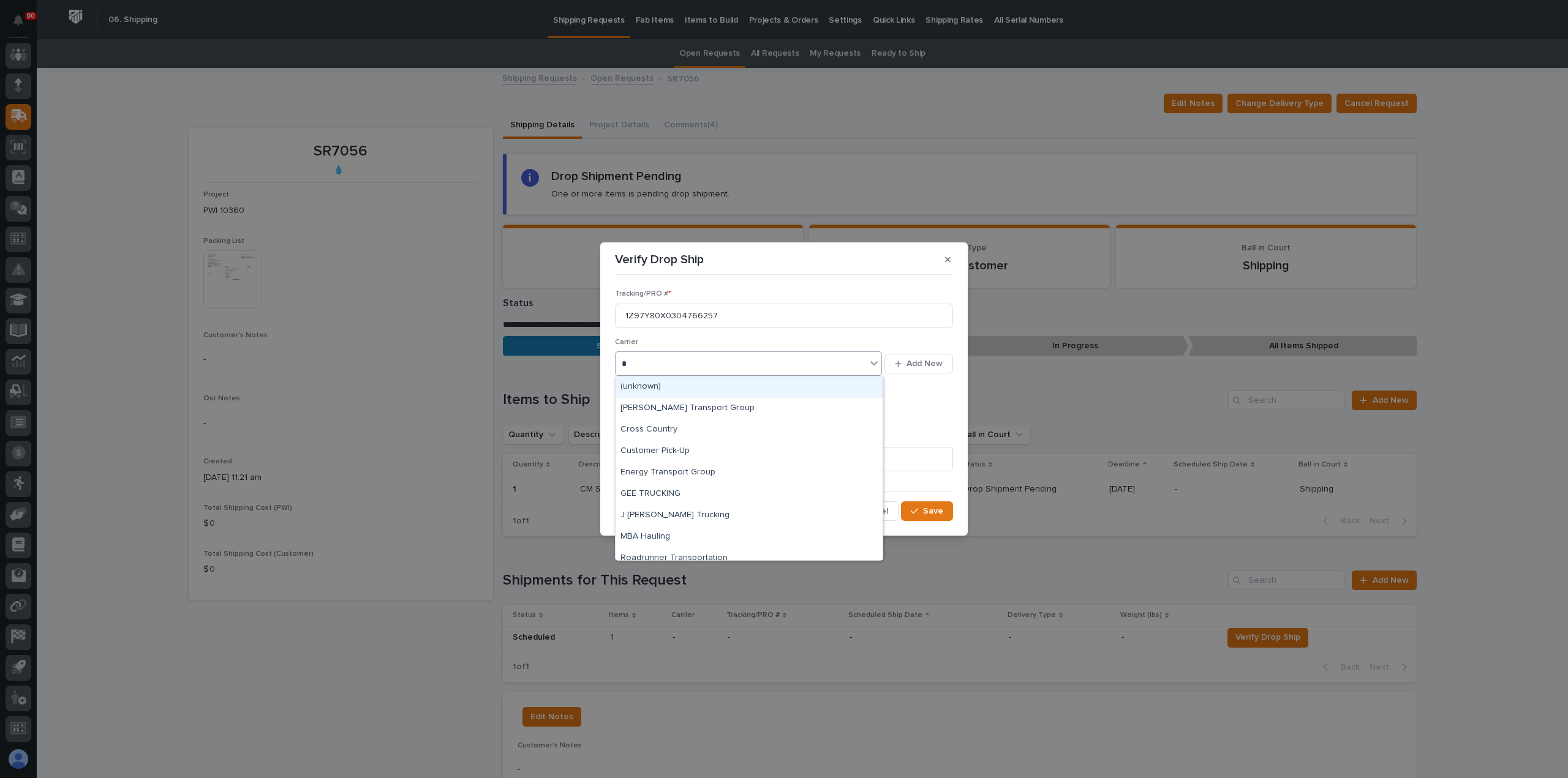
type input "**"
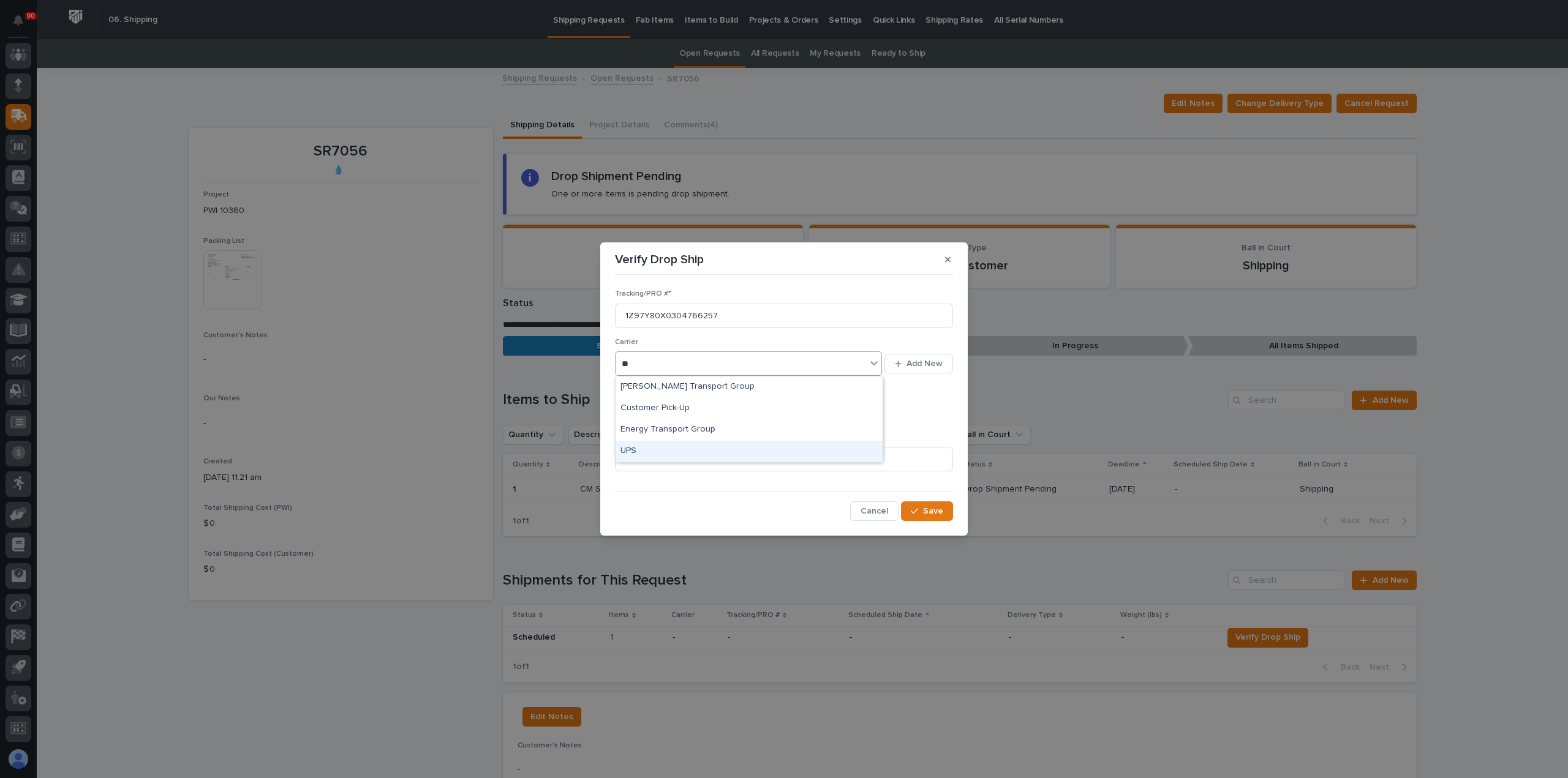
click at [652, 445] on div "UPS" at bounding box center [749, 452] width 267 height 21
click at [668, 415] on input "text" at bounding box center [663, 412] width 97 height 21
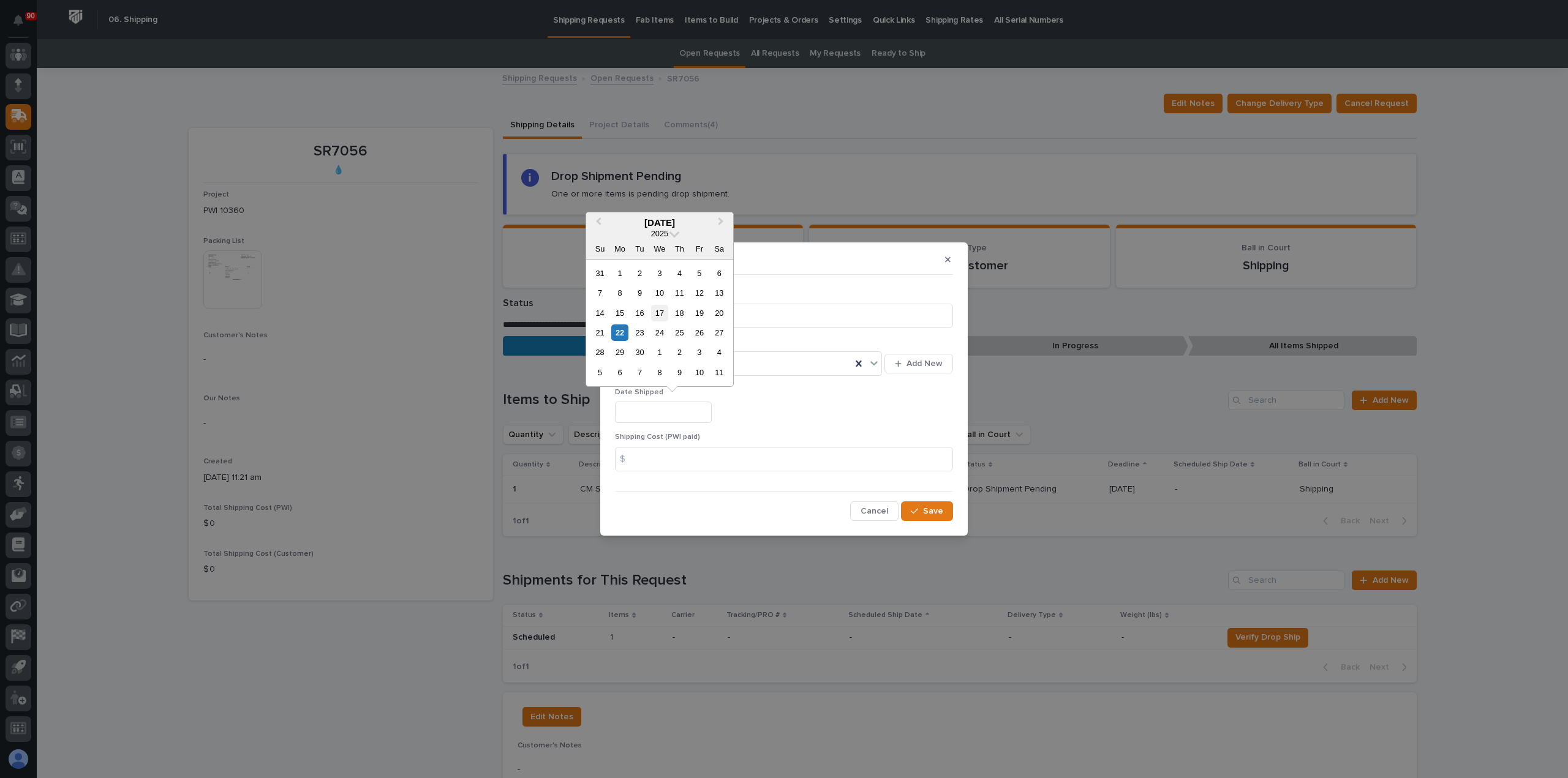
click at [663, 311] on div "17" at bounding box center [659, 312] width 17 height 17
type input "**********"
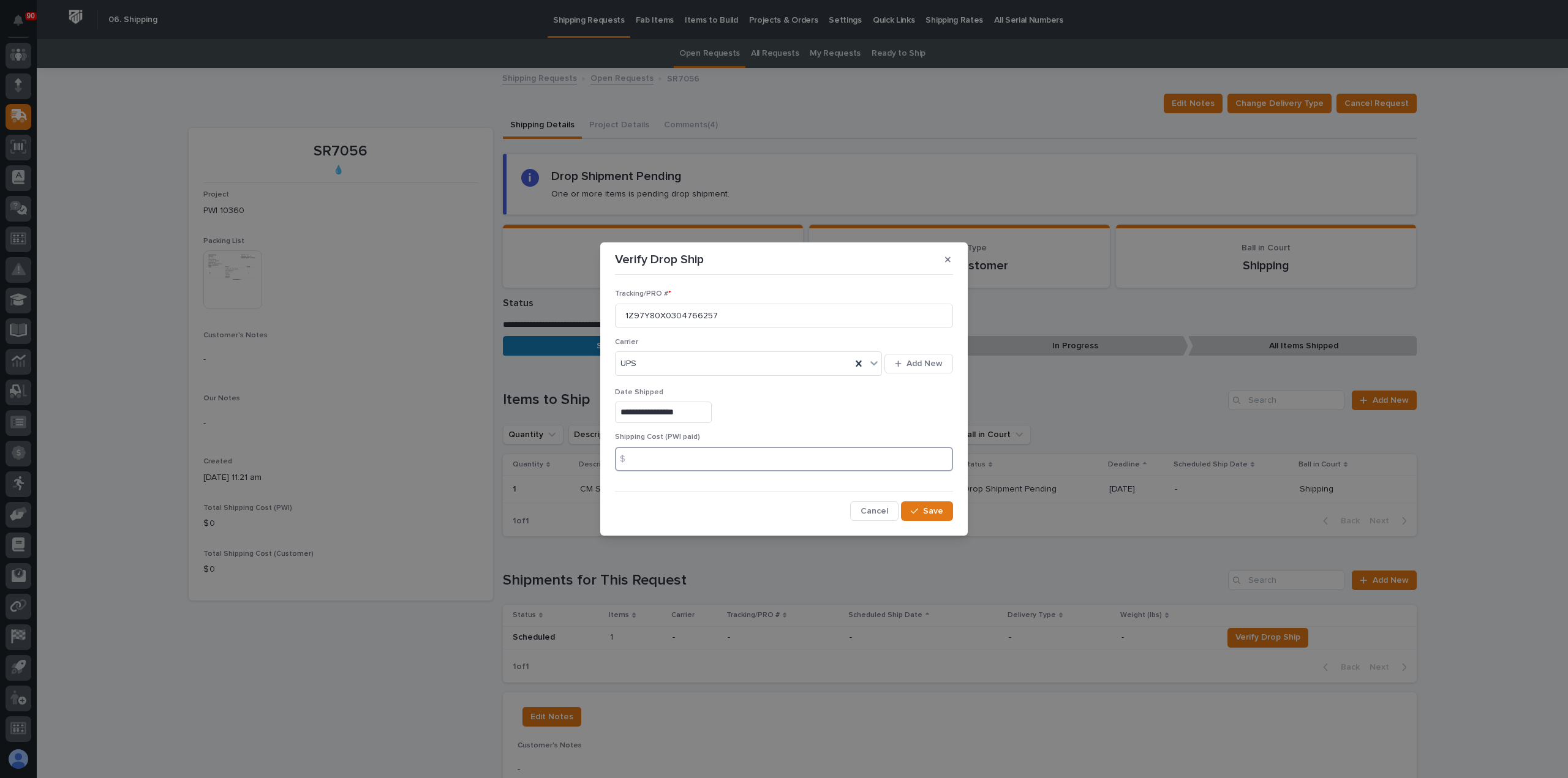
click at [752, 456] on input at bounding box center [784, 459] width 338 height 25
type input "39.27"
click at [932, 511] on span "Save" at bounding box center [932, 511] width 20 height 11
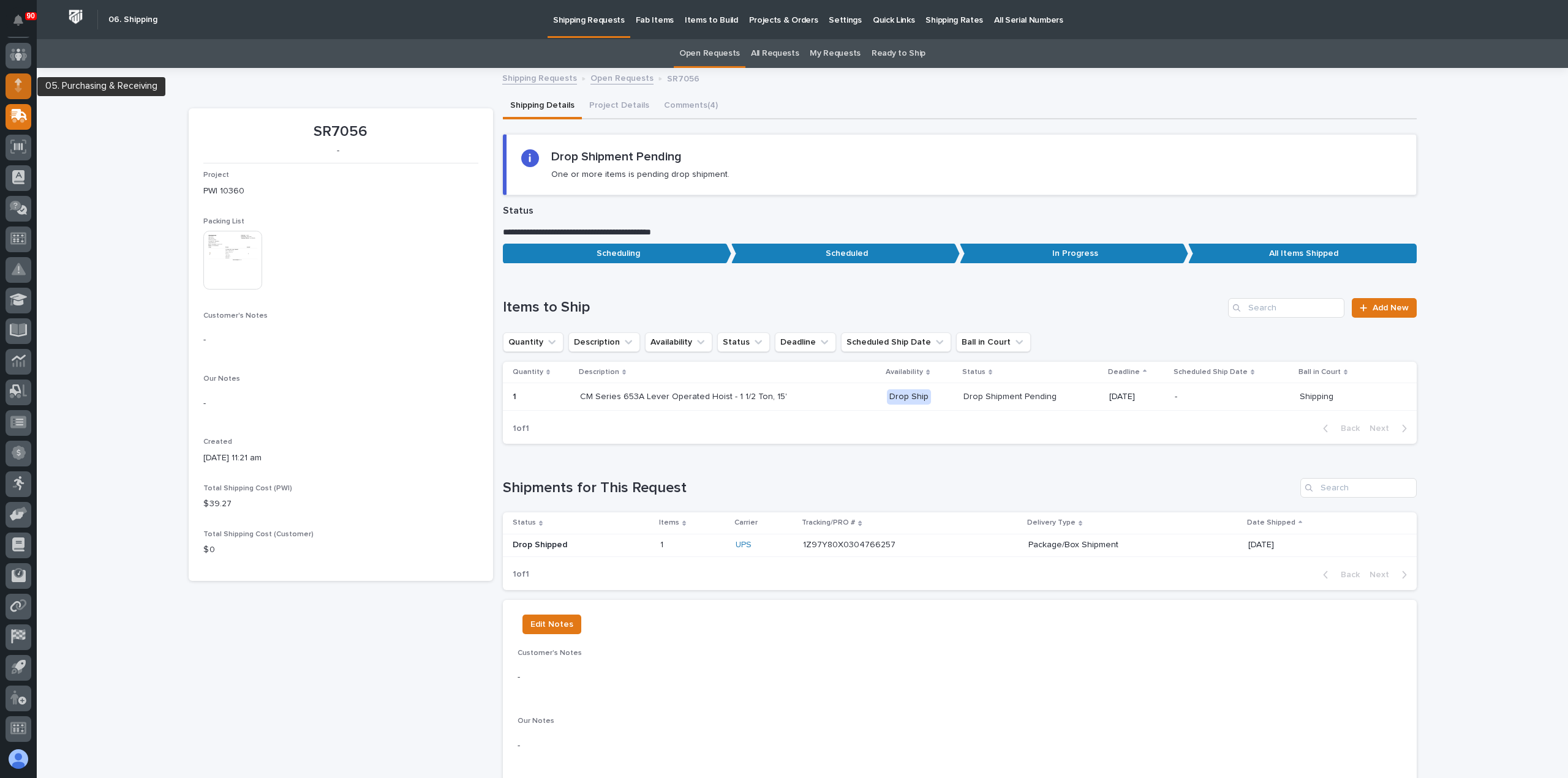
click at [18, 84] on icon at bounding box center [18, 82] width 7 height 7
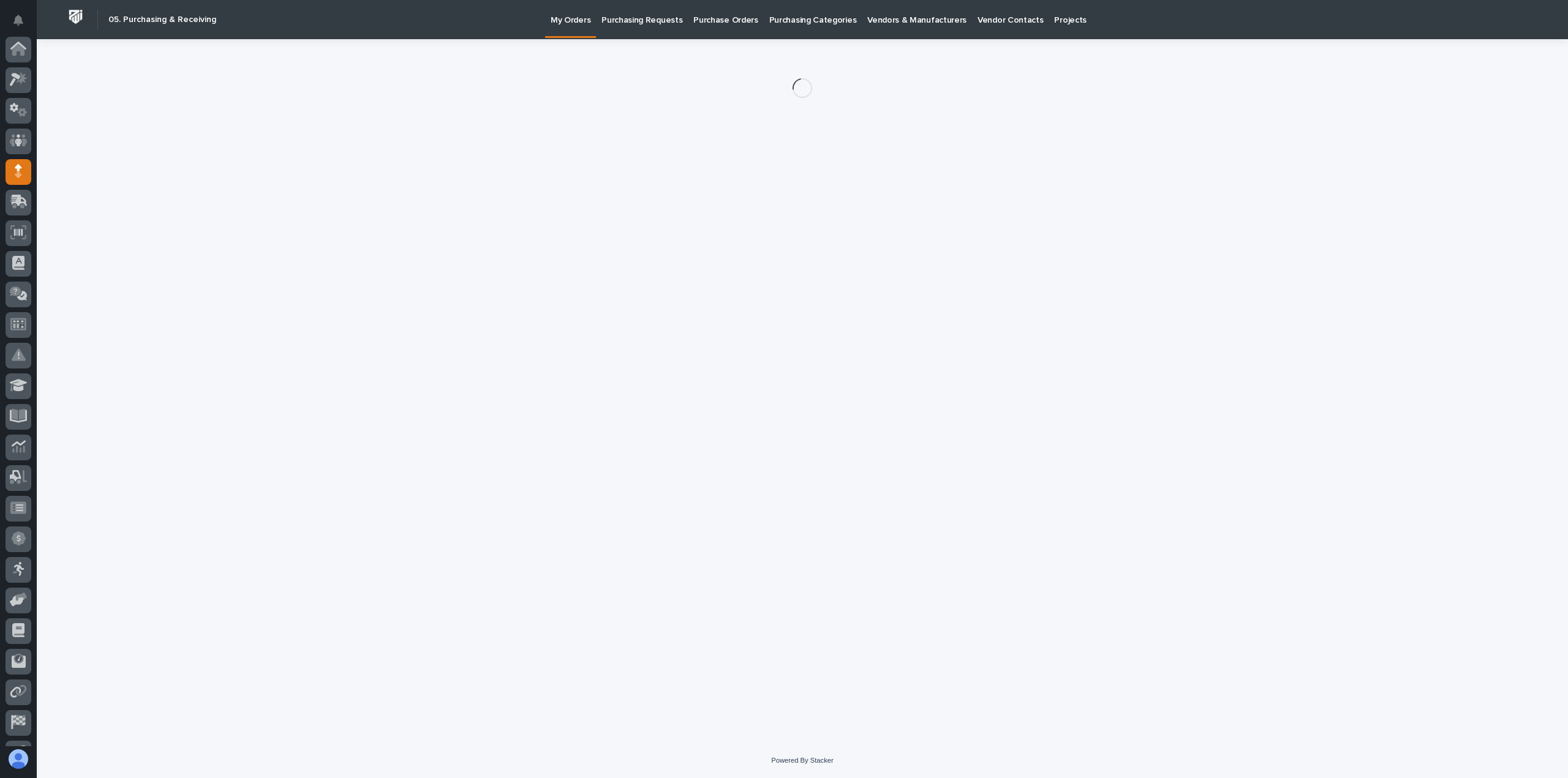
scroll to position [86, 0]
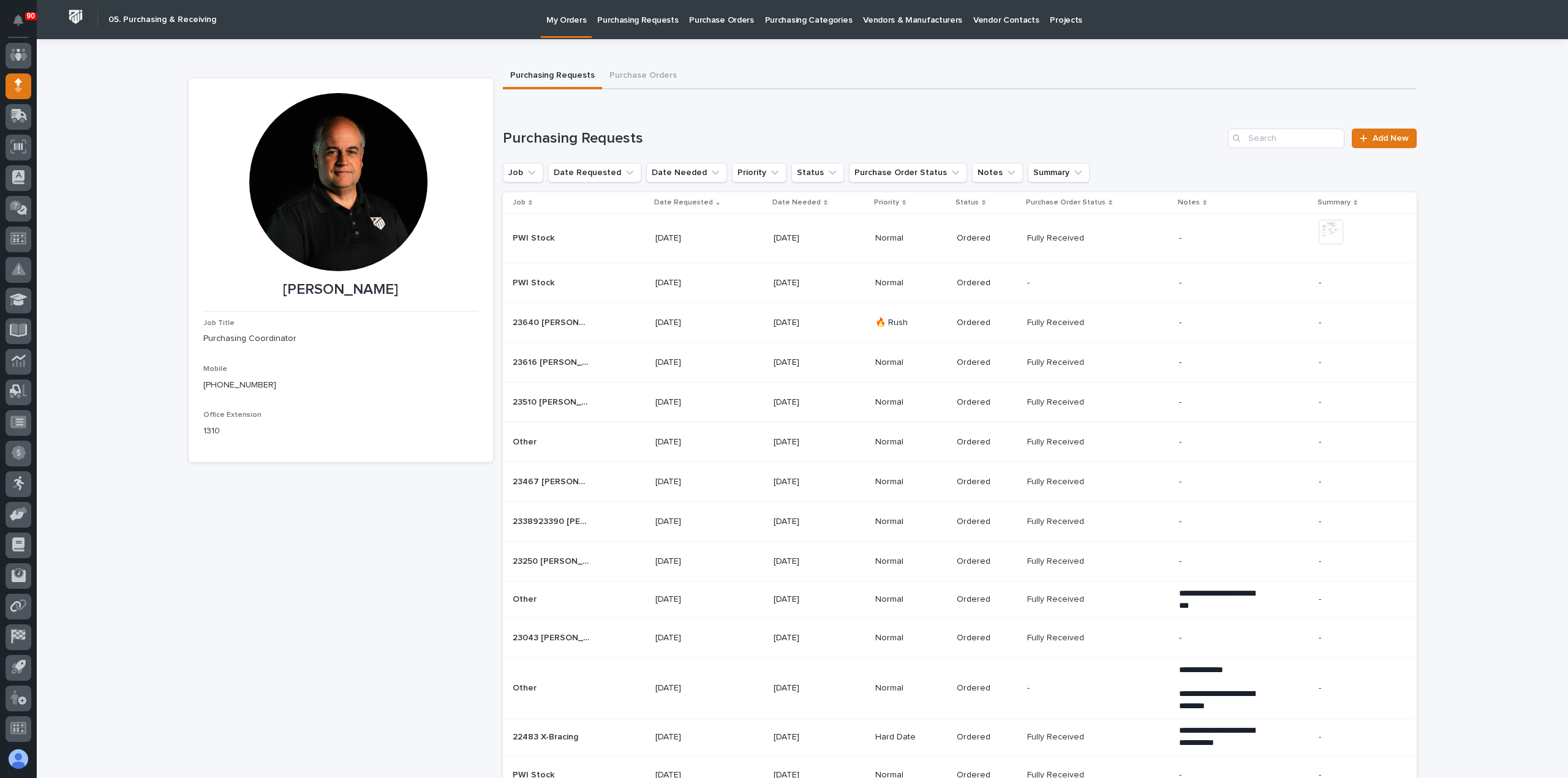
click at [636, 20] on p "Purchasing Requests" at bounding box center [637, 12] width 81 height 25
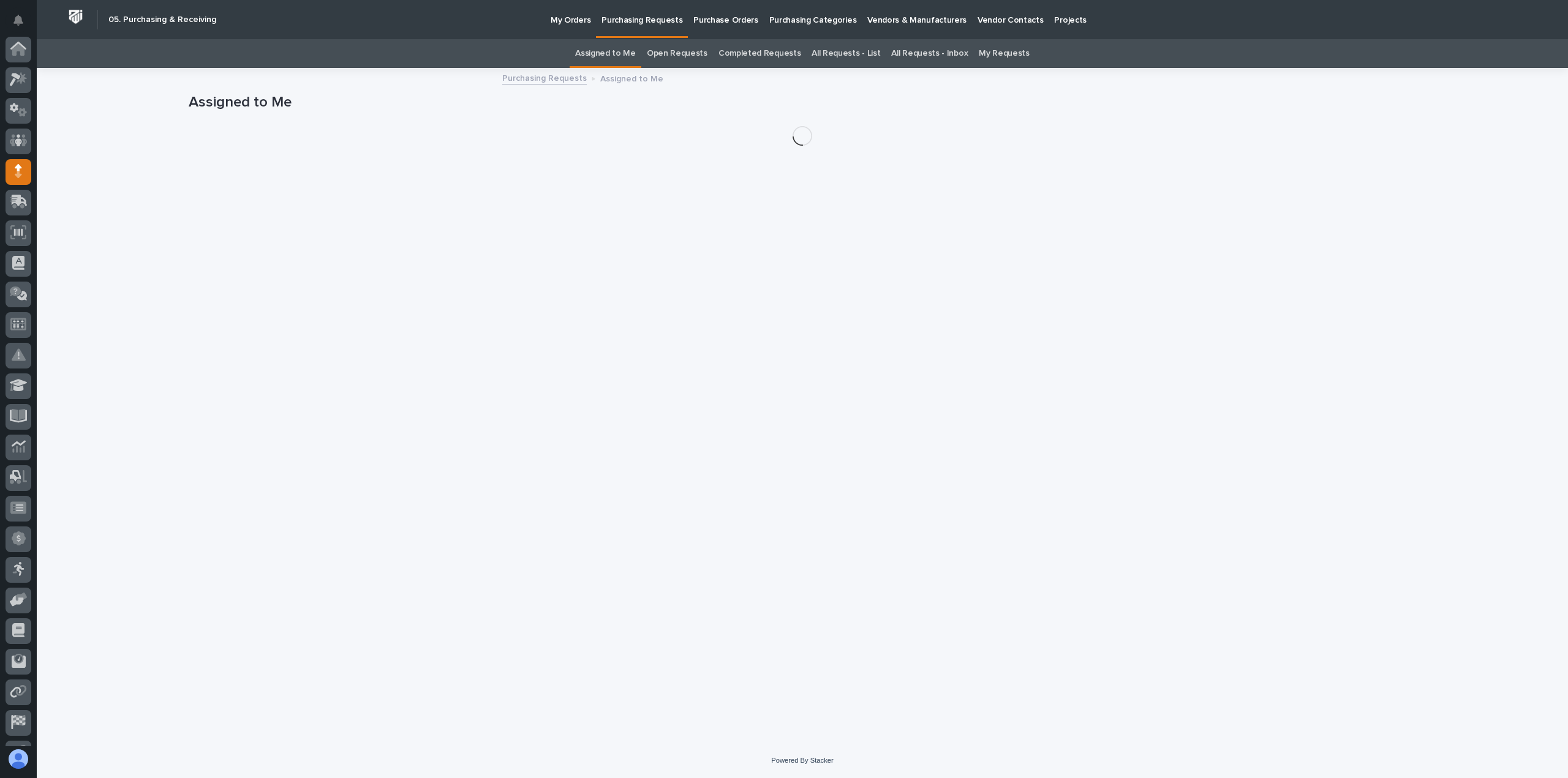
scroll to position [86, 0]
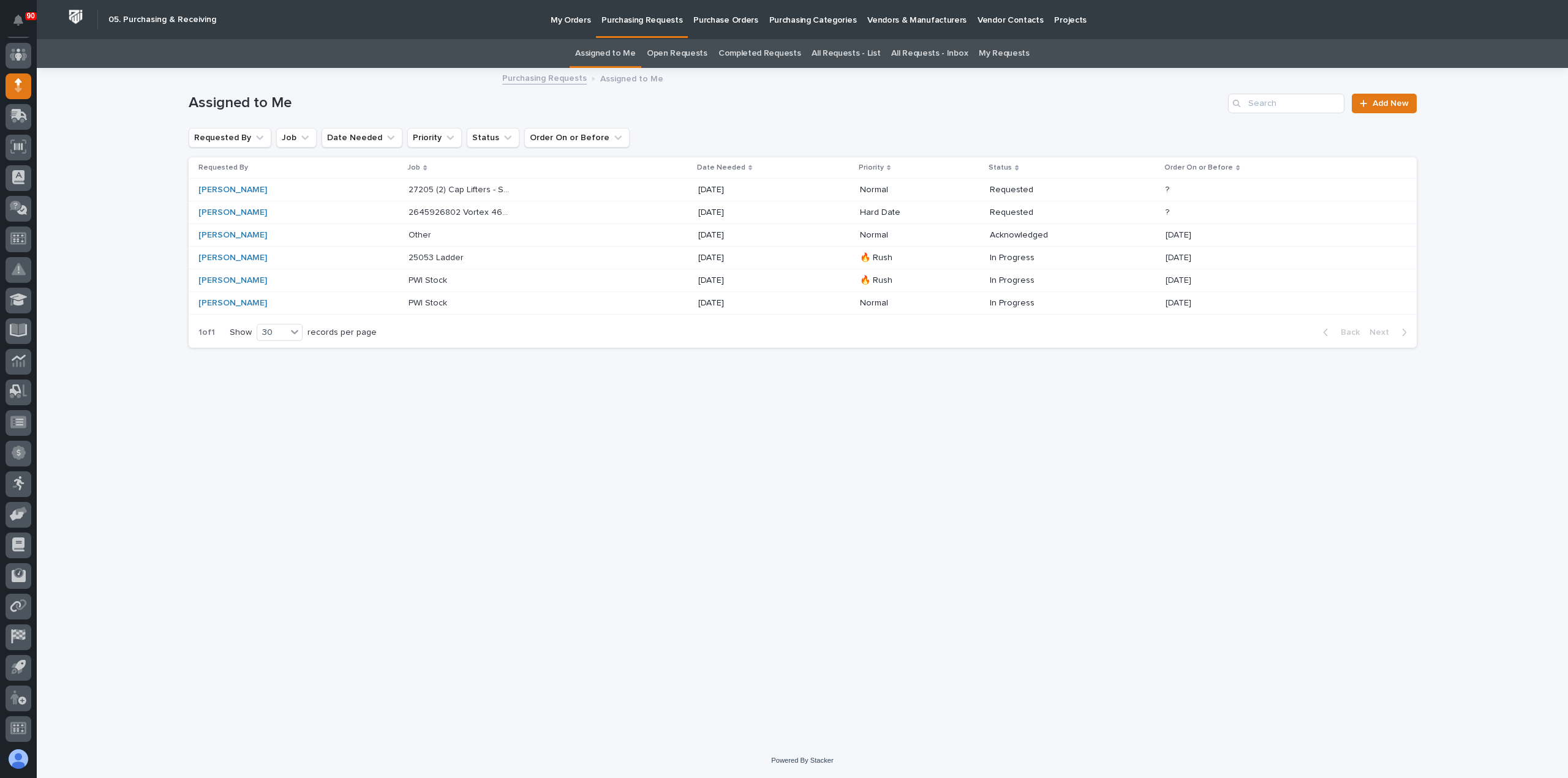
click at [665, 192] on div "27205 (2) Cap Lifters - Steel 27205 (2) Cap Lifters - Steel" at bounding box center [548, 190] width 279 height 20
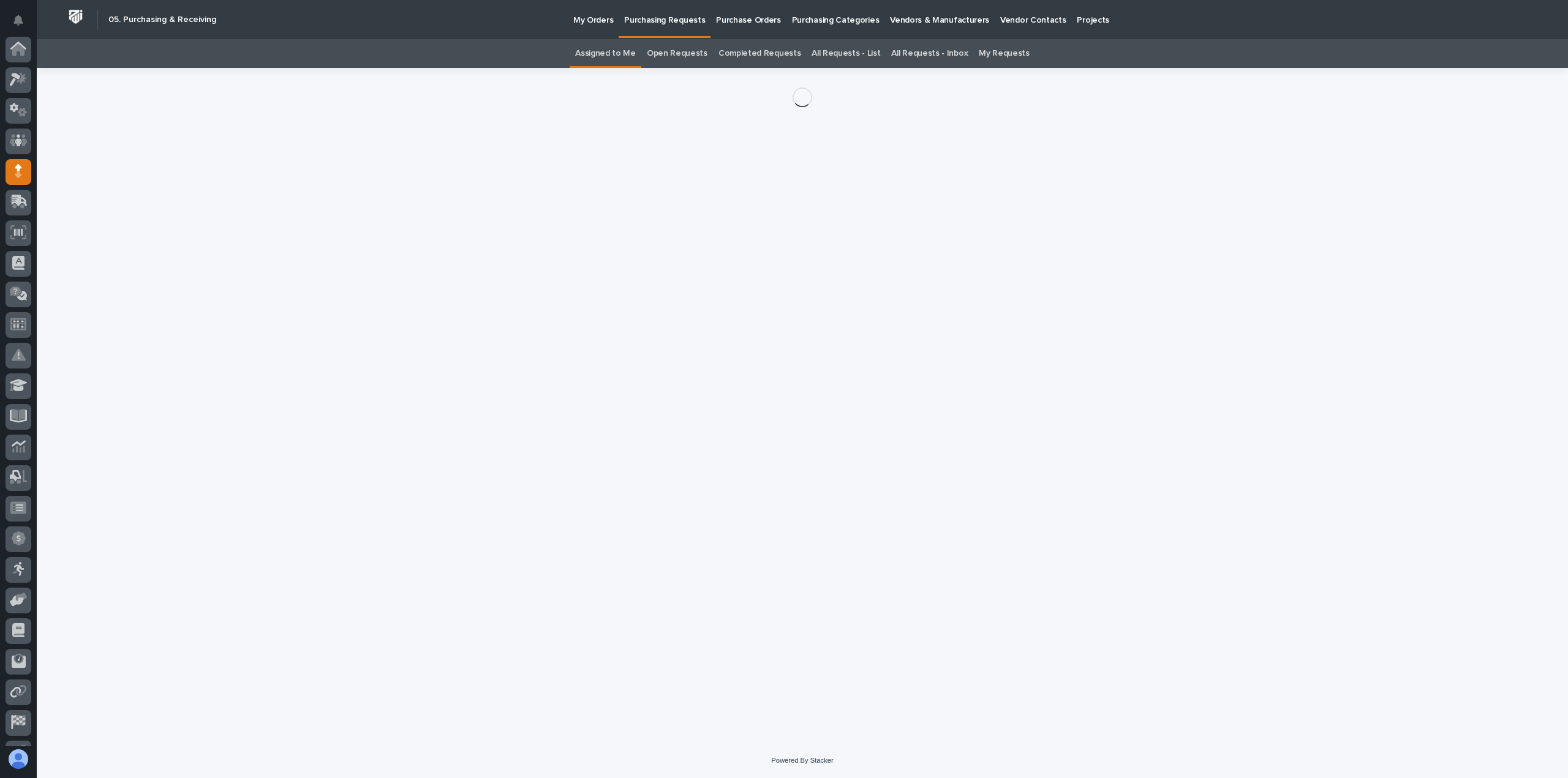
scroll to position [86, 0]
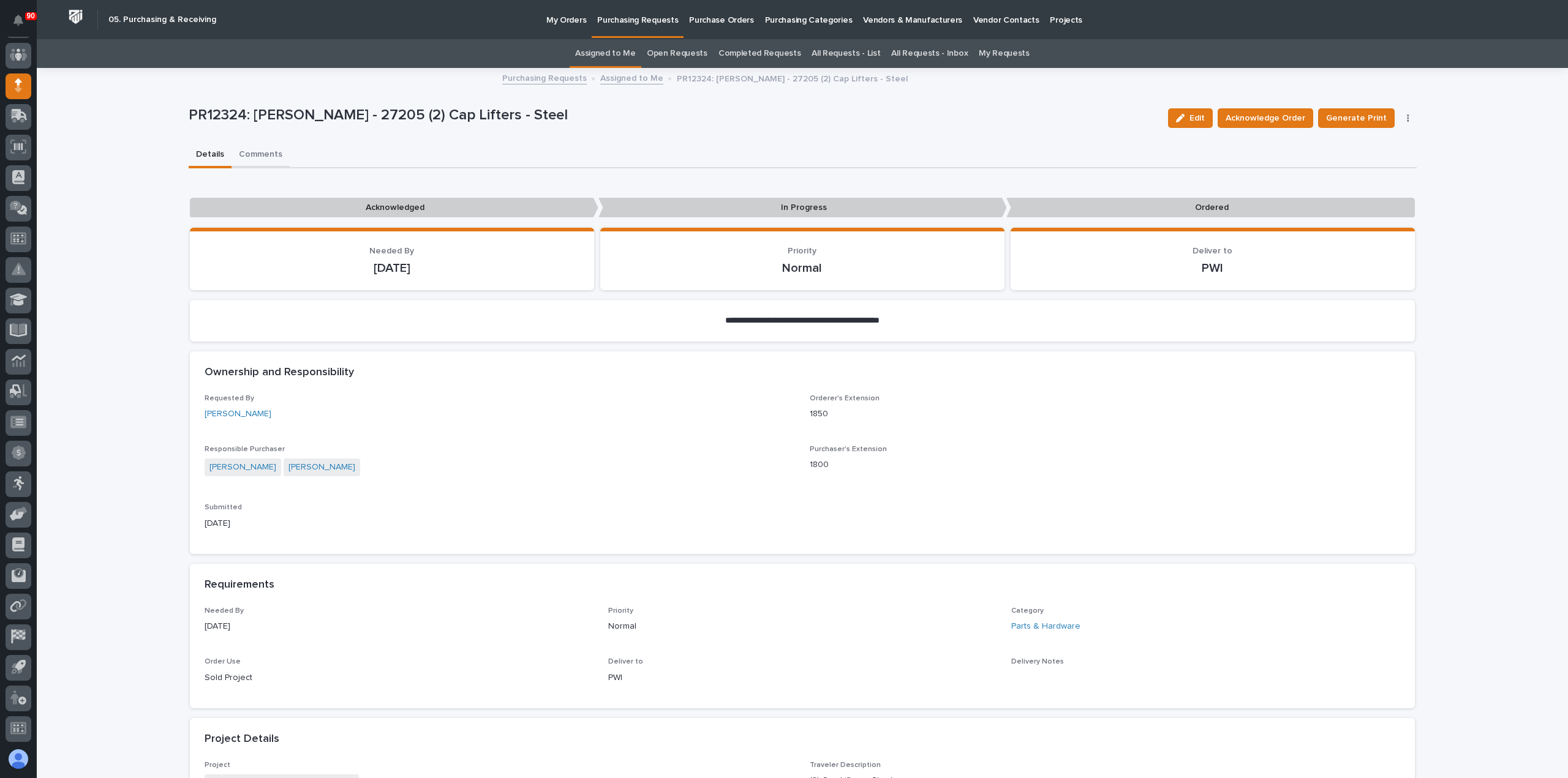
click at [249, 158] on button "Comments" at bounding box center [260, 155] width 58 height 25
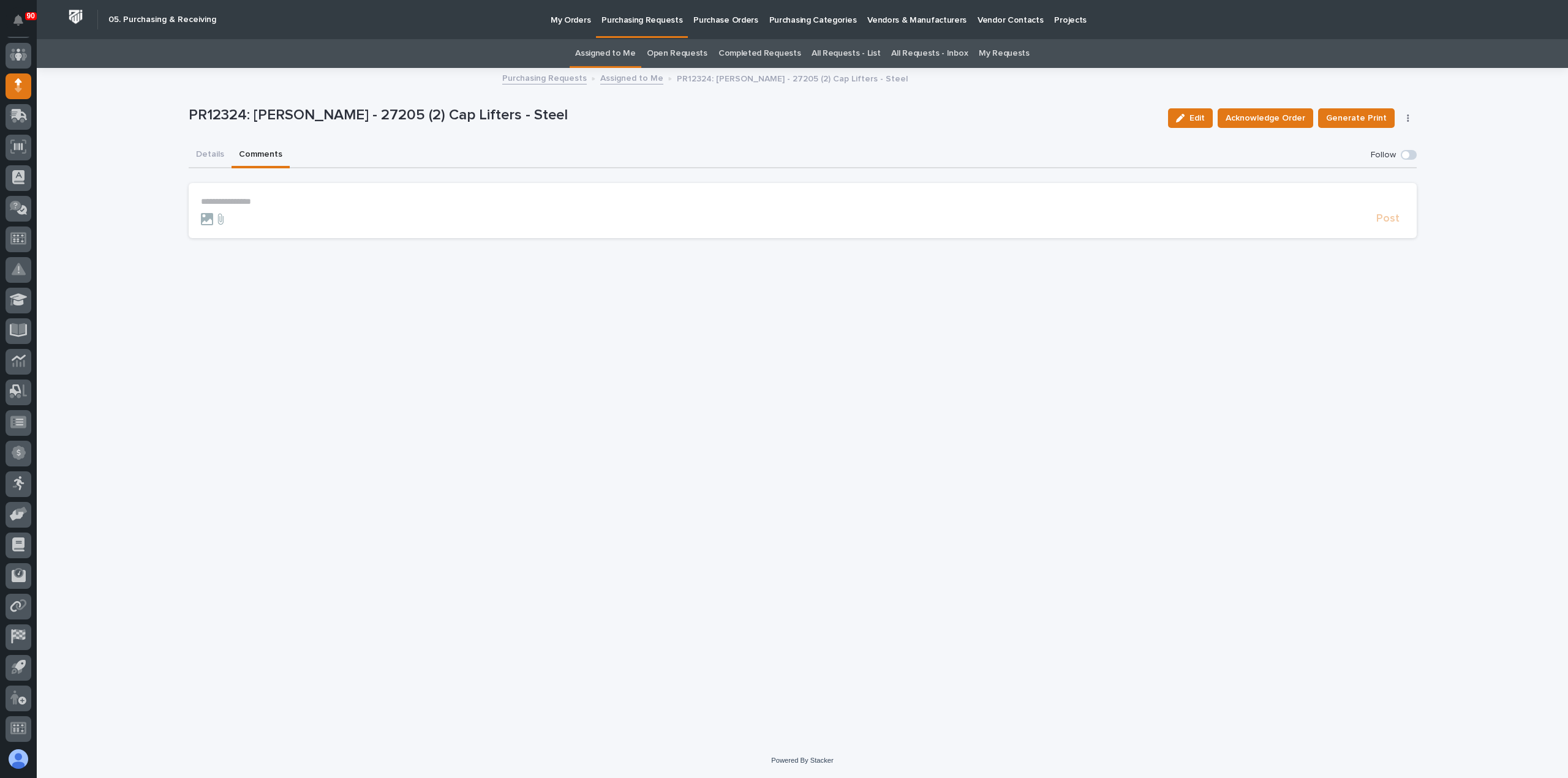
click at [236, 200] on p "**********" at bounding box center [802, 202] width 1204 height 11
click at [1383, 223] on span "Post" at bounding box center [1388, 224] width 24 height 14
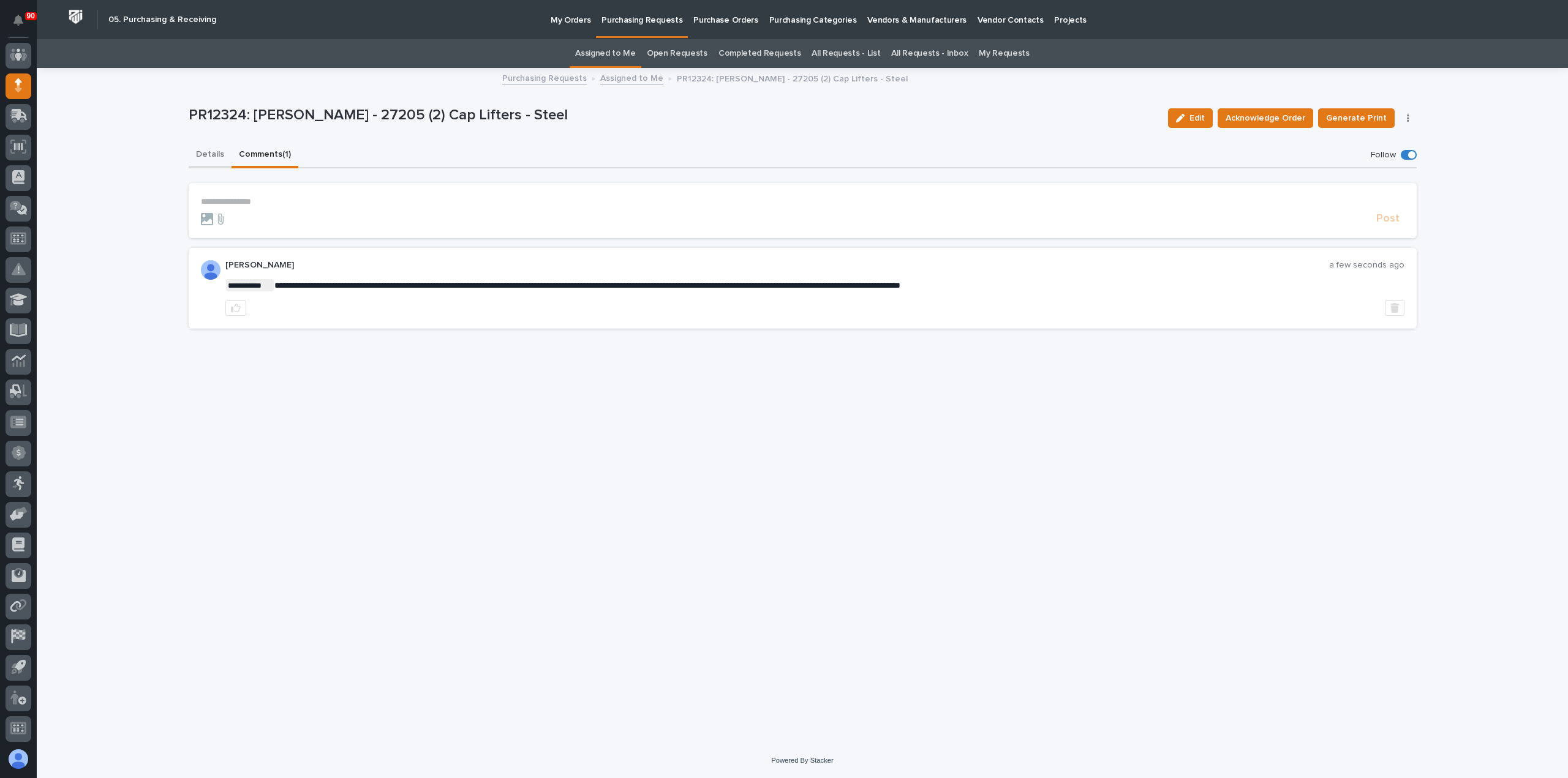
click at [200, 152] on button "Details" at bounding box center [209, 155] width 43 height 25
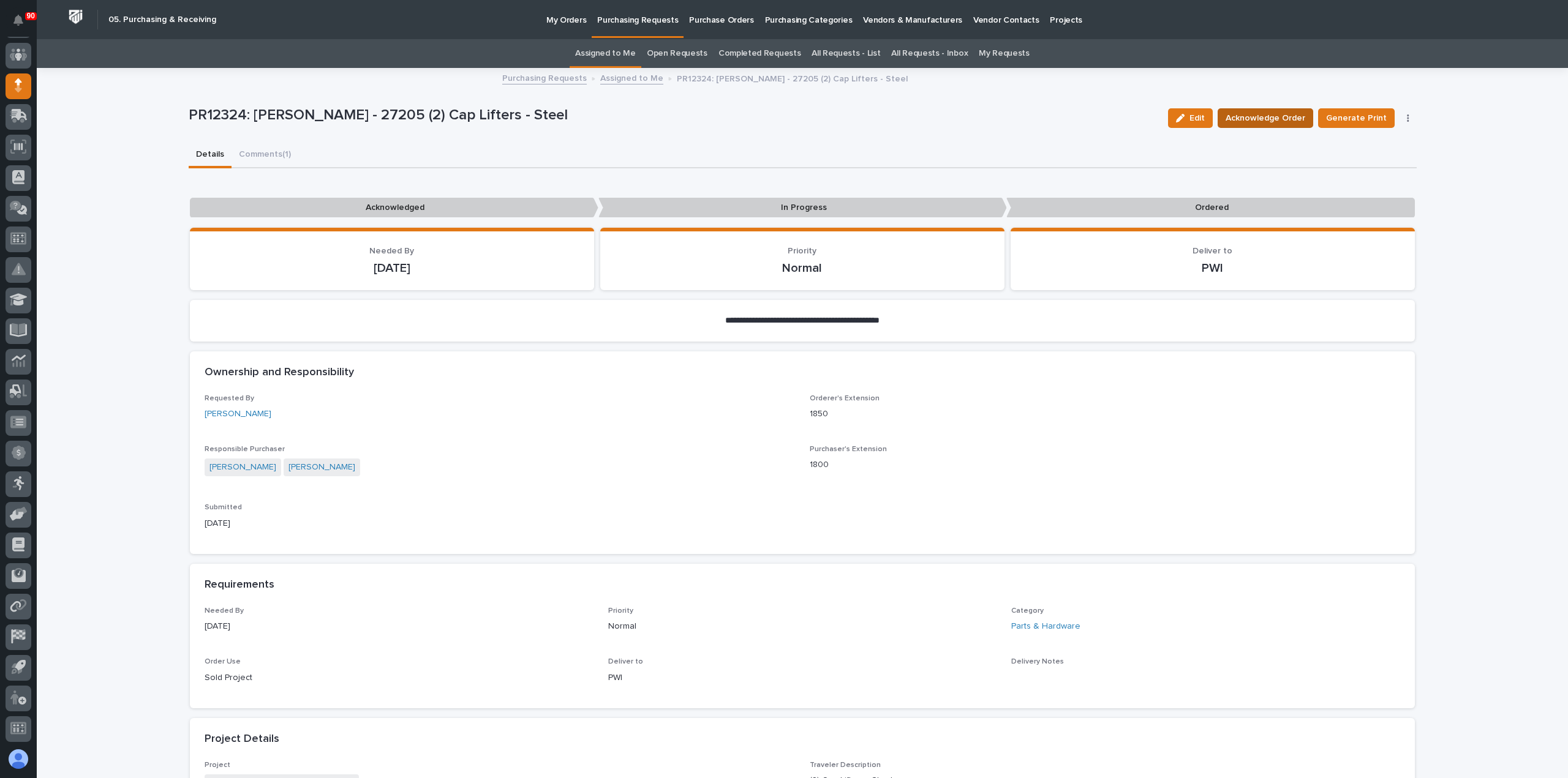
click at [1280, 116] on span "Acknowledge Order" at bounding box center [1265, 118] width 80 height 15
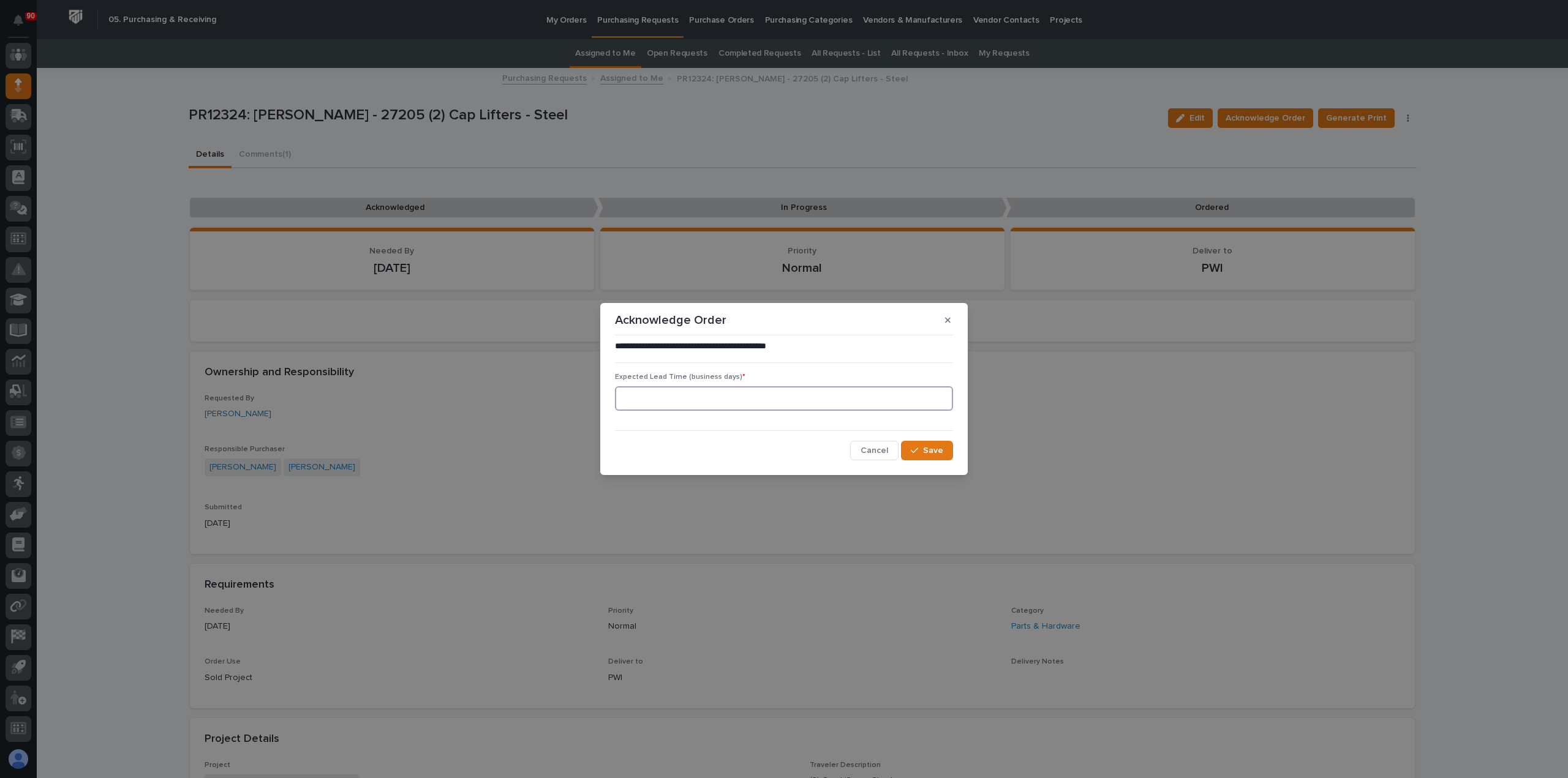
click at [884, 398] on input at bounding box center [784, 398] width 338 height 25
type input "0"
click at [932, 447] on span "Save" at bounding box center [932, 451] width 20 height 11
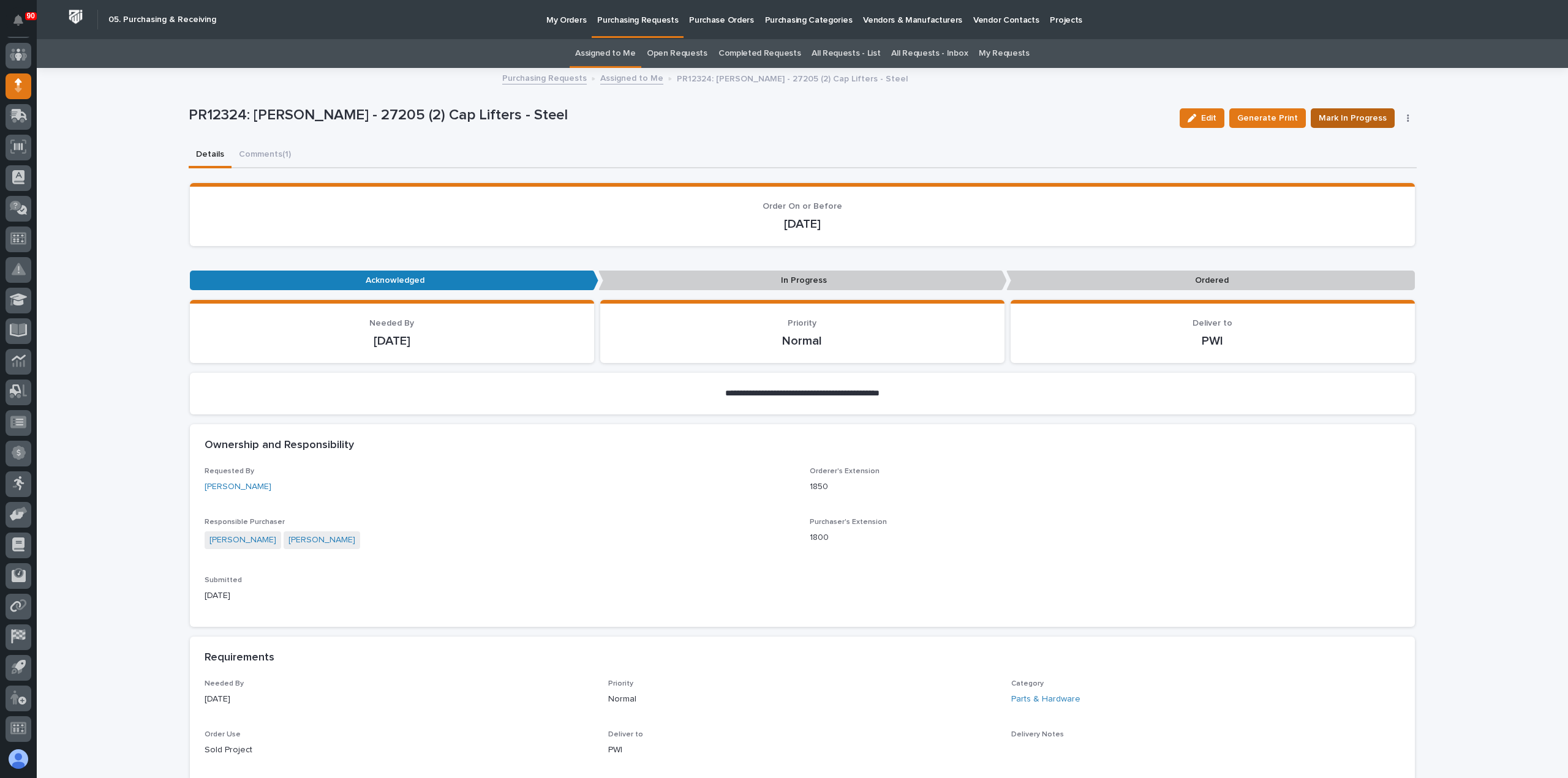
click at [1357, 115] on span "Mark In Progress" at bounding box center [1353, 118] width 68 height 15
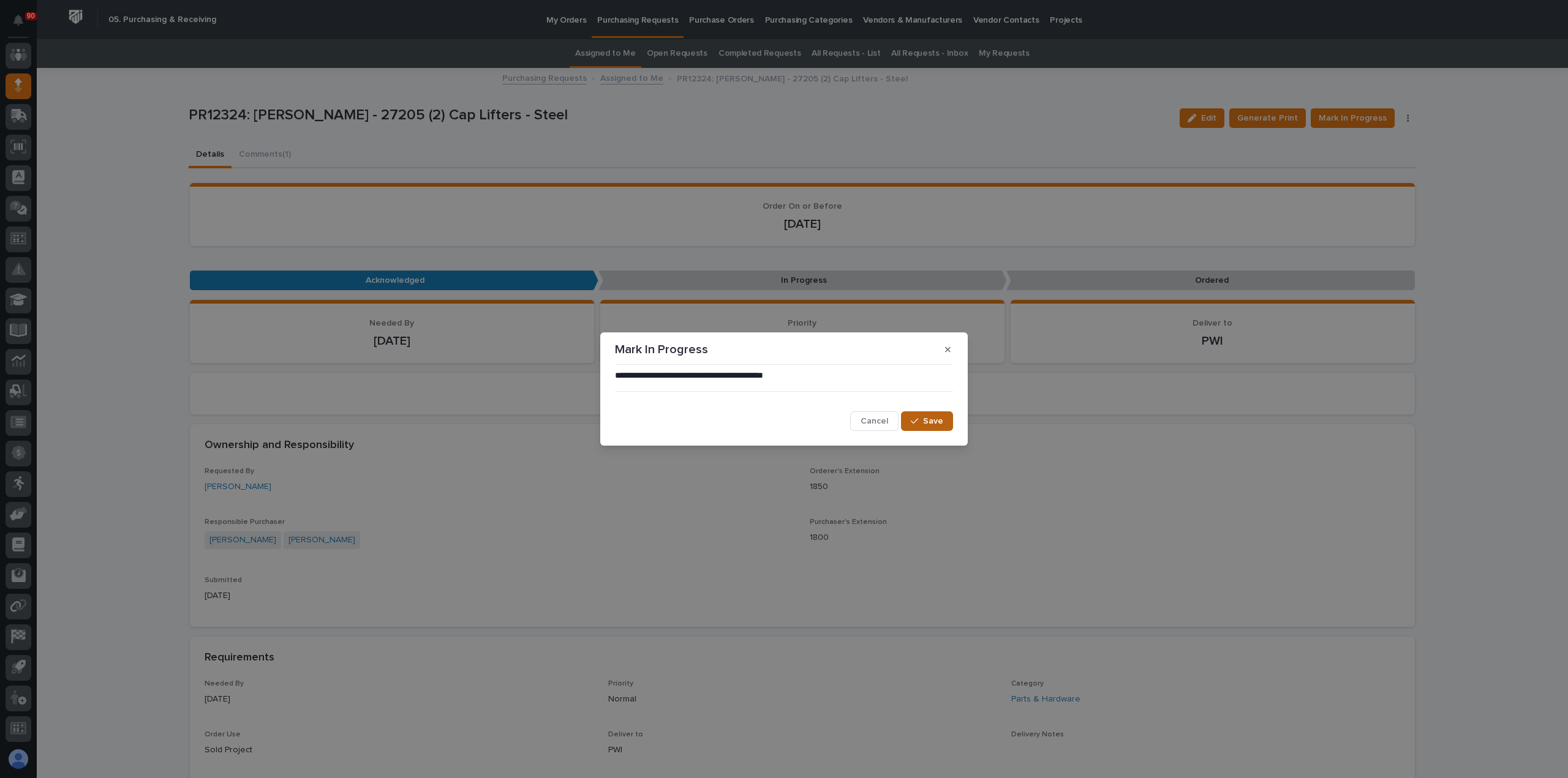
click at [937, 419] on span "Save" at bounding box center [932, 421] width 20 height 11
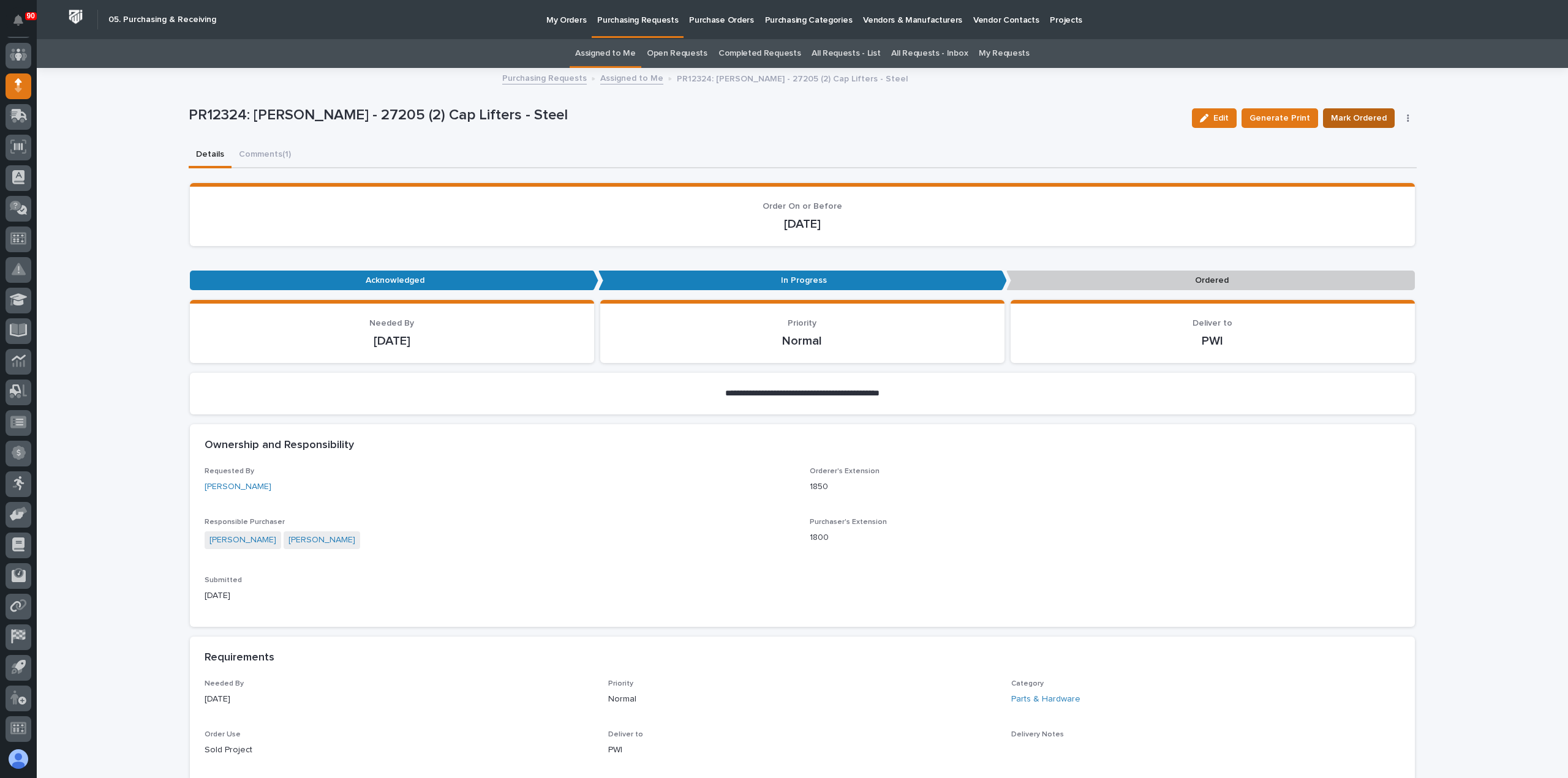
click at [1372, 117] on span "Mark Ordered" at bounding box center [1359, 118] width 56 height 15
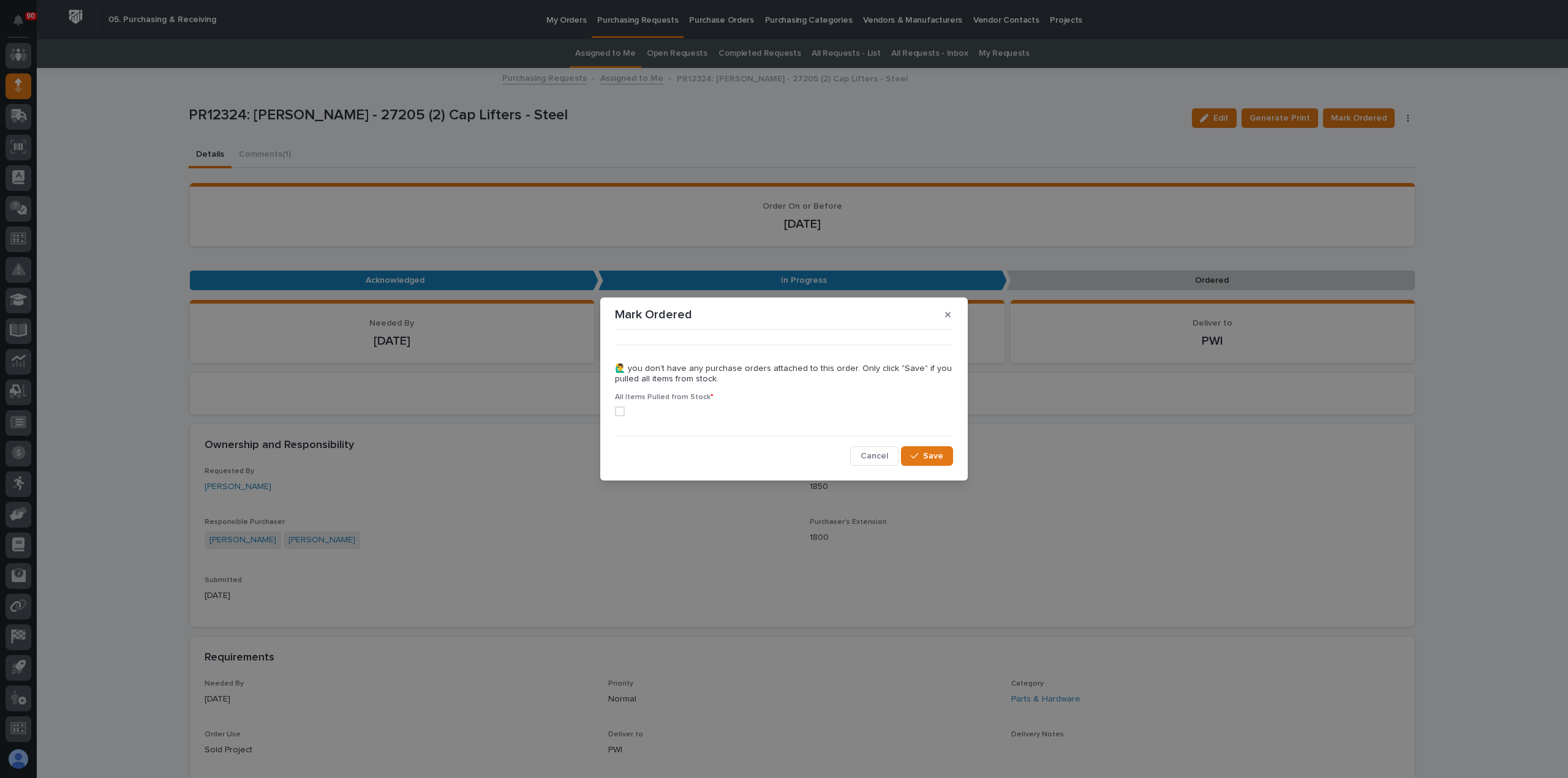
click at [619, 410] on span at bounding box center [619, 411] width 10 height 10
drag, startPoint x: 905, startPoint y: 452, endPoint x: 942, endPoint y: 452, distance: 37.0
click at [906, 452] on button "Save" at bounding box center [926, 456] width 52 height 19
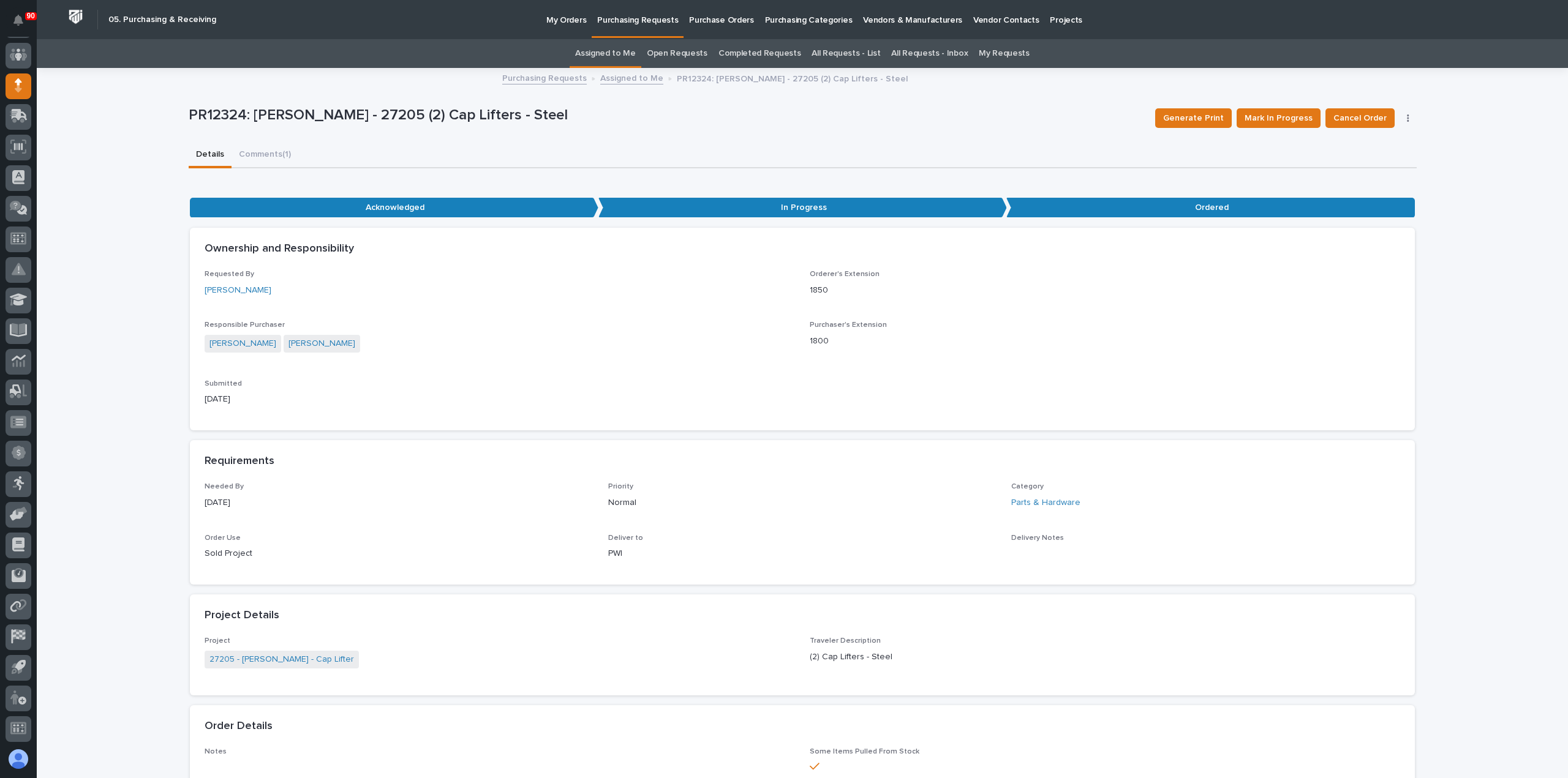
click at [571, 20] on p "My Orders" at bounding box center [566, 12] width 39 height 25
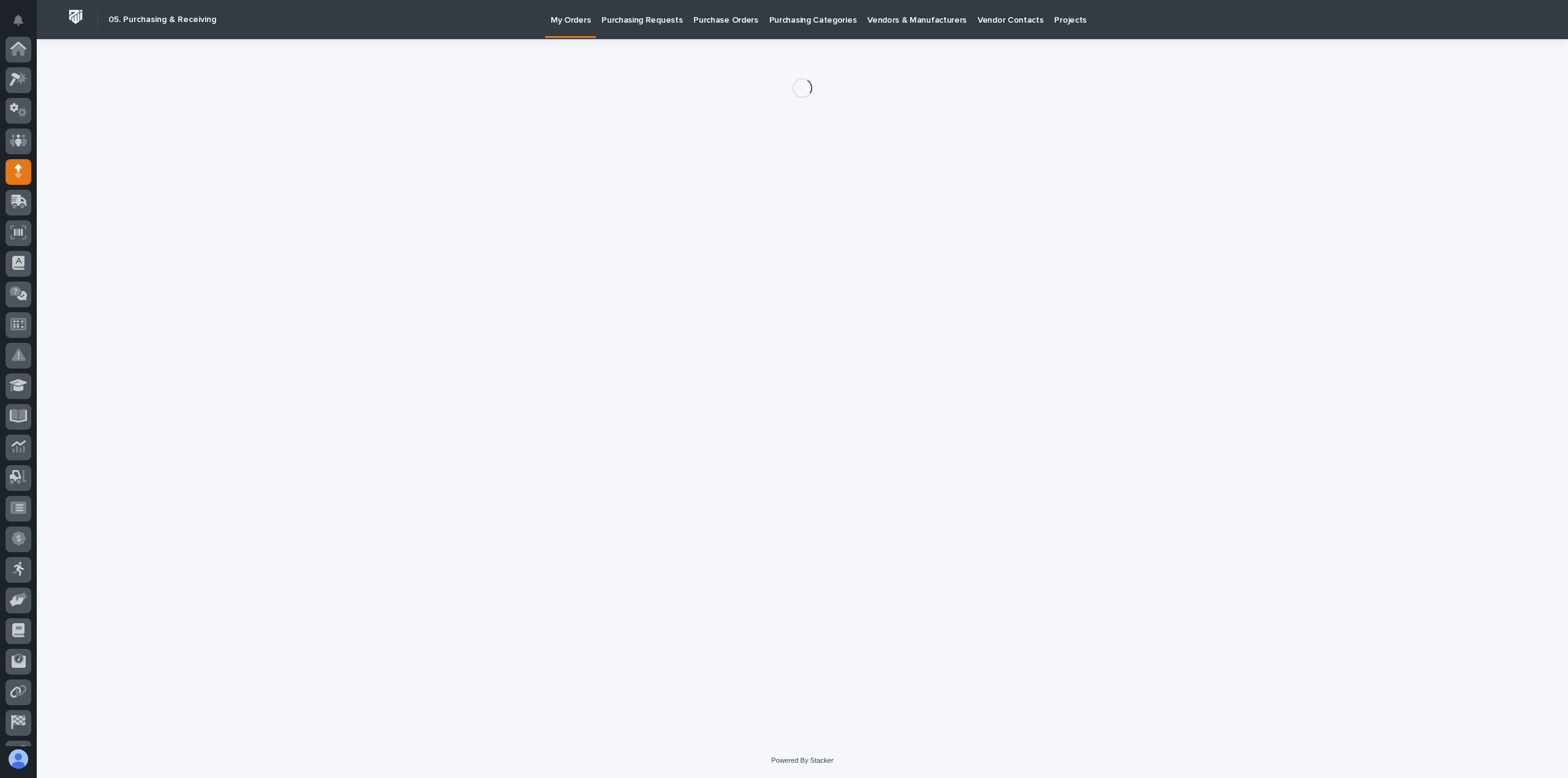
scroll to position [86, 0]
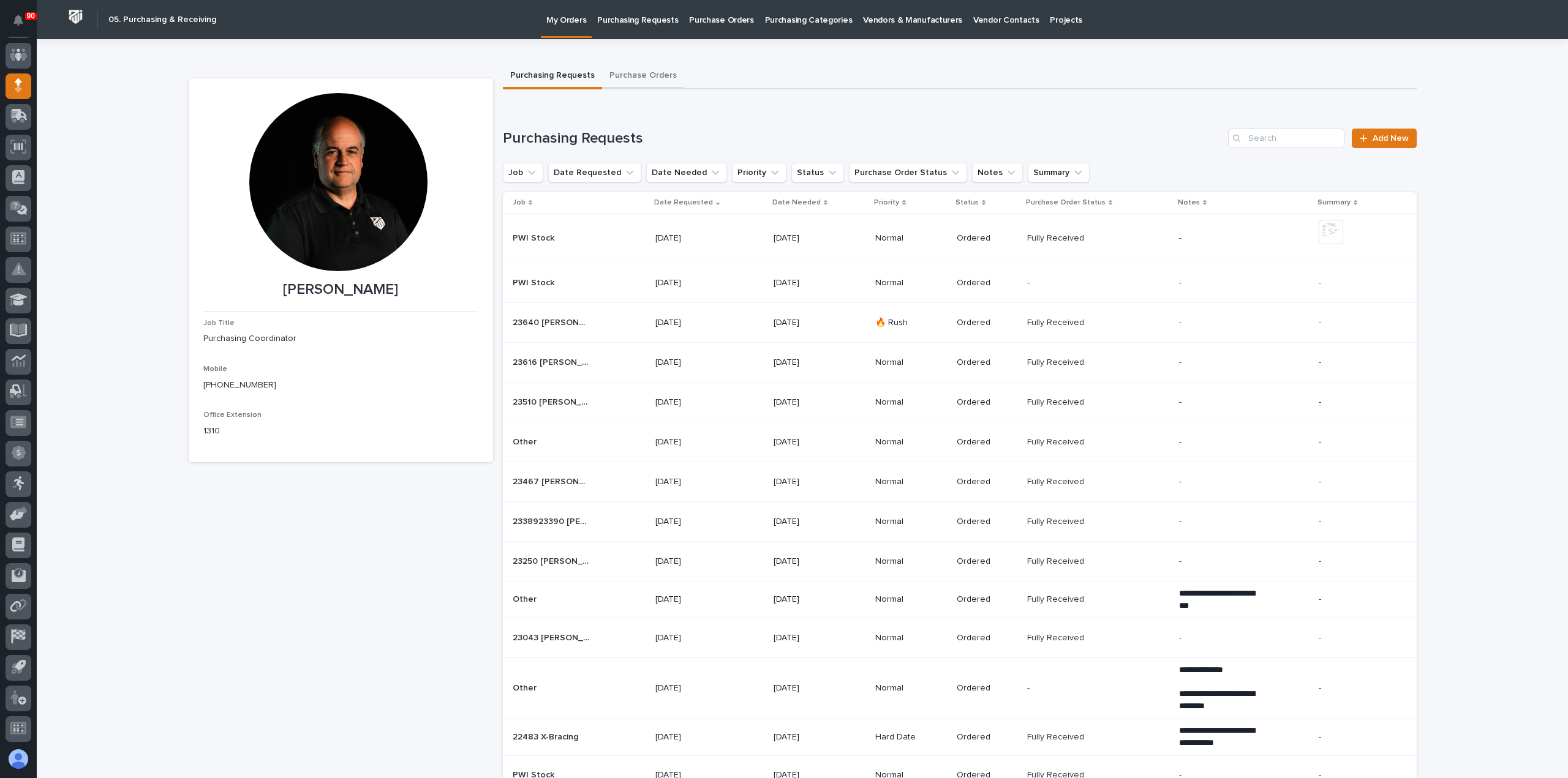
click at [654, 73] on button "Purchase Orders" at bounding box center [643, 76] width 82 height 25
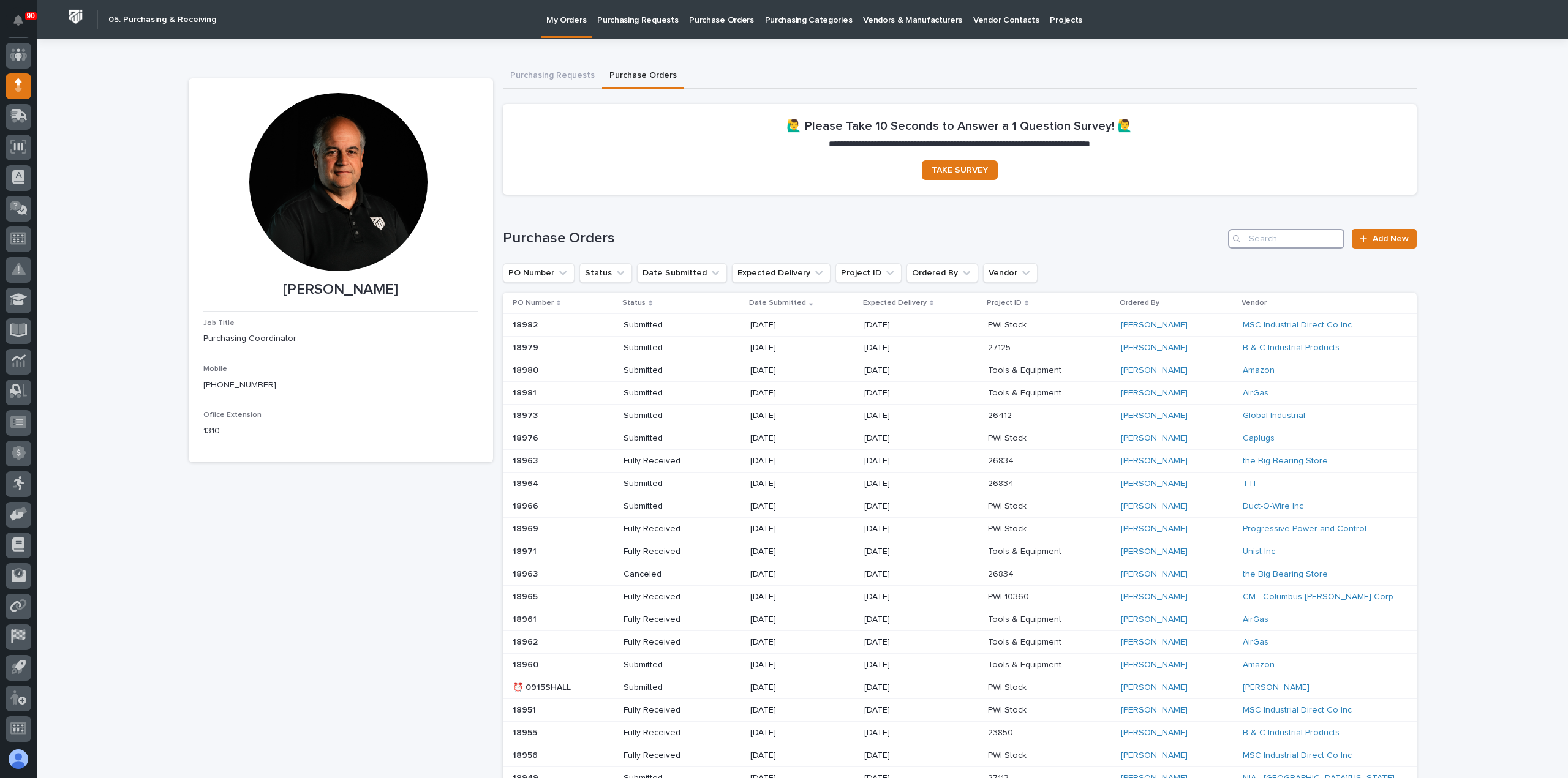
click at [1285, 241] on input "Search" at bounding box center [1286, 239] width 116 height 19
type input "18828"
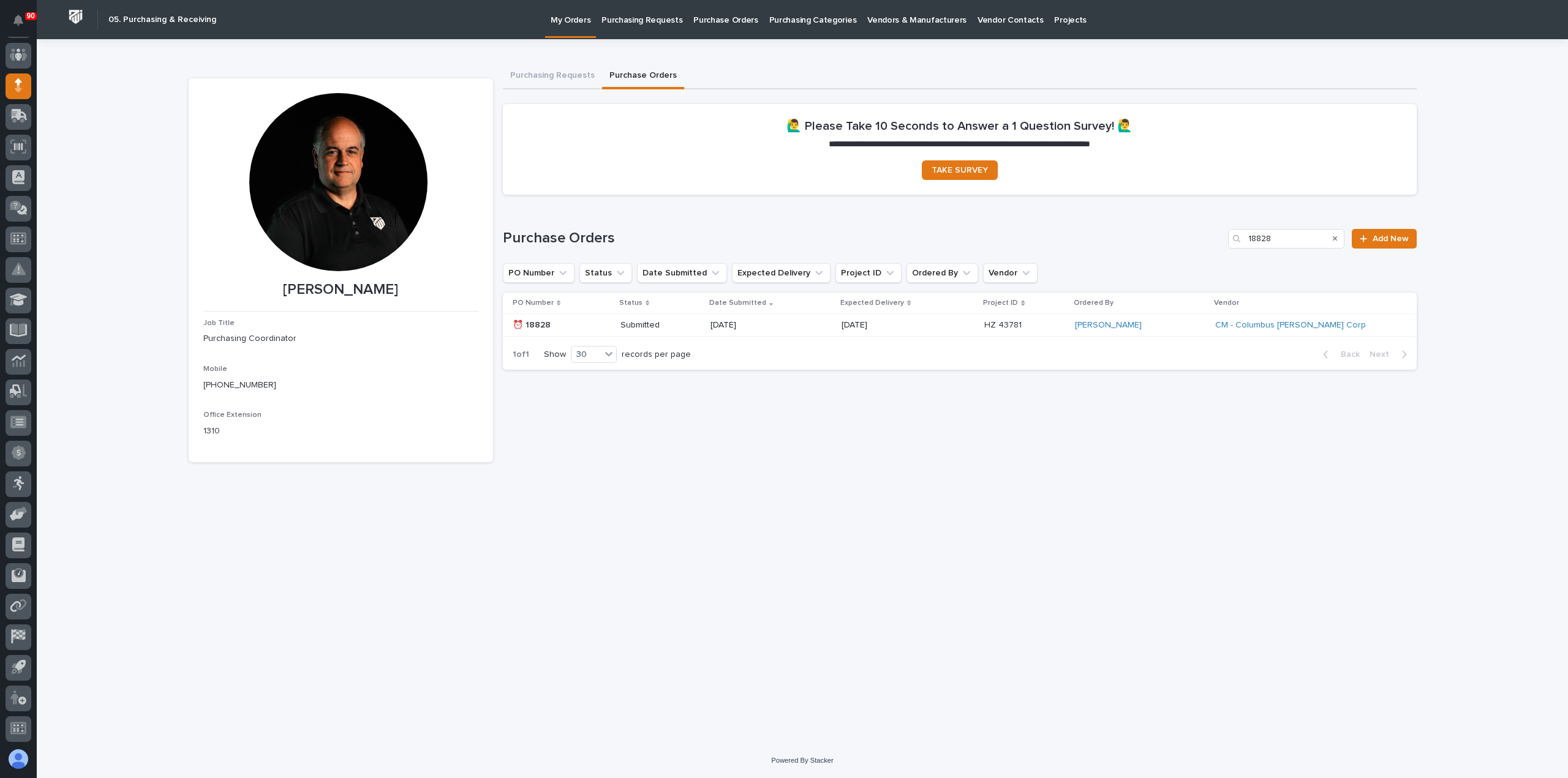
click at [916, 327] on p "[DATE]" at bounding box center [885, 326] width 88 height 11
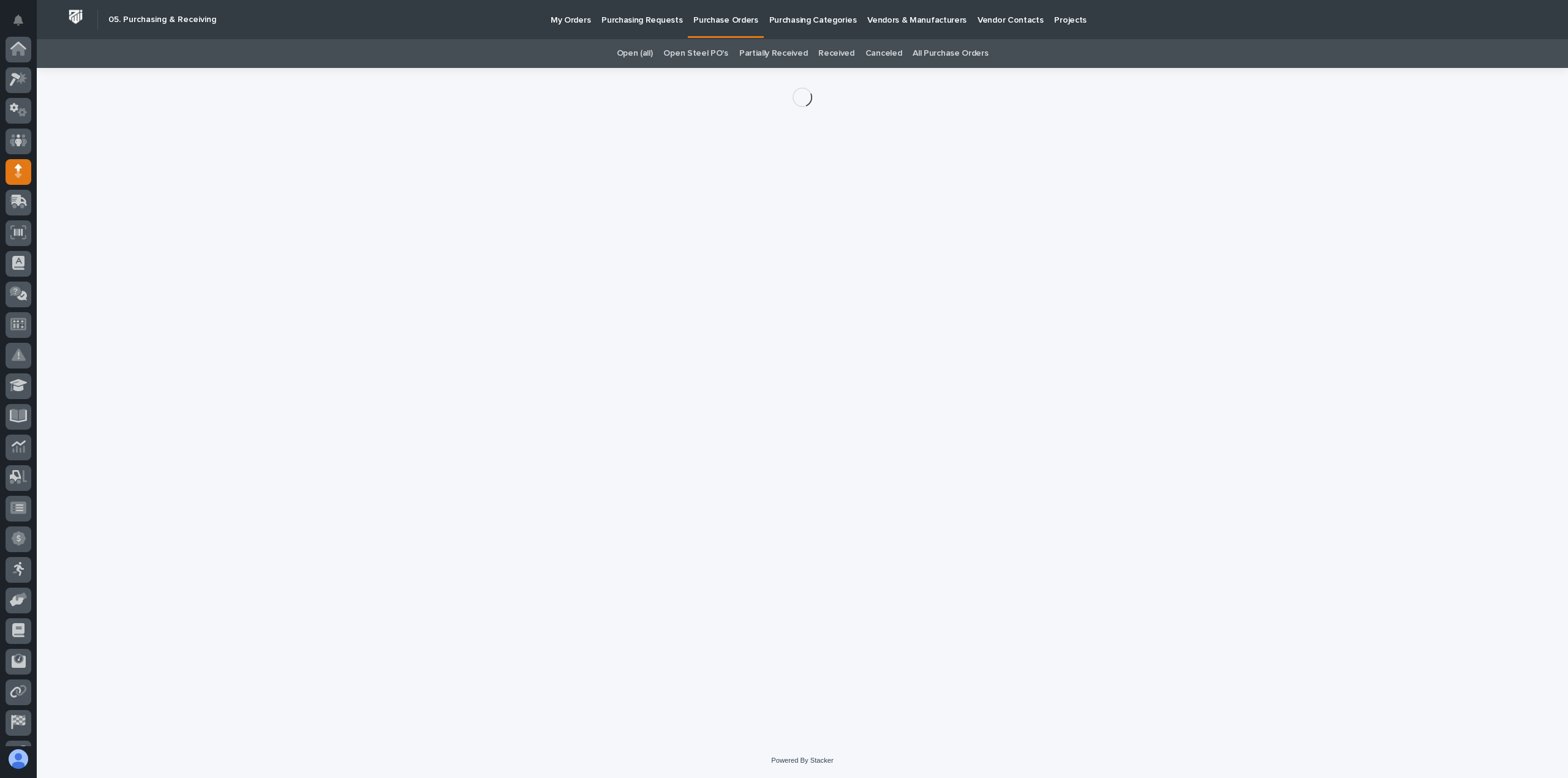
scroll to position [86, 0]
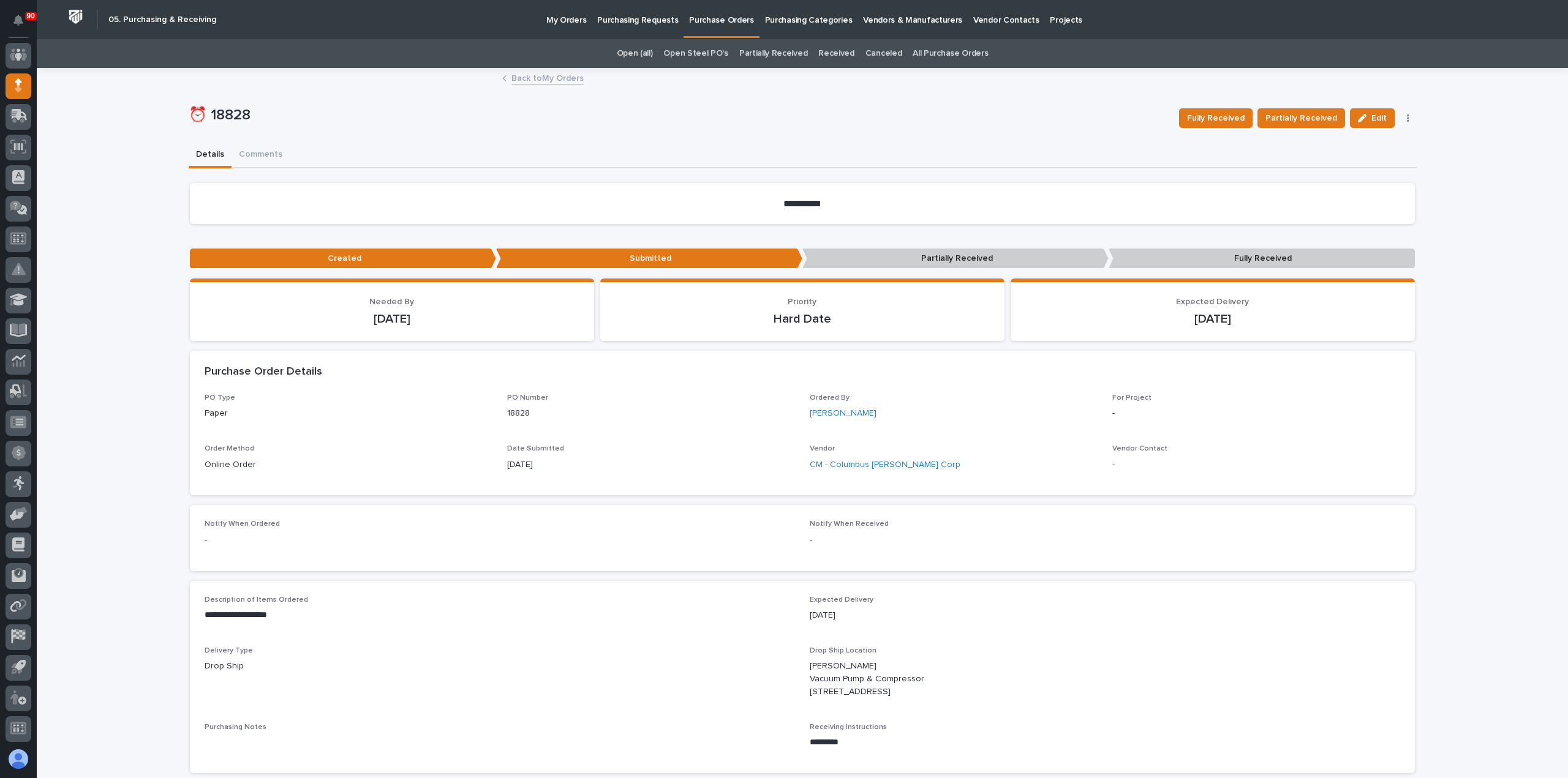
click at [570, 19] on p "My Orders" at bounding box center [566, 12] width 39 height 25
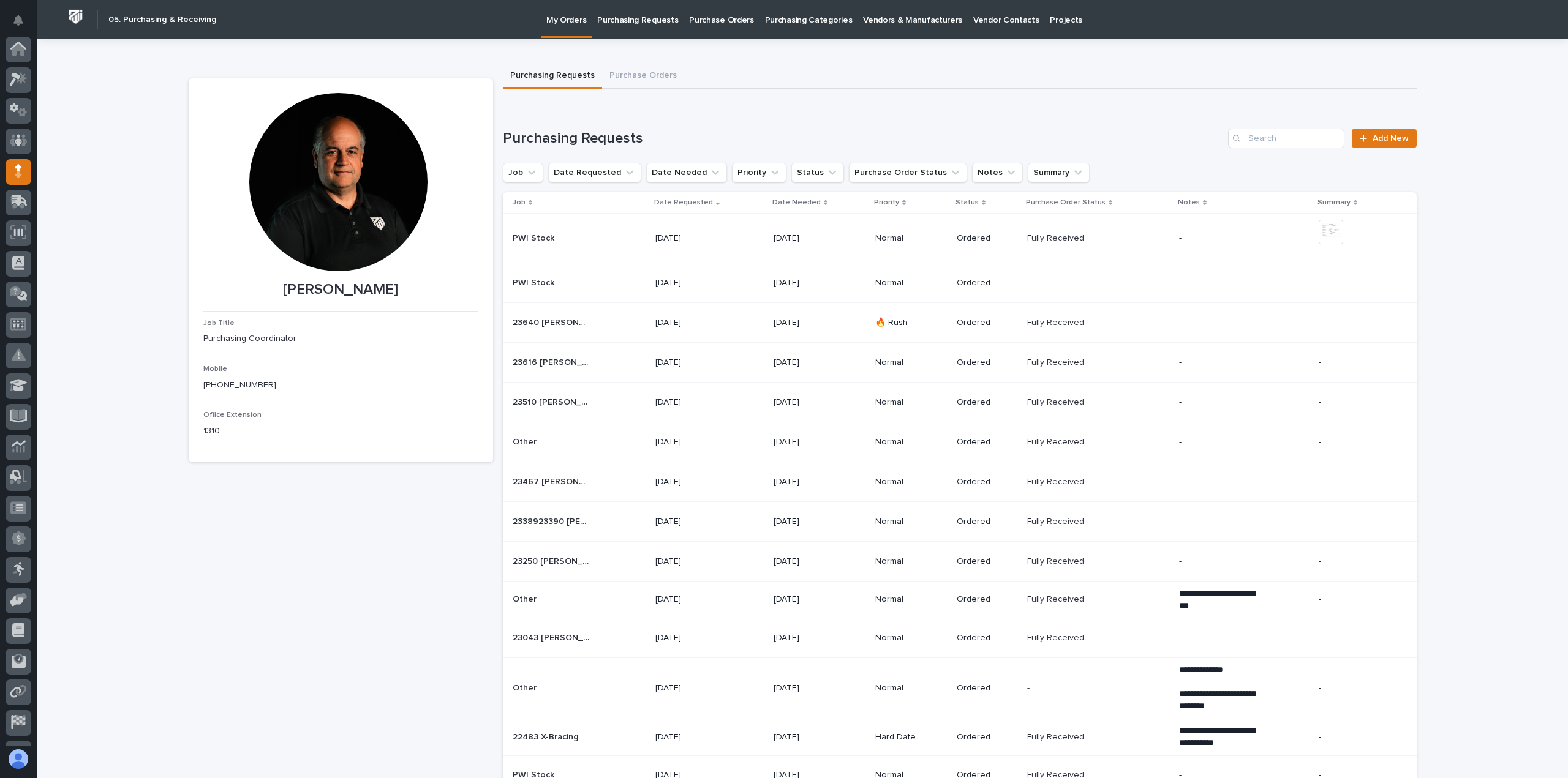
scroll to position [86, 0]
click at [640, 19] on p "Purchasing Requests" at bounding box center [637, 12] width 81 height 25
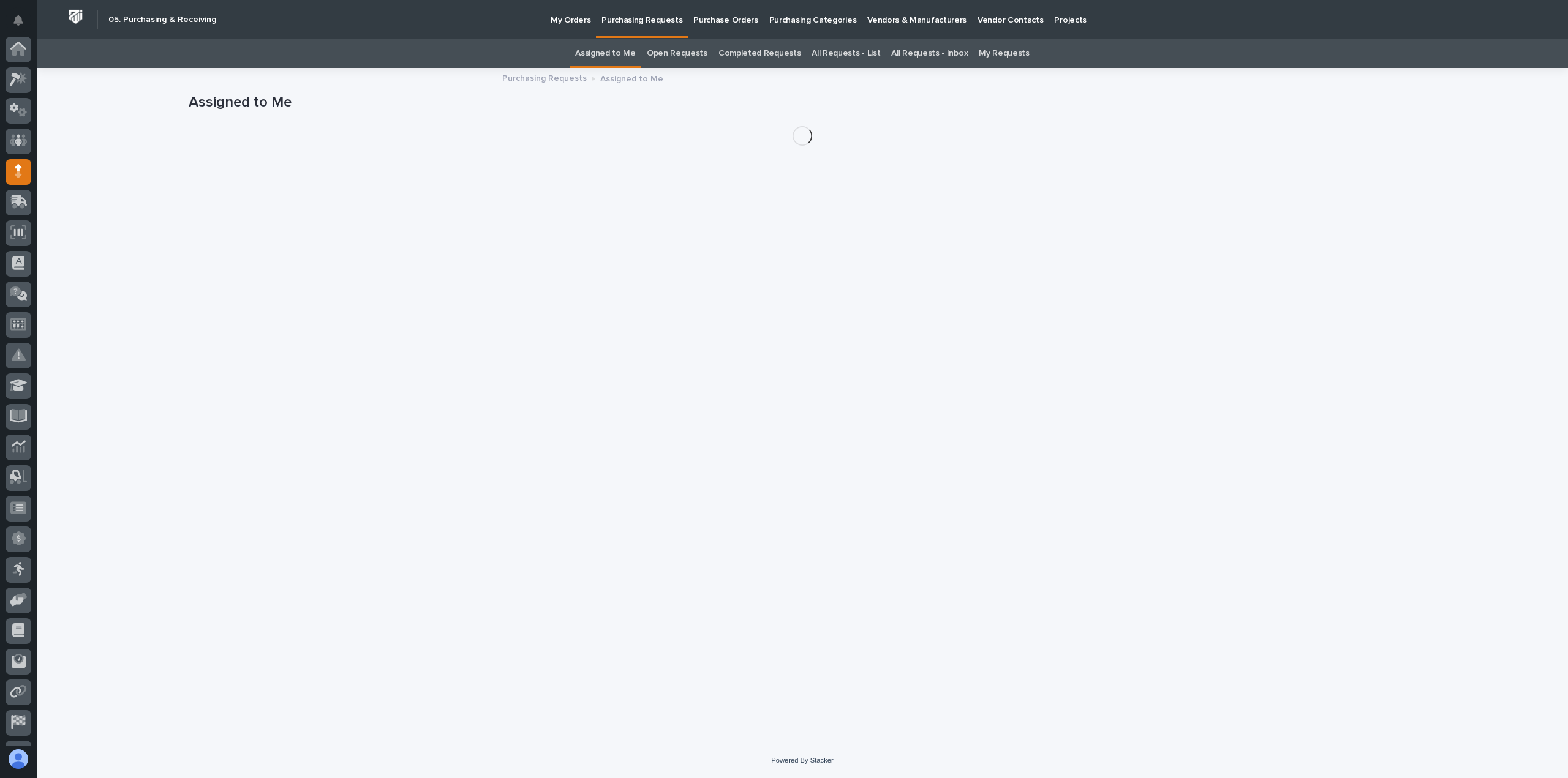
scroll to position [86, 0]
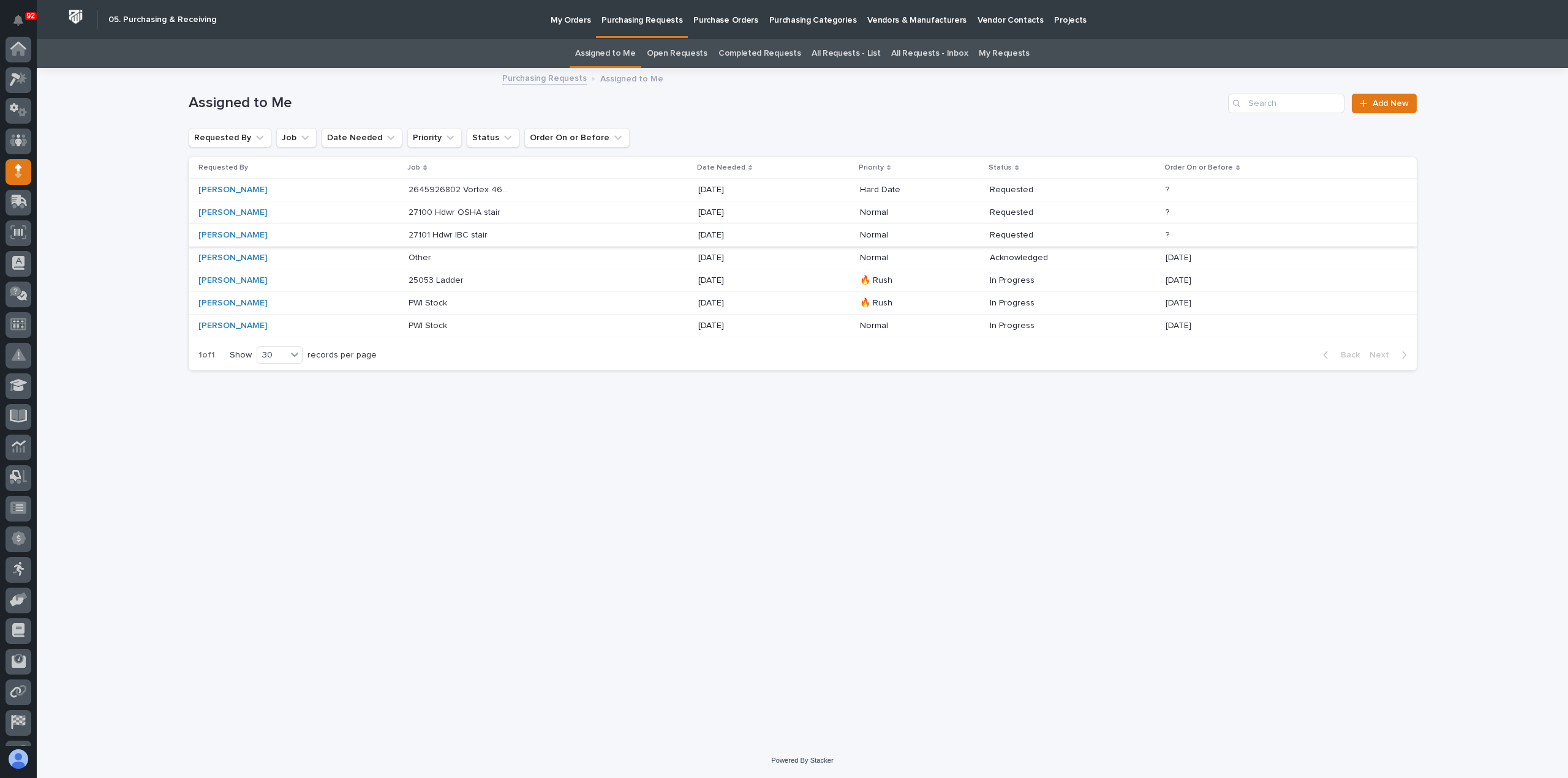
scroll to position [86, 0]
click at [484, 186] on p "2645926802 Vortex 460V vacuum lifter" at bounding box center [461, 188] width 105 height 13
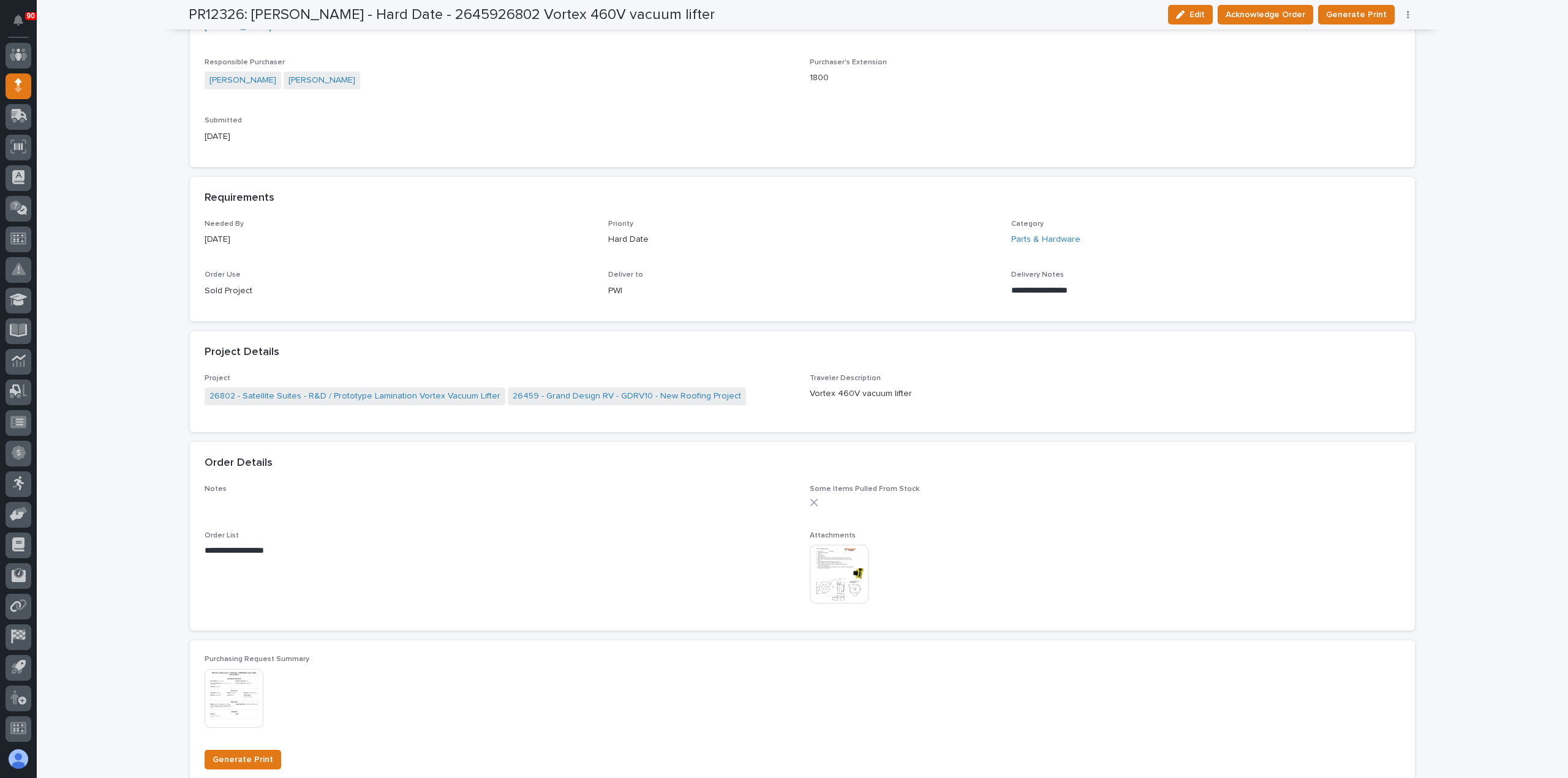
scroll to position [429, 0]
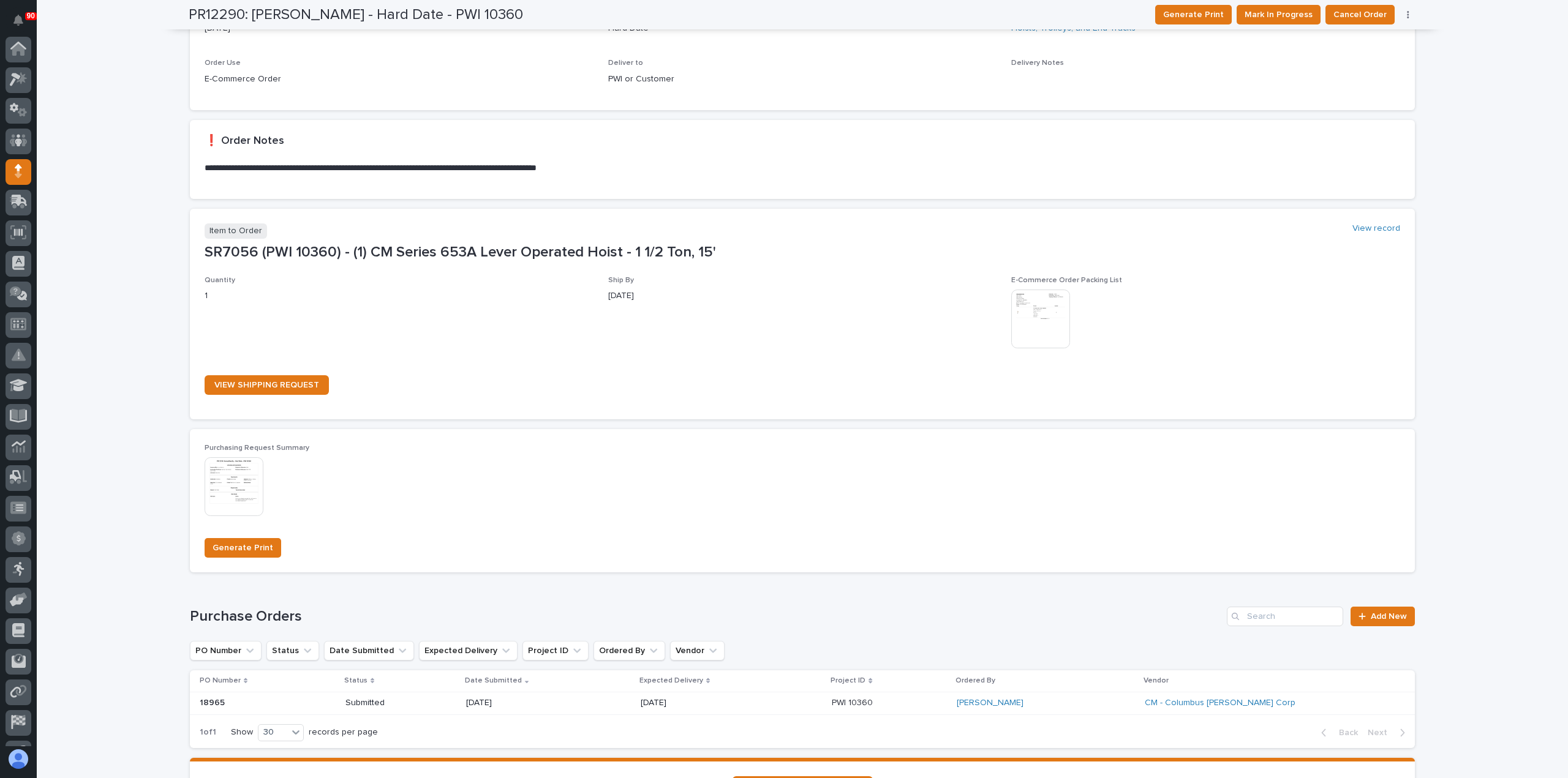
scroll to position [86, 0]
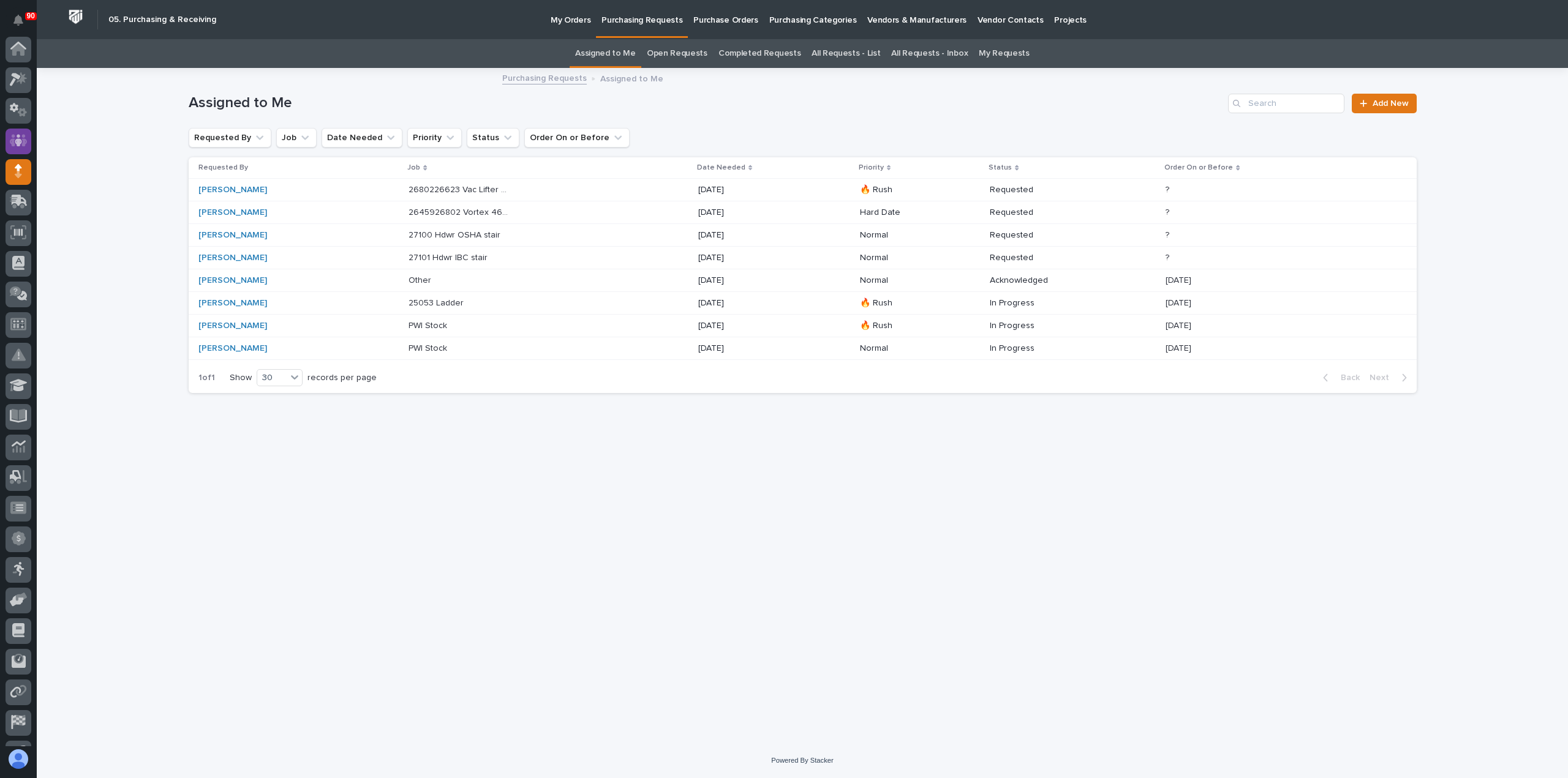
scroll to position [86, 0]
